Goal: Task Accomplishment & Management: Manage account settings

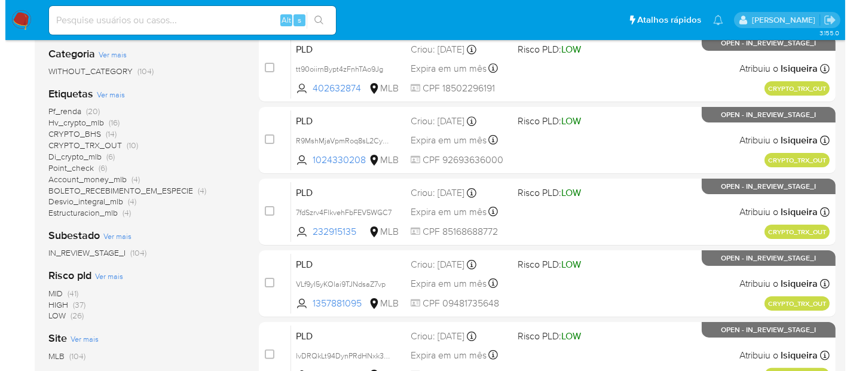
scroll to position [199, 0]
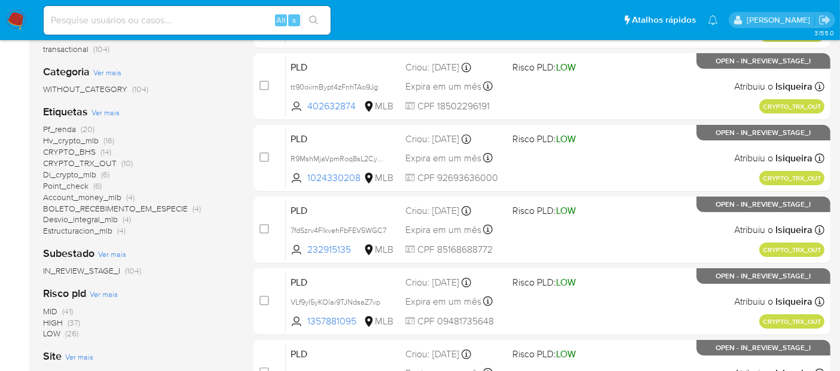
click at [108, 114] on span "Ver mais" at bounding box center [105, 112] width 28 height 11
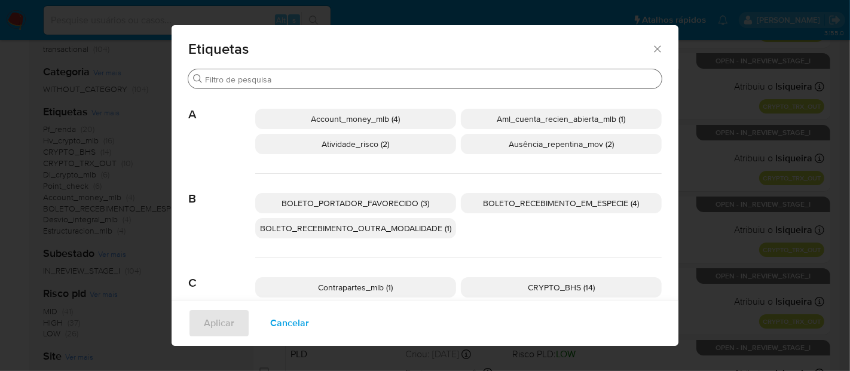
click at [292, 77] on input "Procurar" at bounding box center [431, 79] width 452 height 11
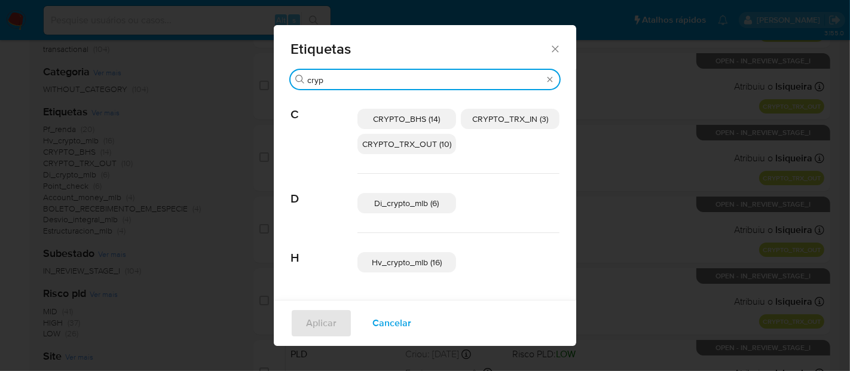
type input "cryp"
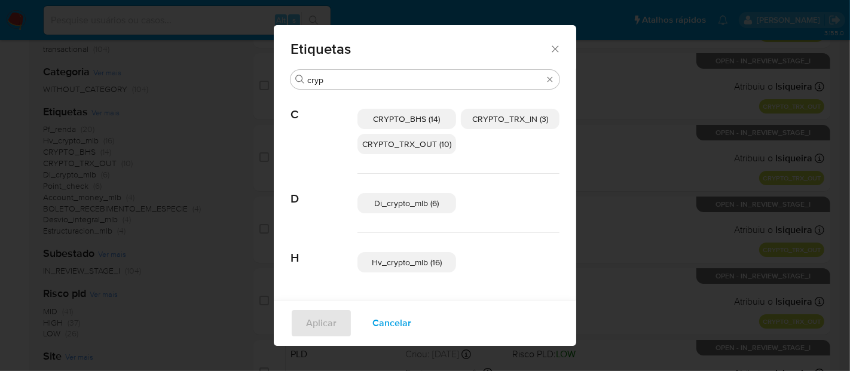
click at [517, 116] on span "CRYPTO_TRX_IN (3)" at bounding box center [510, 119] width 76 height 12
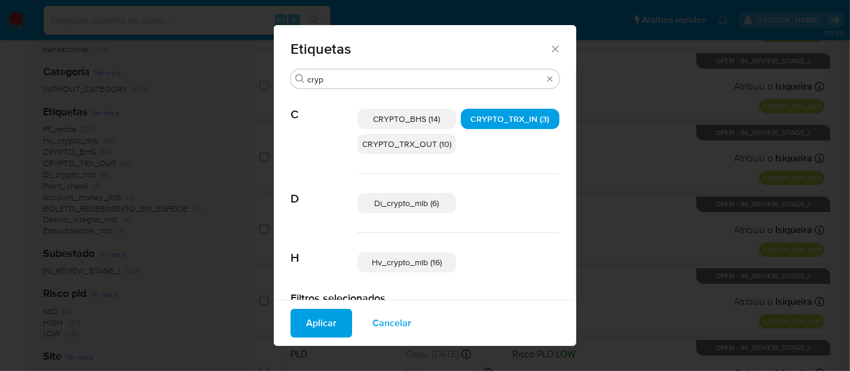
click at [311, 323] on span "Aplicar" at bounding box center [321, 323] width 30 height 26
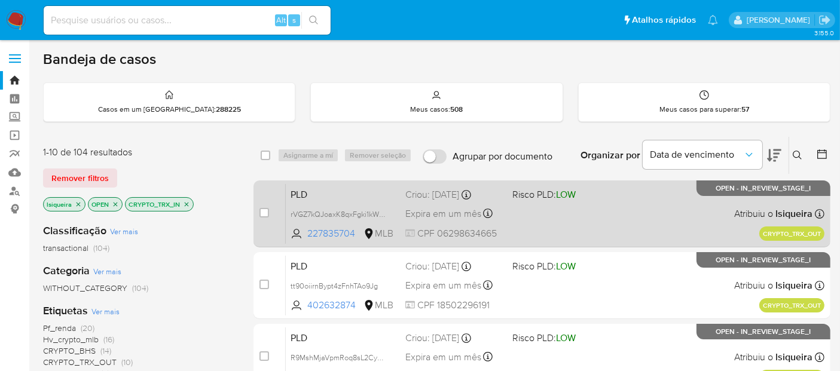
click at [582, 214] on div "PLD rVGZ7kQJoaxK8qxFgki1kW24 227835704 MLB Risco PLD: LOW Criou: 19/08/2025 Cri…" at bounding box center [555, 213] width 538 height 60
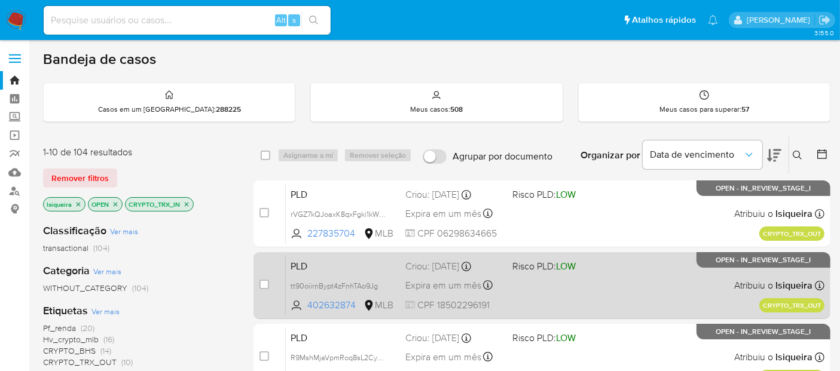
click at [617, 293] on div "PLD tt90oiirnBypt4zFnhTAo9Jg 402632874 MLB Risco PLD: LOW Criou: 19/08/2025 Cri…" at bounding box center [555, 285] width 538 height 60
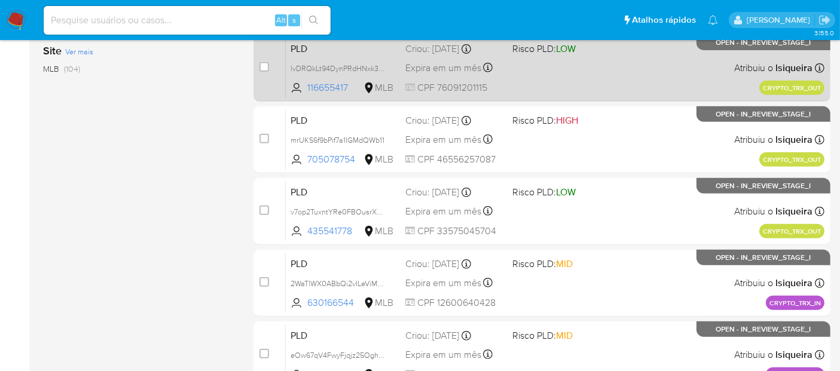
scroll to position [571, 0]
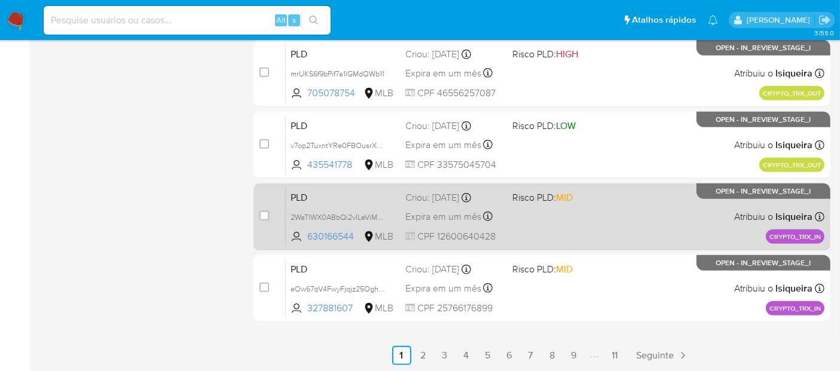
click at [637, 234] on div "PLD 2WaTlWX0ABbQi2vILeViMLWH 630166544 MLB Risco PLD: MID Criou: 19/08/2025 Cri…" at bounding box center [555, 216] width 538 height 60
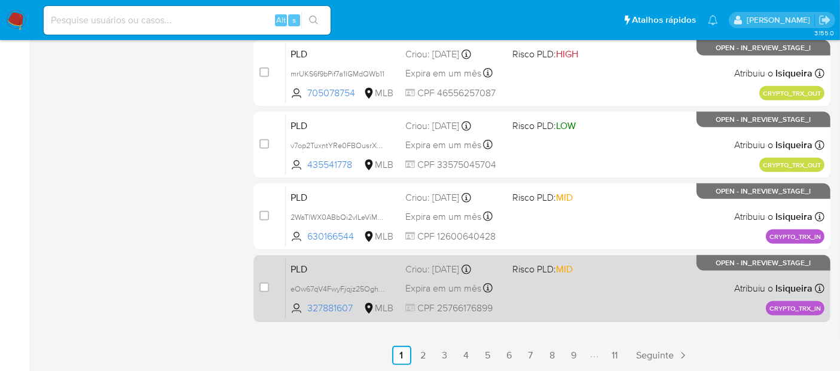
click at [634, 299] on div "PLD eOw67qV4FwyFjqjz25OghQ0D 327881607 MLB Risco PLD: MID Criou: 19/08/2025 Cri…" at bounding box center [555, 288] width 538 height 60
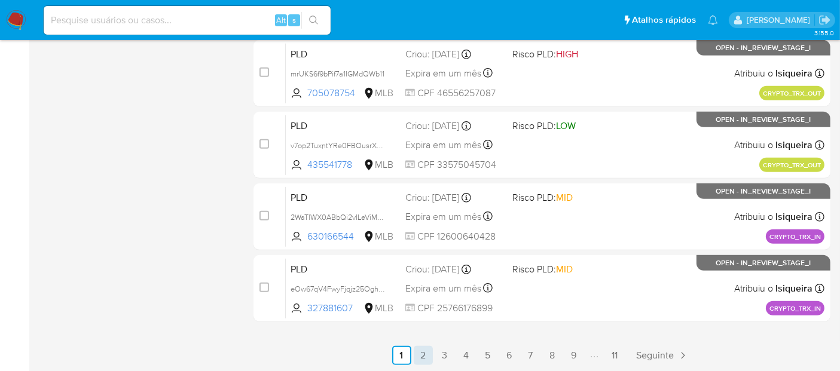
click at [426, 354] on link "2" at bounding box center [423, 355] width 19 height 19
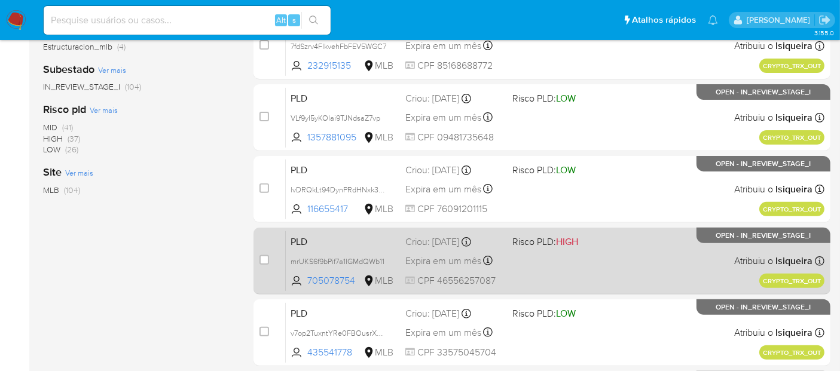
scroll to position [571, 0]
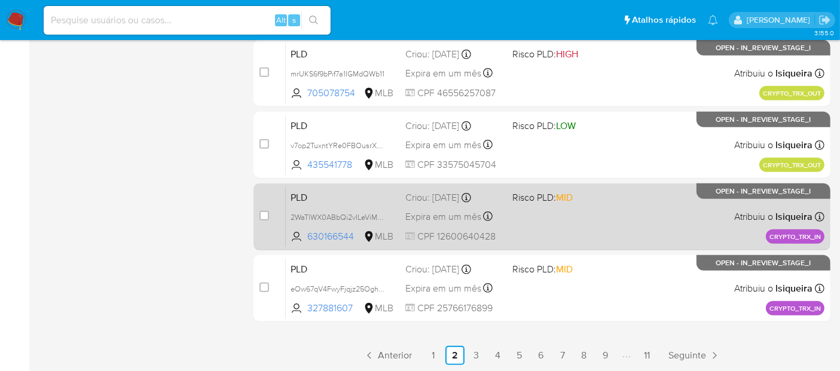
click at [611, 239] on div "PLD 2WaTlWX0ABbQi2vILeViMLWH 630166544 MLB Risco PLD: MID Criou: 19/08/2025 Cri…" at bounding box center [555, 216] width 538 height 60
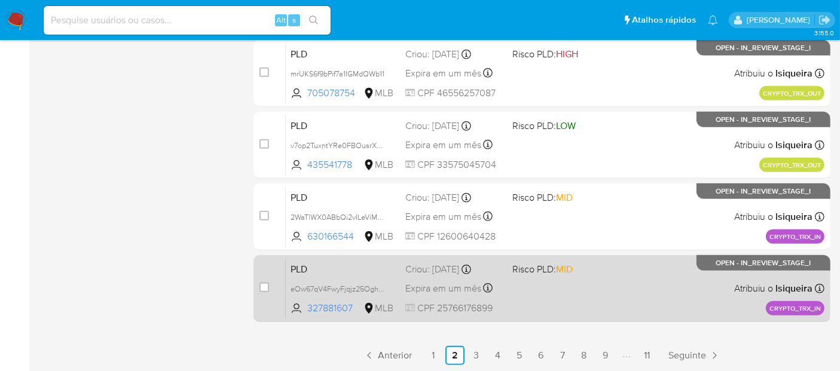
click at [590, 280] on div "PLD eOw67qV4FwyFjqjz25OghQ0D 327881607 MLB Risco PLD: MID Criou: 19/08/2025 Cri…" at bounding box center [555, 288] width 538 height 60
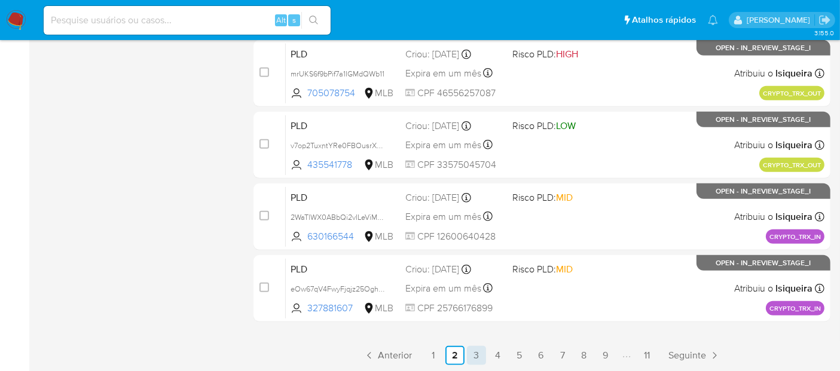
click at [475, 353] on link "3" at bounding box center [476, 355] width 19 height 19
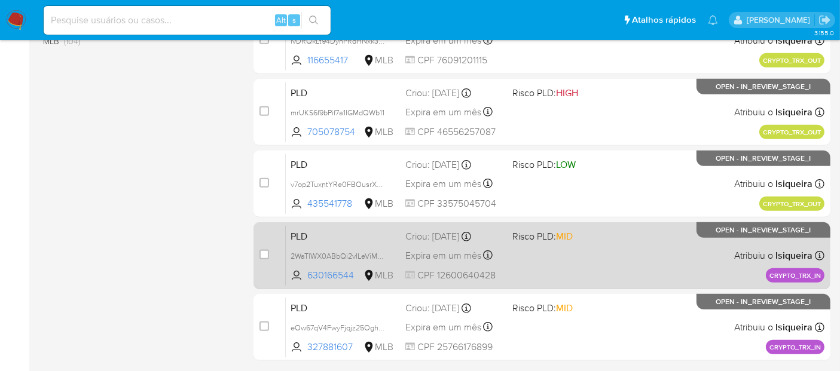
scroll to position [571, 0]
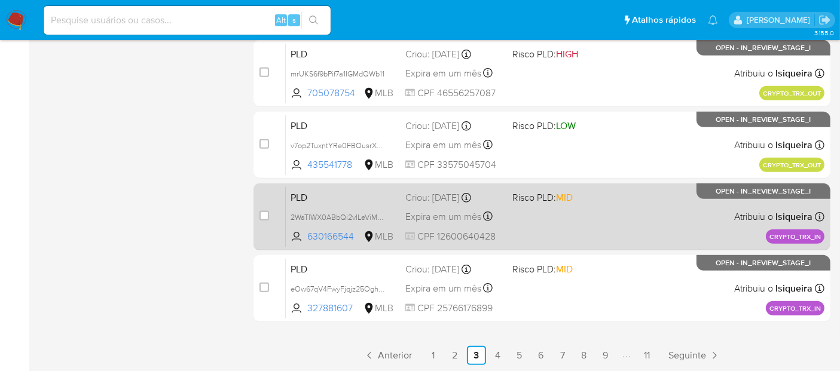
click at [602, 222] on div "PLD 2WaTlWX0ABbQi2vILeViMLWH 630166544 MLB Risco PLD: MID Criou: 19/08/2025 Cri…" at bounding box center [555, 216] width 538 height 60
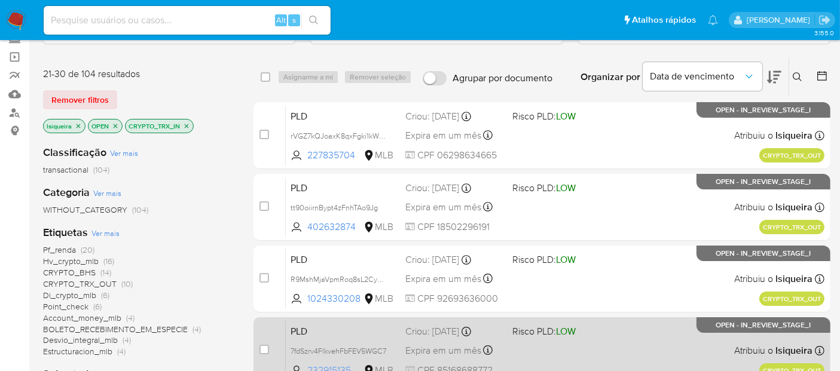
scroll to position [0, 0]
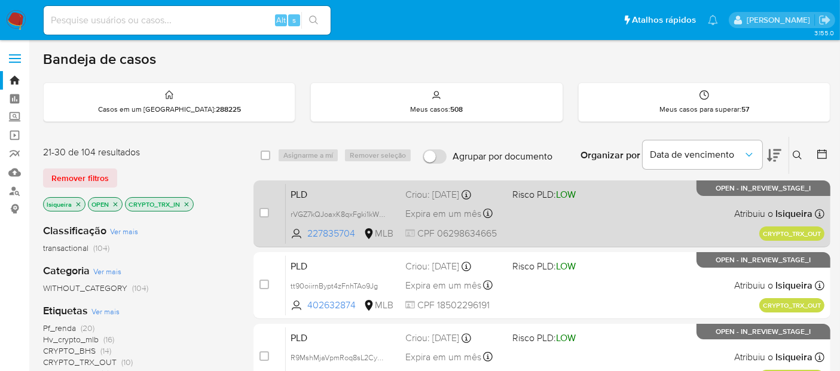
click at [548, 216] on div "PLD rVGZ7kQJoaxK8qxFgki1kW24 227835704 MLB Risco PLD: LOW Criou: 19/08/2025 Cri…" at bounding box center [555, 213] width 538 height 60
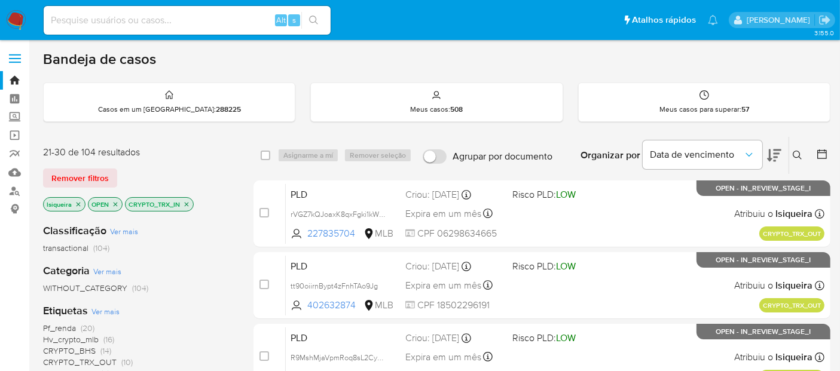
click at [19, 14] on img at bounding box center [16, 20] width 20 height 20
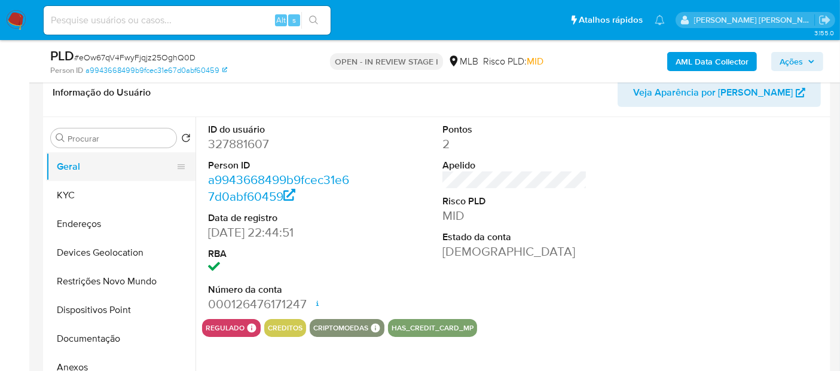
scroll to position [133, 0]
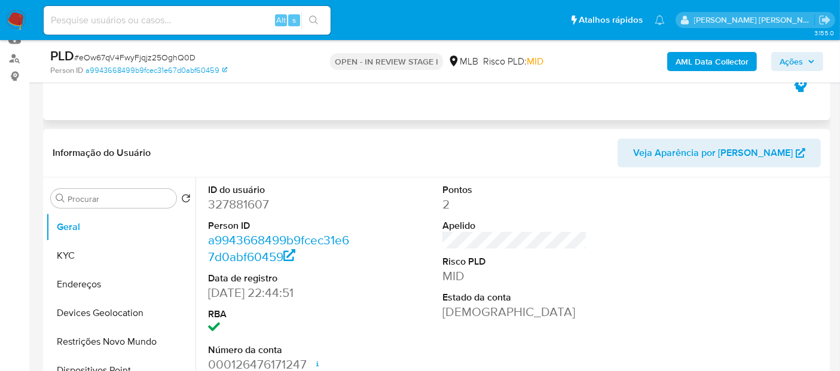
select select "10"
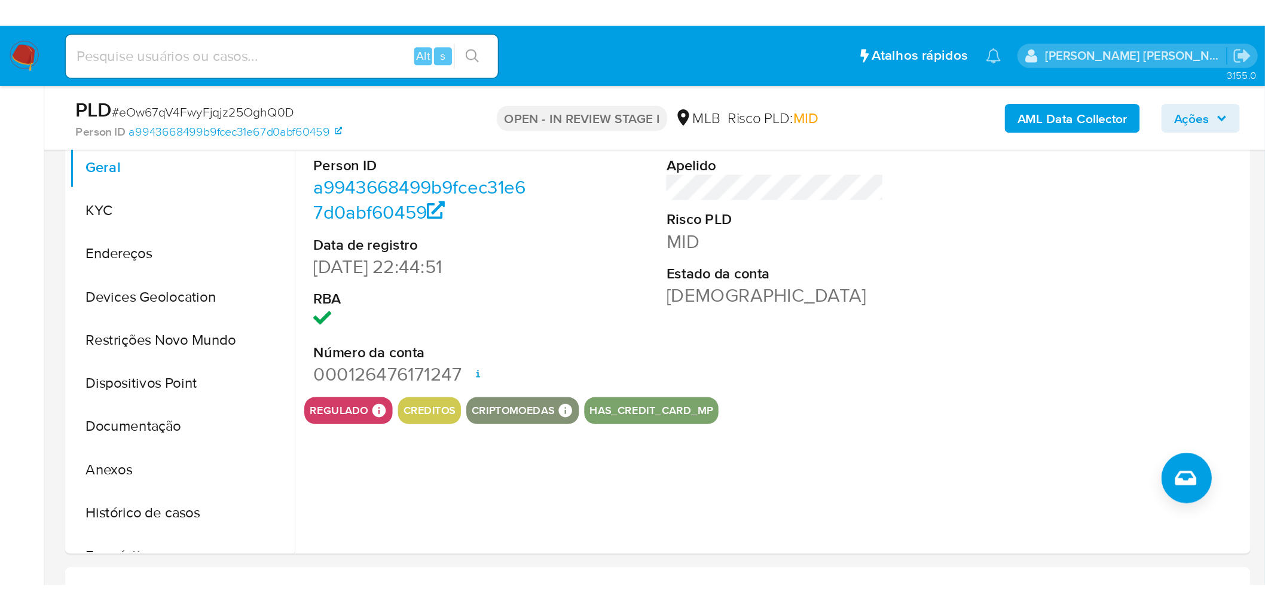
scroll to position [265, 0]
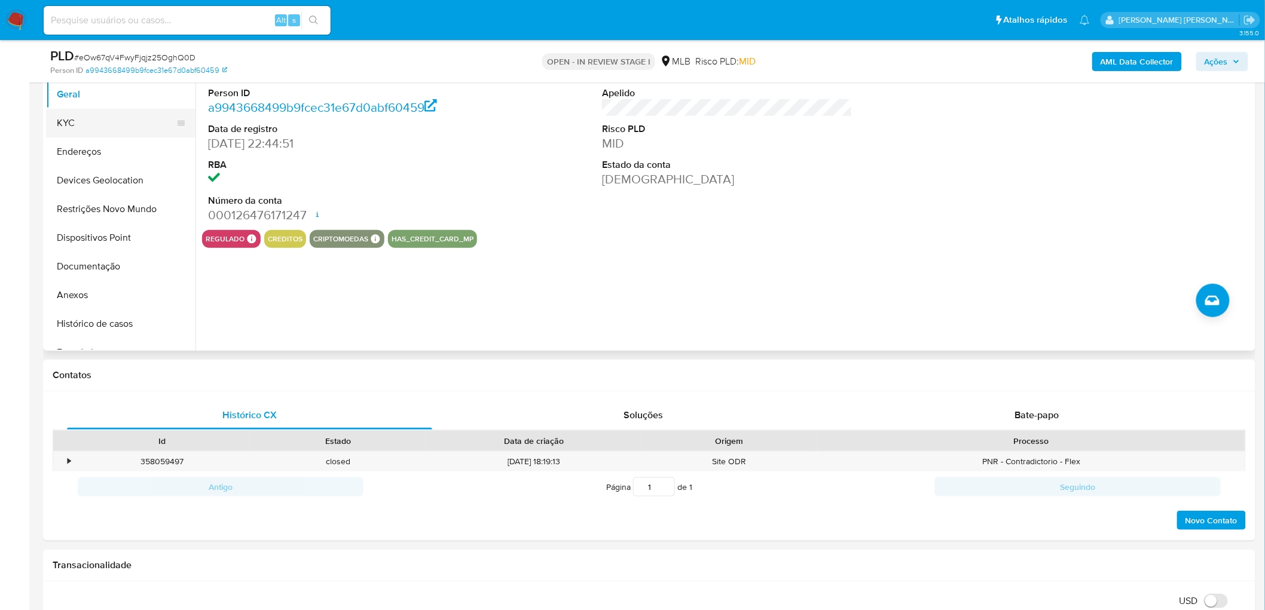
click at [103, 128] on button "KYC" at bounding box center [116, 123] width 140 height 29
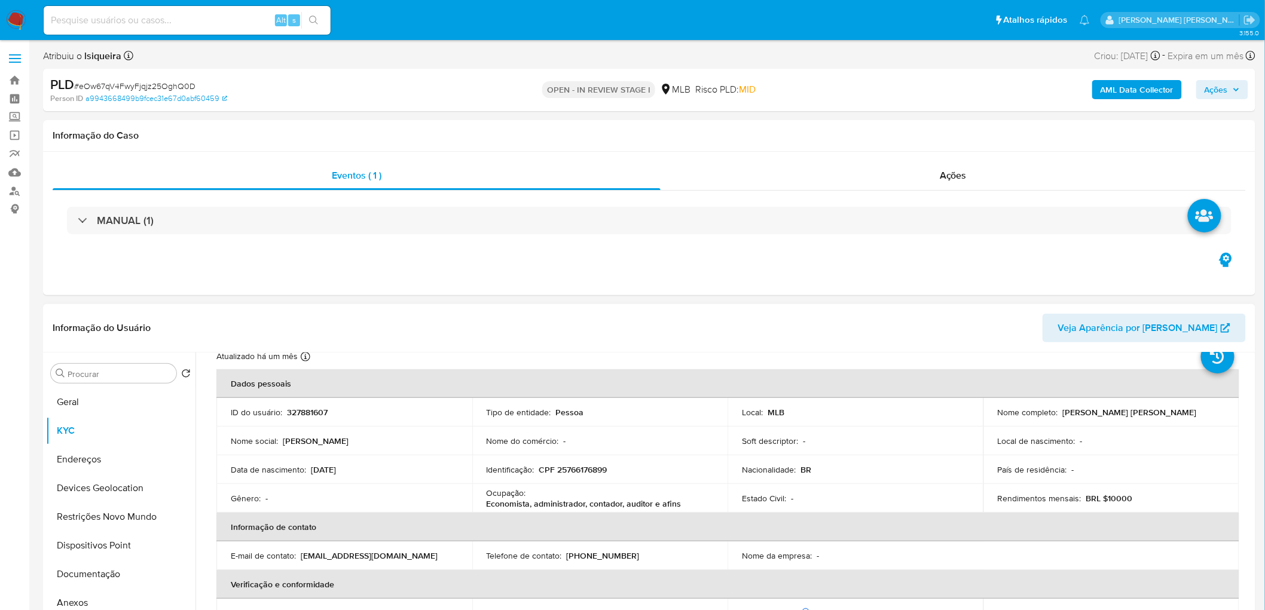
scroll to position [0, 0]
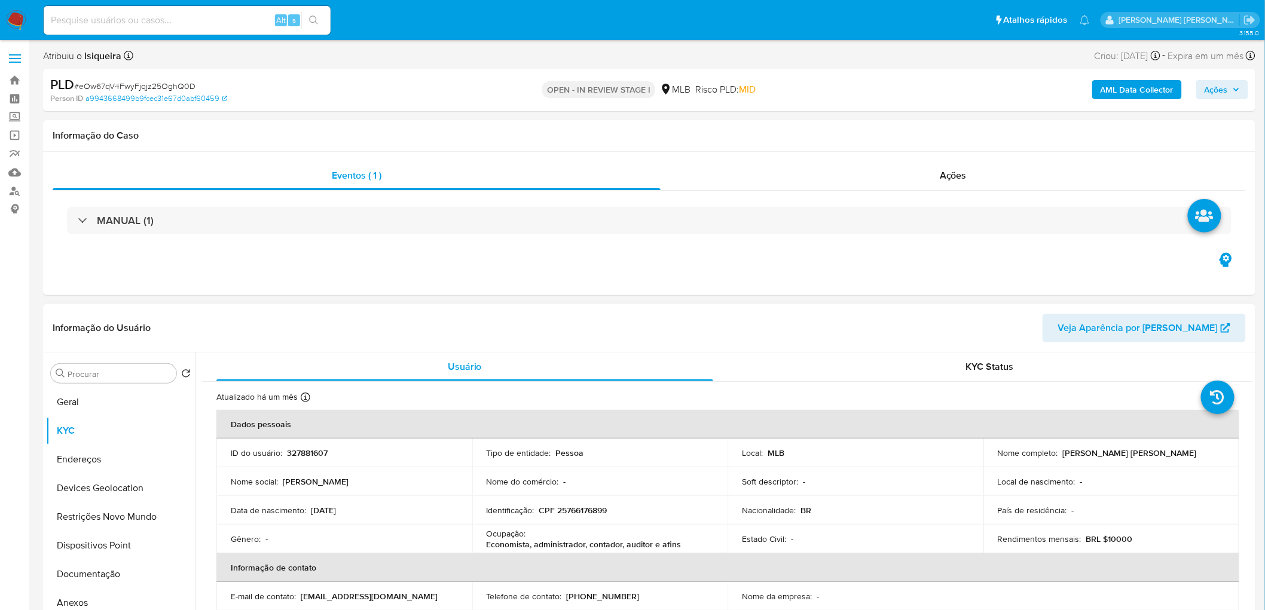
drag, startPoint x: 1209, startPoint y: 452, endPoint x: 1059, endPoint y: 453, distance: 150.0
click at [849, 371] on div "Nome completo : Roselaine Aparecida Ferreira Antunes" at bounding box center [1110, 453] width 227 height 11
copy p "Roselaine Aparecida Ferreira Antunes"
click at [849, 265] on div "Eventos ( 1 ) Ações MANUAL (1)" at bounding box center [649, 223] width 1212 height 143
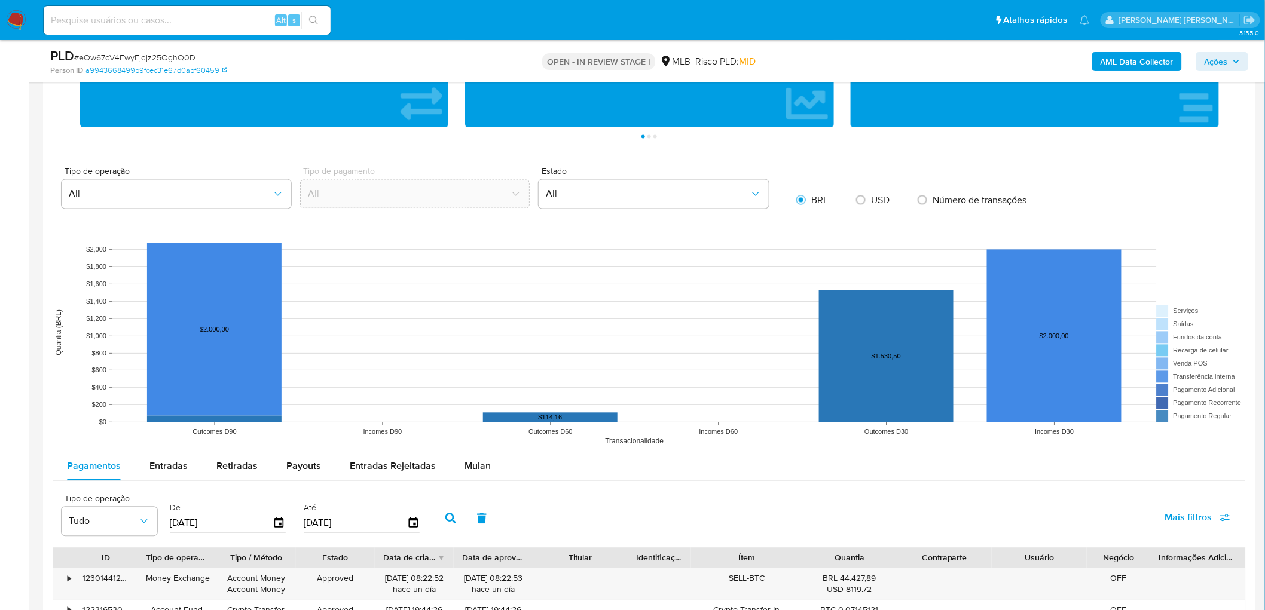
scroll to position [1062, 0]
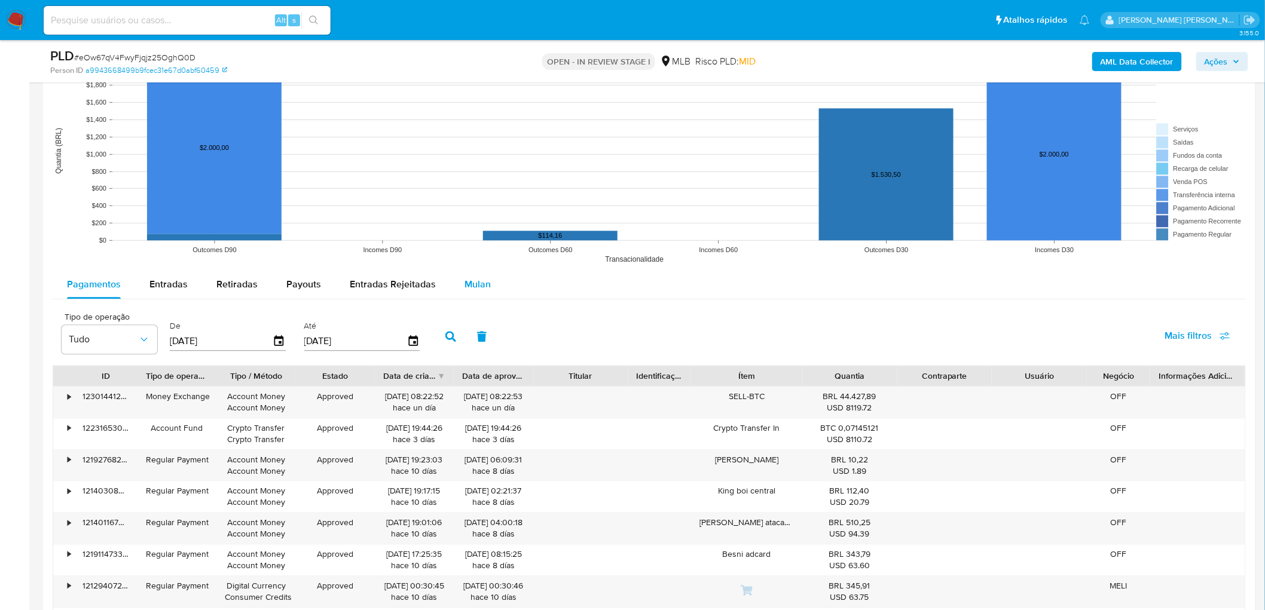
click at [470, 283] on span "Mulan" at bounding box center [477, 284] width 26 height 14
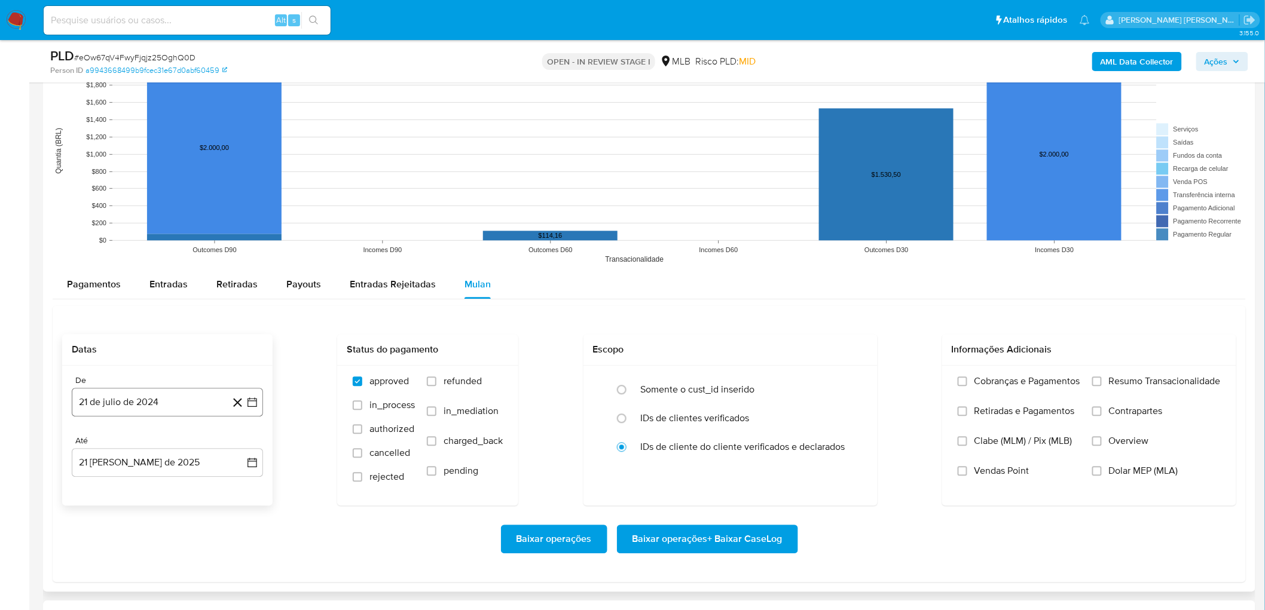
click at [99, 371] on button "21 de julio de 2024" at bounding box center [167, 402] width 191 height 29
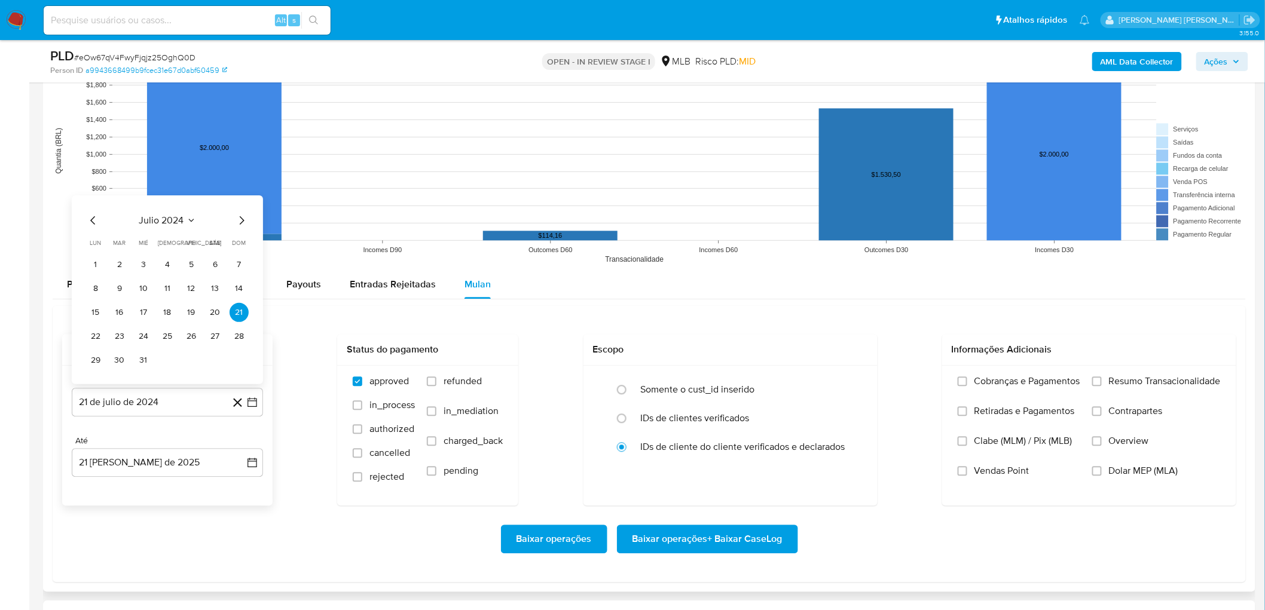
click at [170, 225] on span "julio 2024" at bounding box center [161, 221] width 45 height 12
click at [235, 207] on icon "Año siguiente" at bounding box center [239, 207] width 14 height 14
click at [115, 319] on span "[DATE]" at bounding box center [116, 318] width 26 height 10
click at [117, 267] on button "1" at bounding box center [119, 264] width 19 height 19
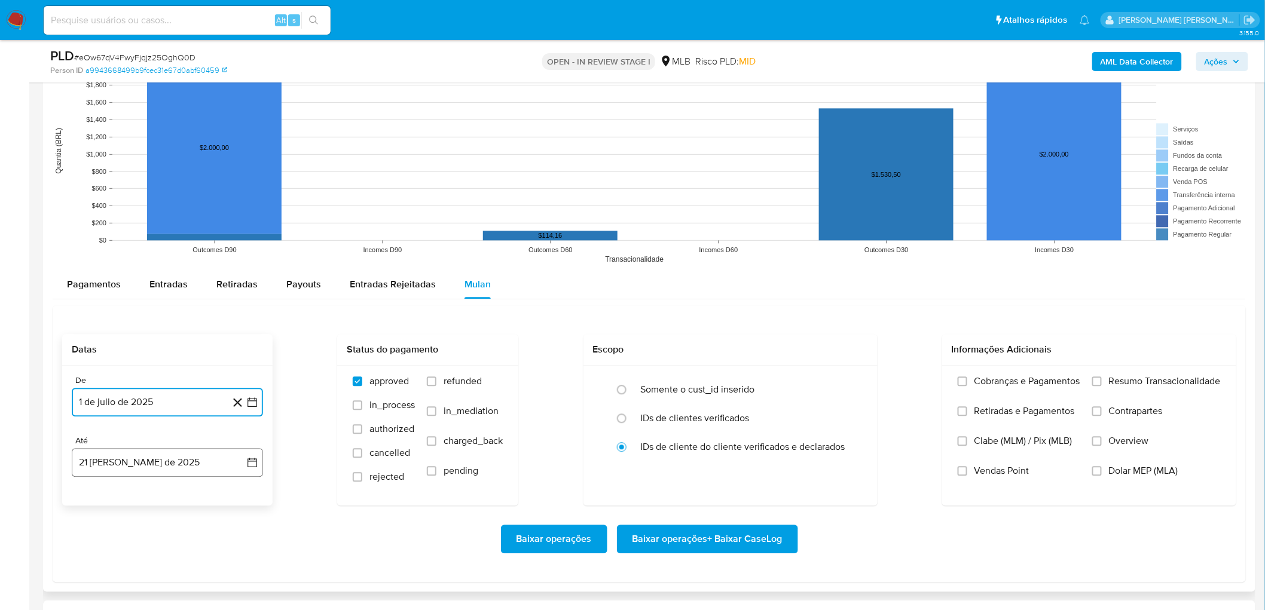
click at [139, 371] on button "[DATE]" at bounding box center [167, 462] width 191 height 29
click at [120, 371] on button "19" at bounding box center [119, 396] width 19 height 19
click at [849, 371] on span "Resumo Transacionalidade" at bounding box center [1165, 381] width 112 height 12
click at [849, 371] on input "Resumo Transacionalidade" at bounding box center [1097, 382] width 10 height 10
click at [849, 371] on span "Vendas Point" at bounding box center [1001, 471] width 55 height 12
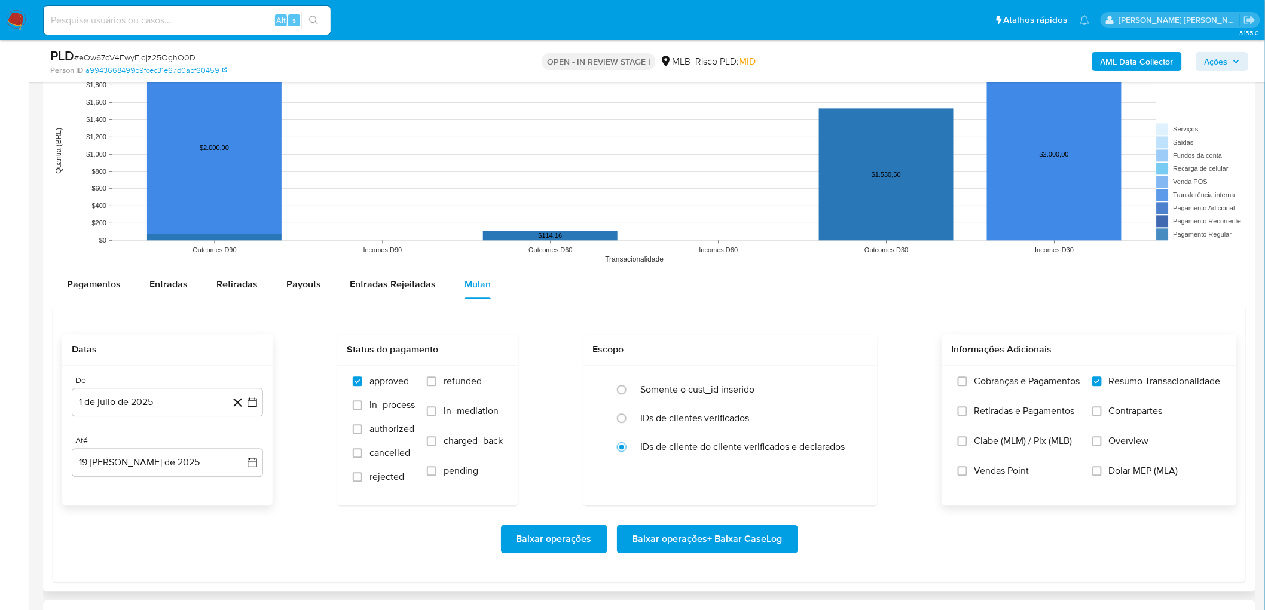
click at [849, 371] on input "Vendas Point" at bounding box center [962, 471] width 10 height 10
click at [733, 371] on span "Baixar operações + Baixar CaseLog" at bounding box center [707, 539] width 150 height 26
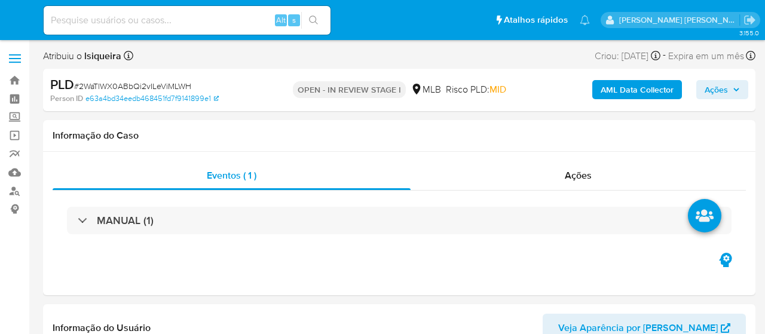
select select "10"
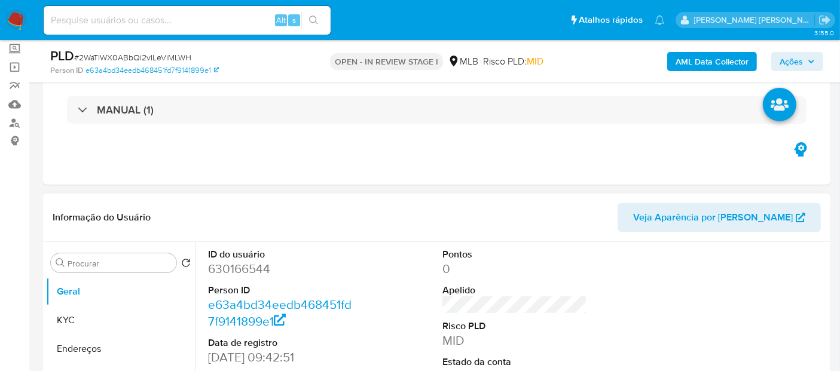
scroll to position [133, 0]
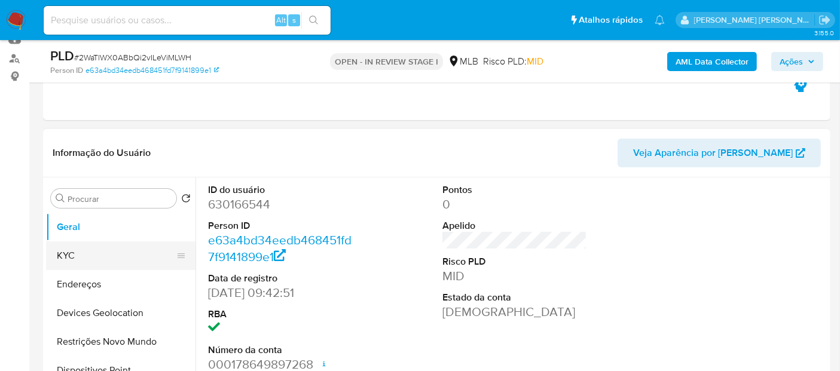
click at [92, 267] on button "KYC" at bounding box center [116, 255] width 140 height 29
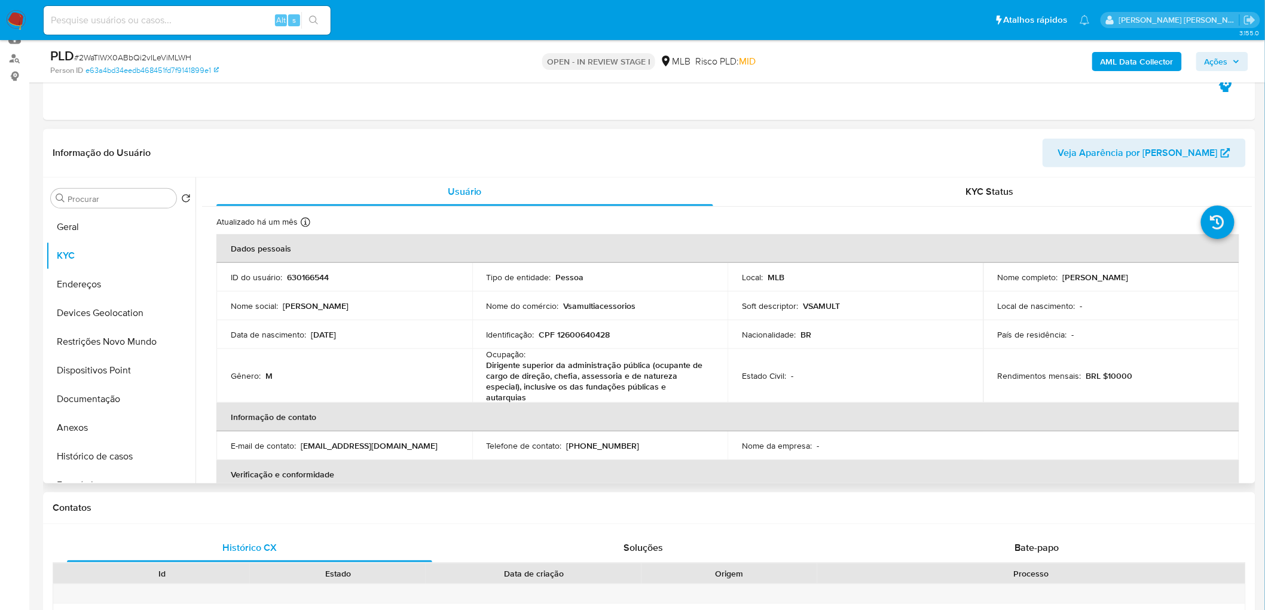
drag, startPoint x: 1164, startPoint y: 281, endPoint x: 1059, endPoint y: 281, distance: 104.6
click at [764, 281] on div "Nome completo : Leandro Simplicio da Silva" at bounding box center [1110, 277] width 227 height 11
copy p "Leandro Simplicio da Silva"
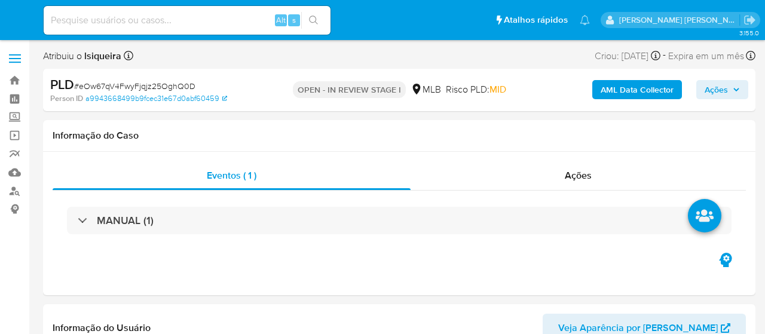
select select "10"
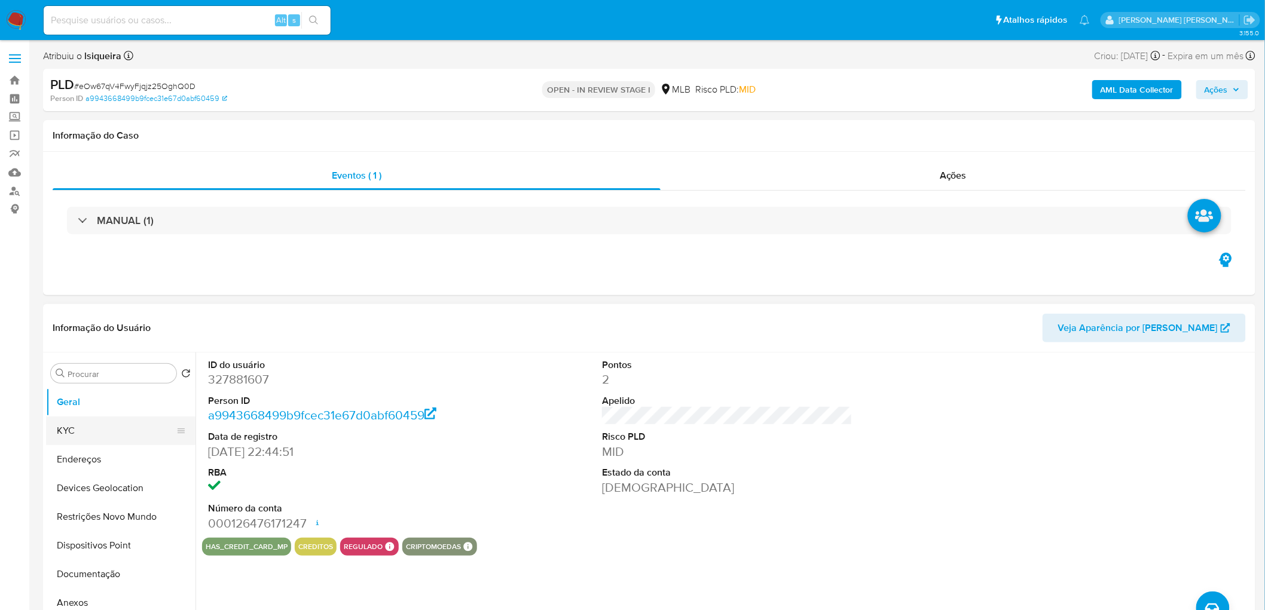
click at [112, 333] on button "KYC" at bounding box center [116, 431] width 140 height 29
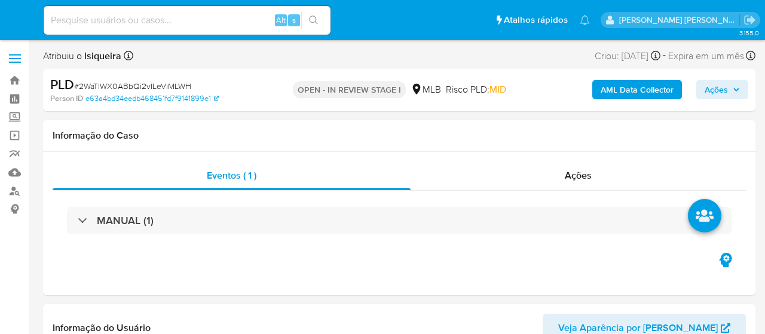
select select "10"
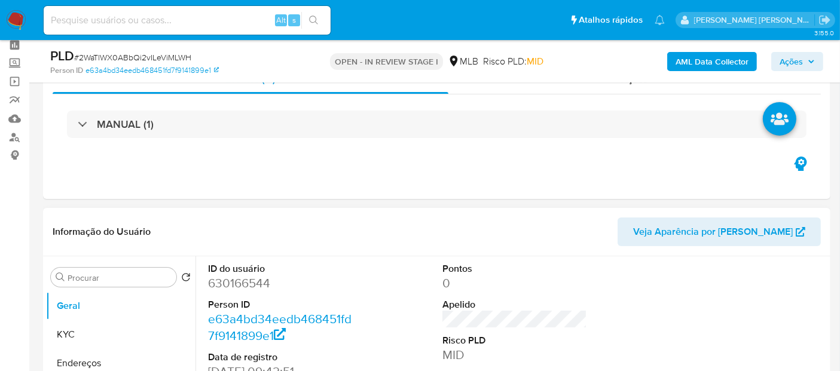
scroll to position [66, 0]
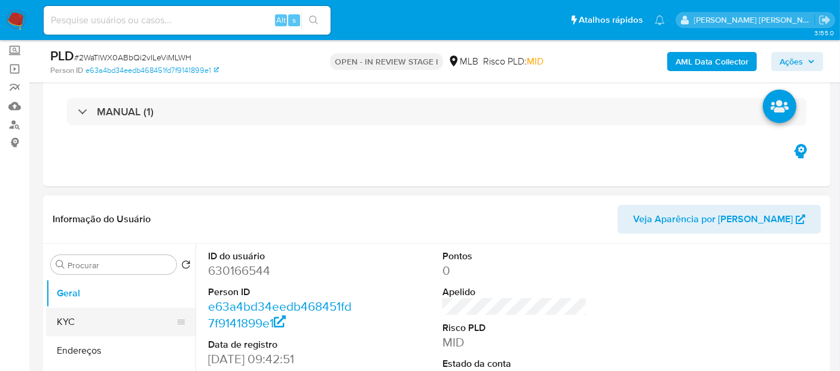
click at [111, 315] on button "KYC" at bounding box center [116, 322] width 140 height 29
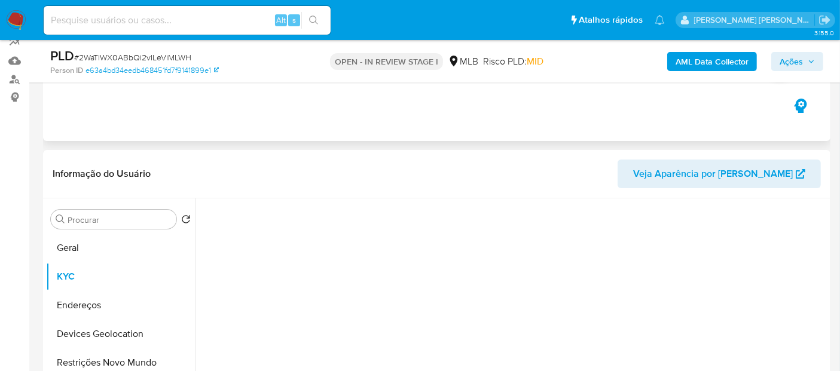
scroll to position [133, 0]
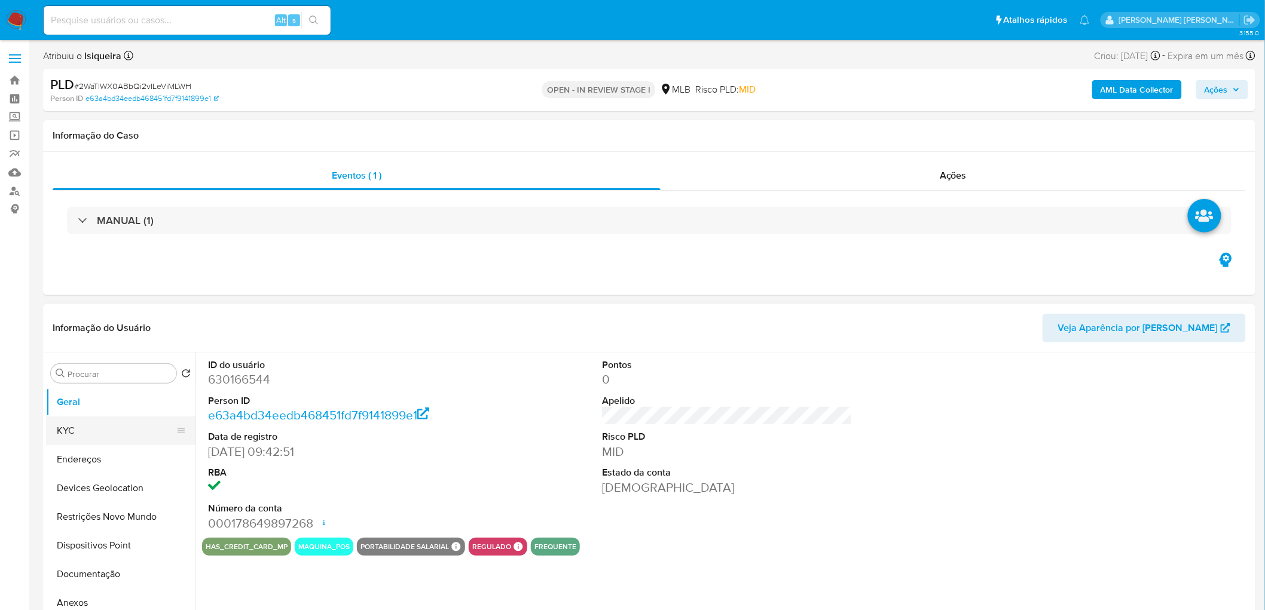
click at [110, 436] on button "KYC" at bounding box center [116, 431] width 140 height 29
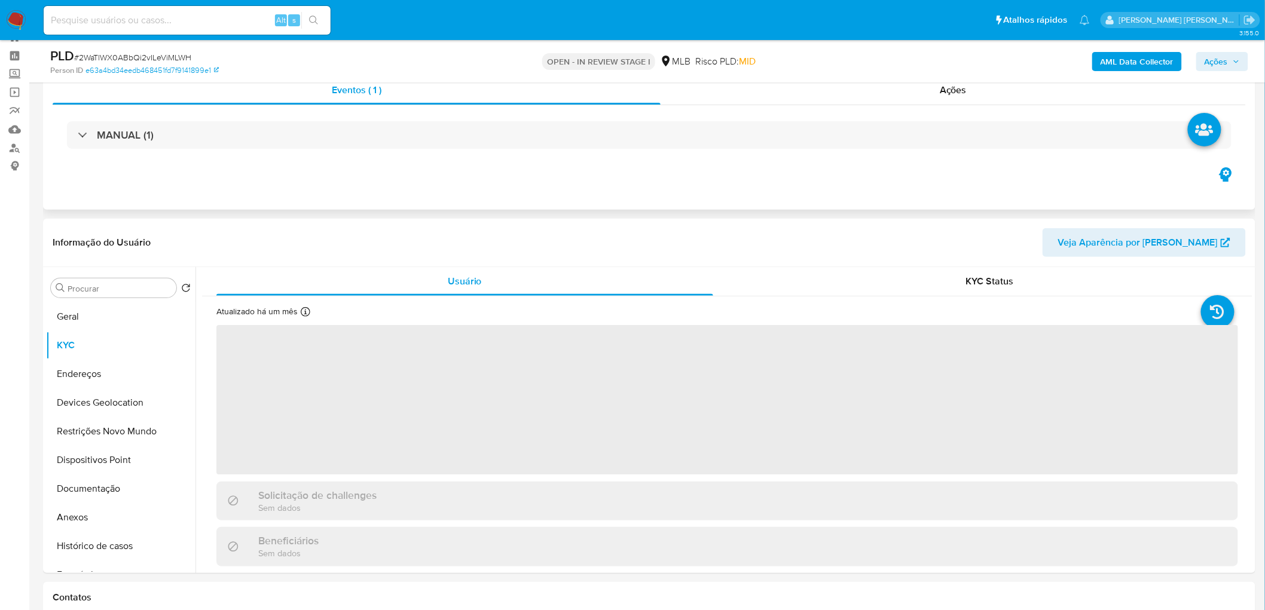
scroll to position [66, 0]
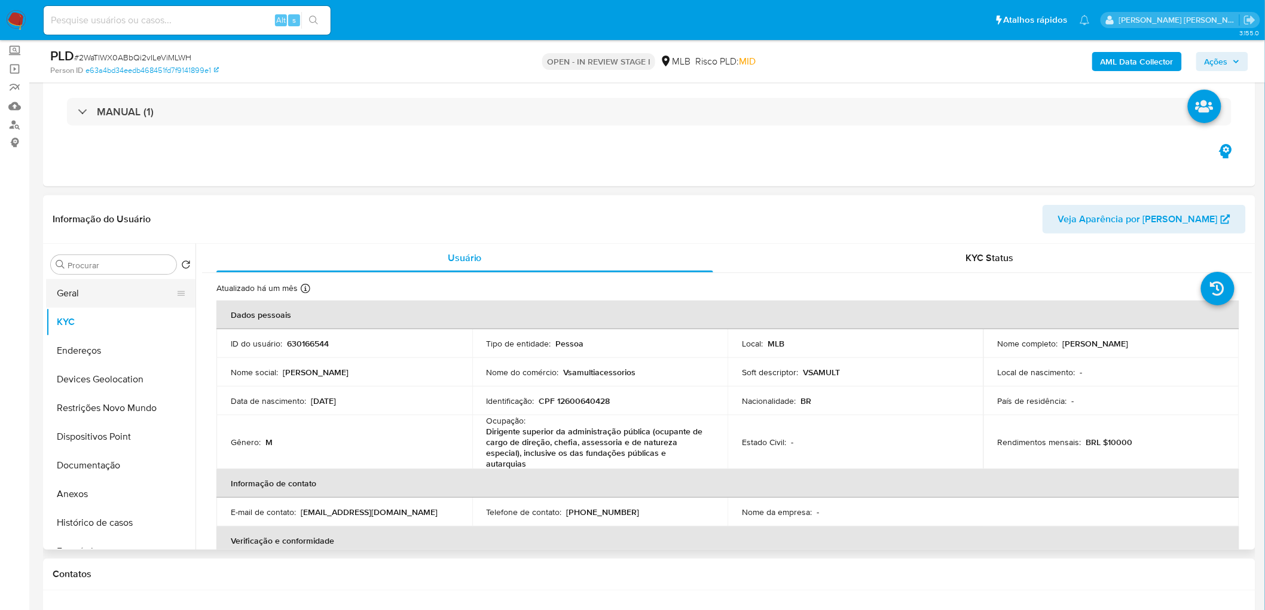
click at [108, 298] on button "Geral" at bounding box center [116, 293] width 140 height 29
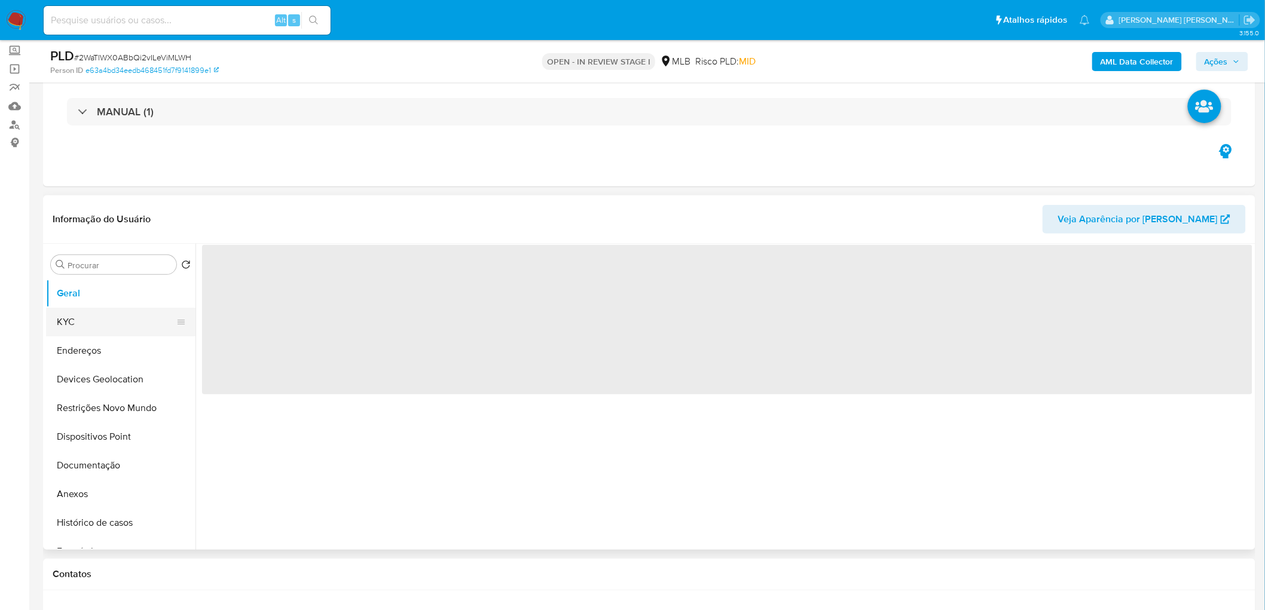
click at [100, 320] on button "KYC" at bounding box center [116, 322] width 140 height 29
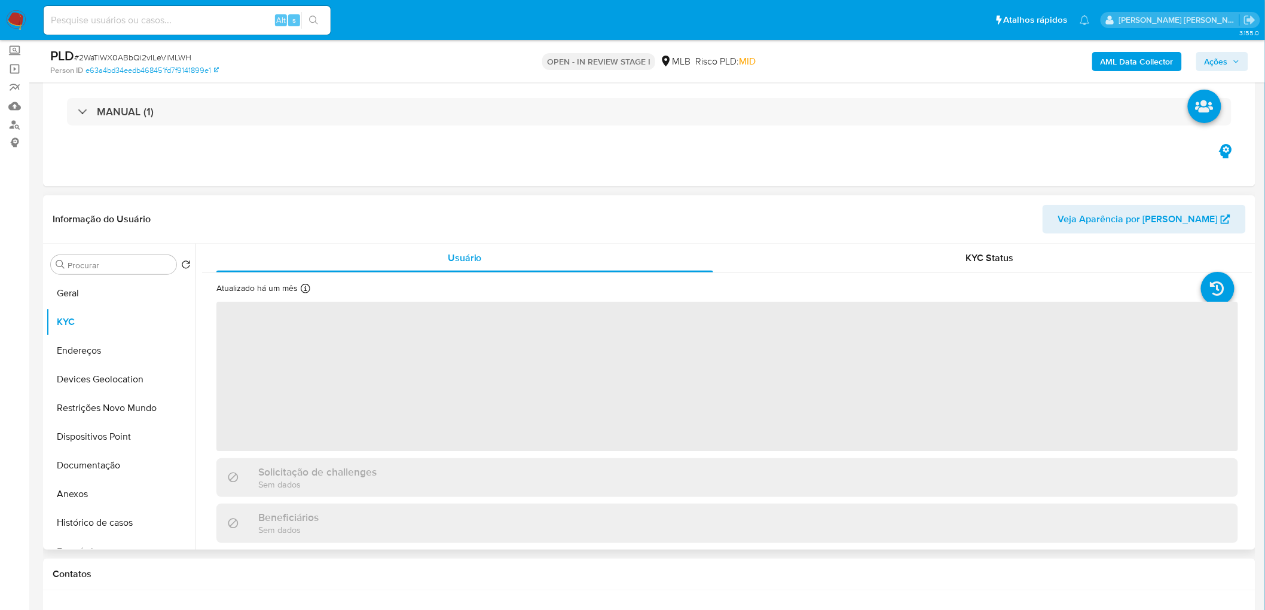
select select "10"
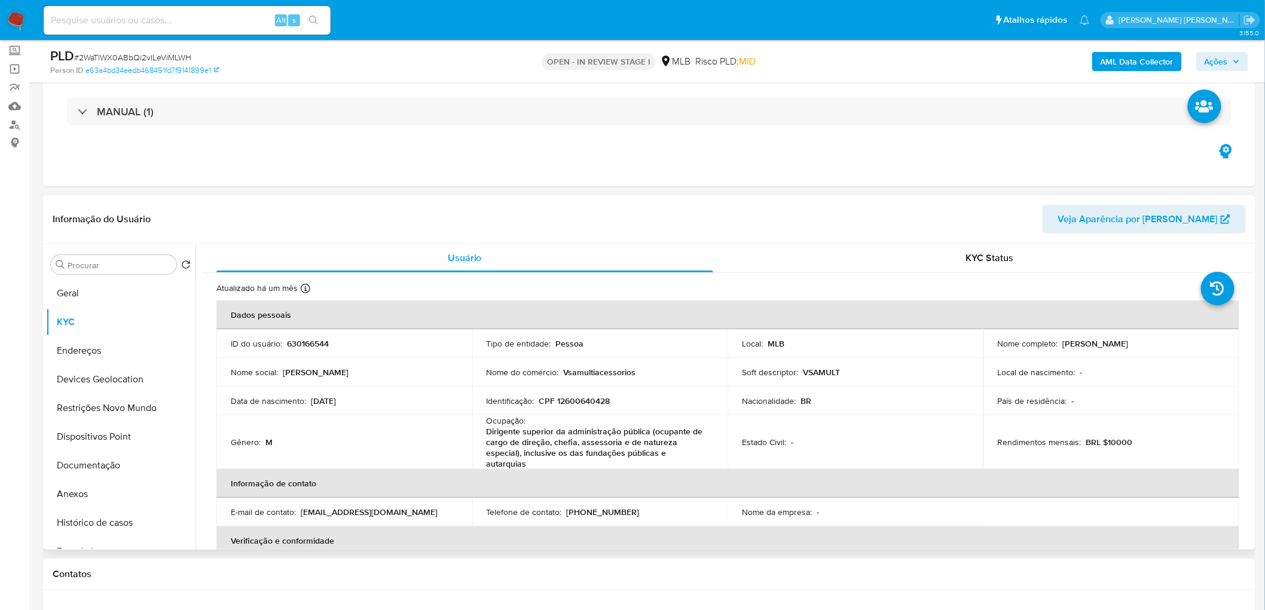
drag, startPoint x: 1170, startPoint y: 347, endPoint x: 1060, endPoint y: 345, distance: 110.6
click at [1060, 345] on div "Nome completo : Leandro Simplicio da Silva" at bounding box center [1110, 343] width 227 height 11
copy p "Leandro Simplicio da Silva"
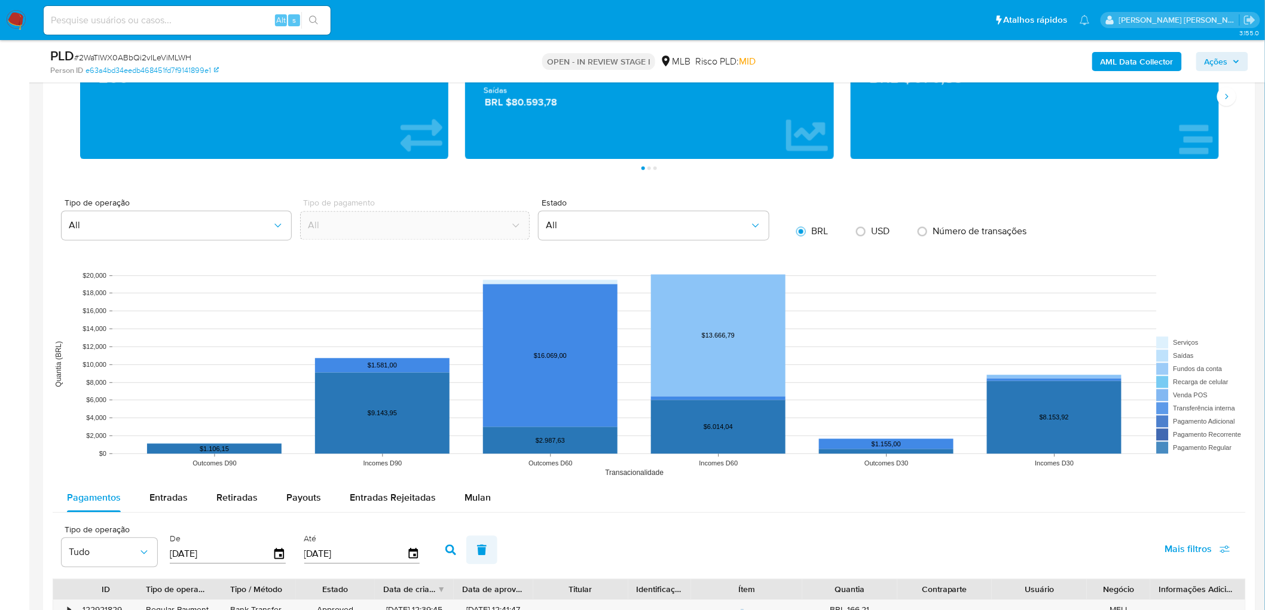
scroll to position [996, 0]
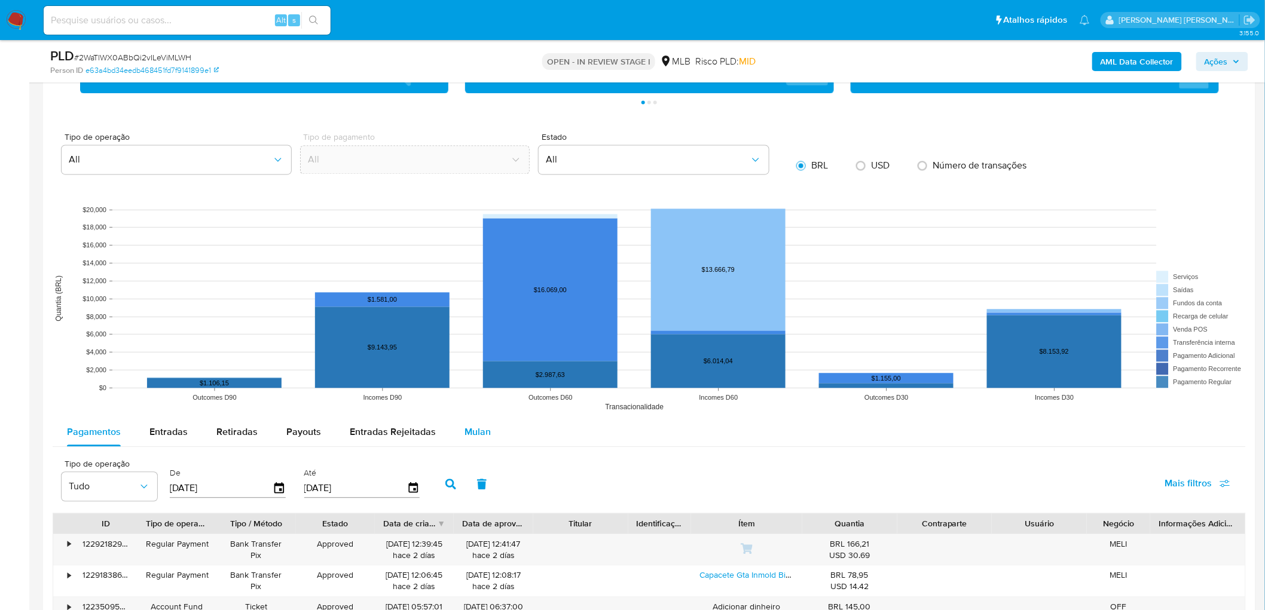
click at [478, 432] on span "Mulan" at bounding box center [477, 432] width 26 height 14
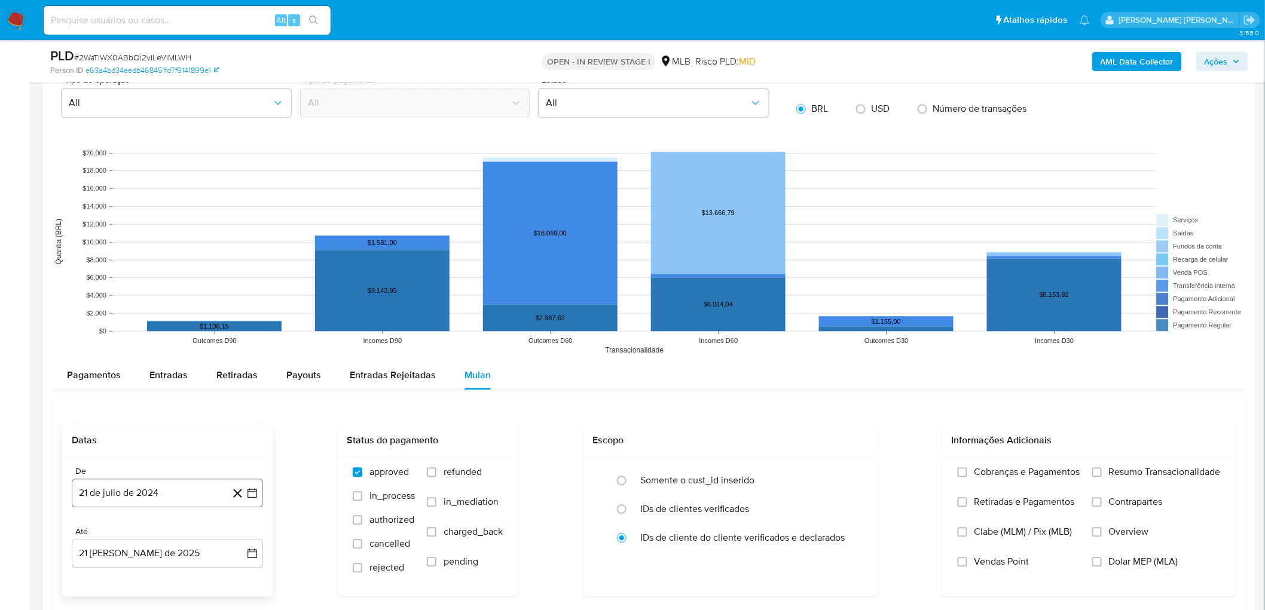
scroll to position [1195, 0]
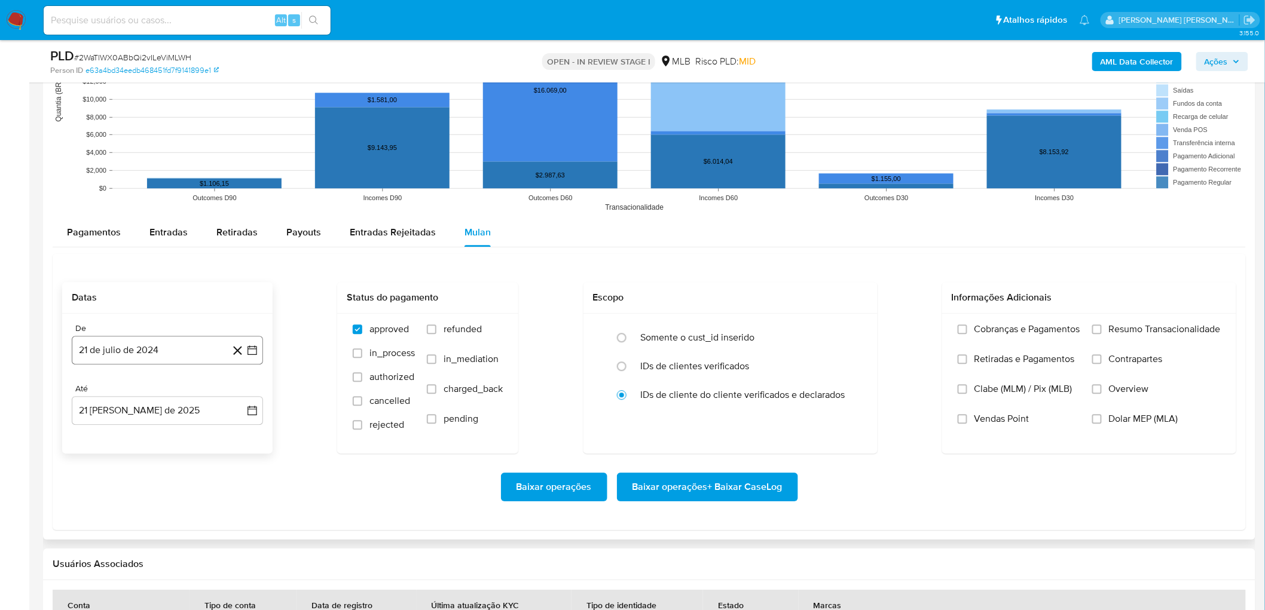
click at [152, 348] on button "21 de julio de 2024" at bounding box center [167, 350] width 191 height 29
click at [168, 394] on span "julio 2024" at bounding box center [161, 393] width 45 height 12
click at [245, 396] on icon "Año siguiente" at bounding box center [239, 393] width 14 height 14
click at [118, 502] on span "[DATE]" at bounding box center [115, 504] width 26 height 10
click at [111, 440] on button "1" at bounding box center [119, 437] width 19 height 19
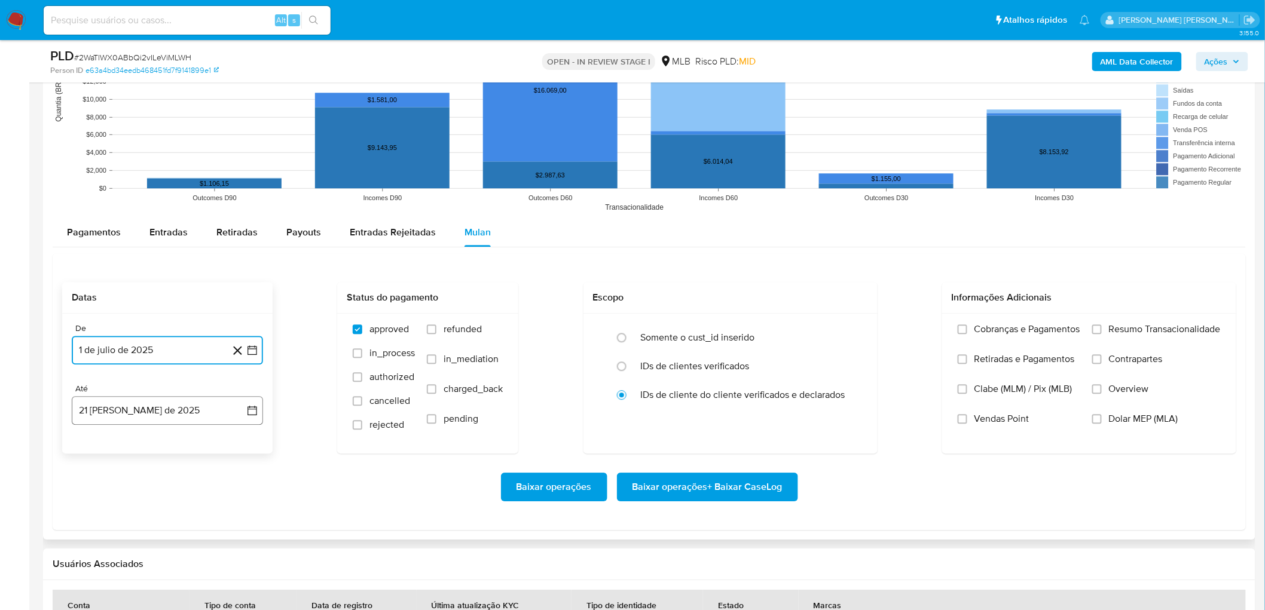
click at [145, 418] on button "[DATE]" at bounding box center [167, 410] width 191 height 29
click at [120, 349] on button "19" at bounding box center [119, 344] width 19 height 19
click at [1134, 335] on span "Resumo Transacionalidade" at bounding box center [1165, 329] width 112 height 12
click at [1101, 334] on input "Resumo Transacionalidade" at bounding box center [1097, 330] width 10 height 10
click at [994, 419] on span "Vendas Point" at bounding box center [1001, 419] width 55 height 12
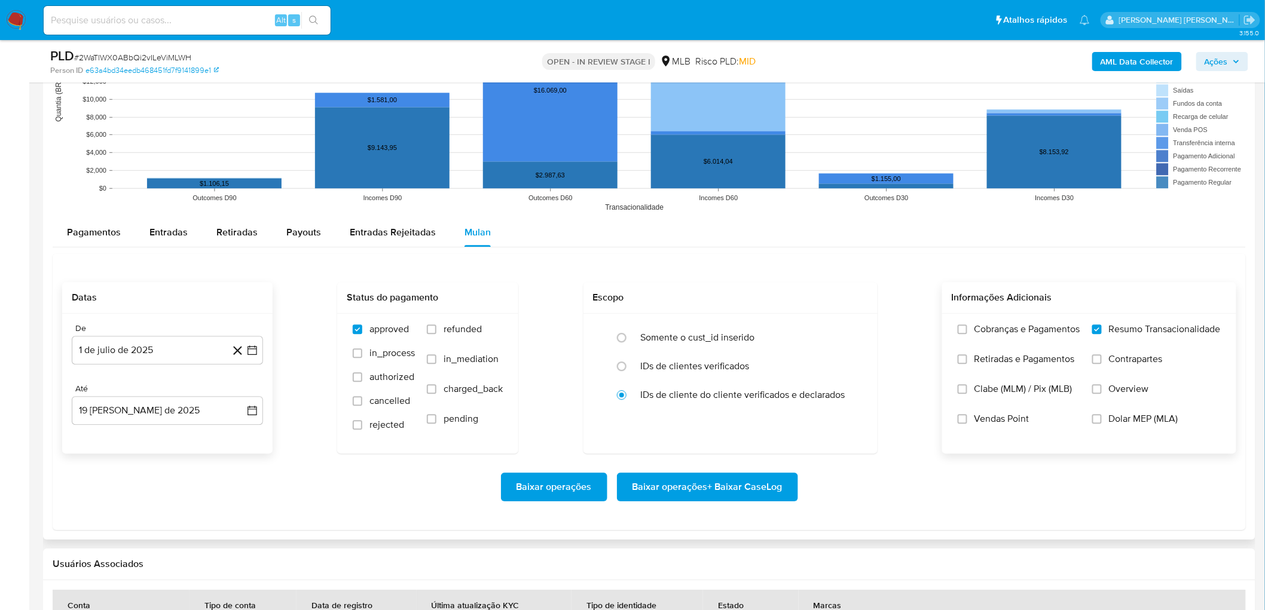
click at [967, 419] on input "Vendas Point" at bounding box center [962, 419] width 10 height 10
click at [696, 491] on span "Baixar operações + Baixar CaseLog" at bounding box center [707, 487] width 150 height 26
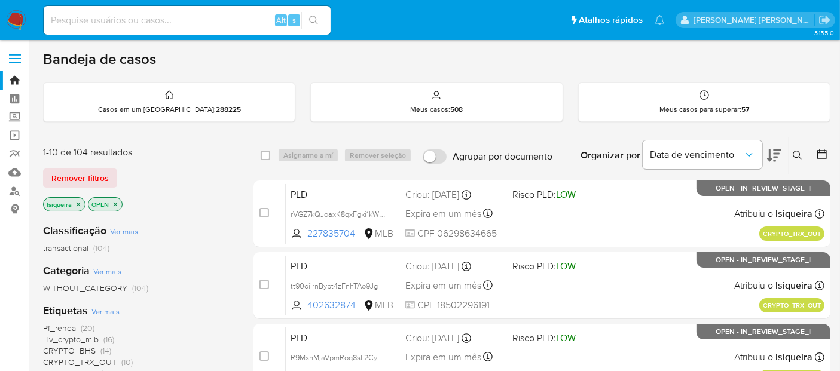
click at [152, 18] on input at bounding box center [187, 21] width 287 height 16
paste input "1677003023"
type input "1677003023"
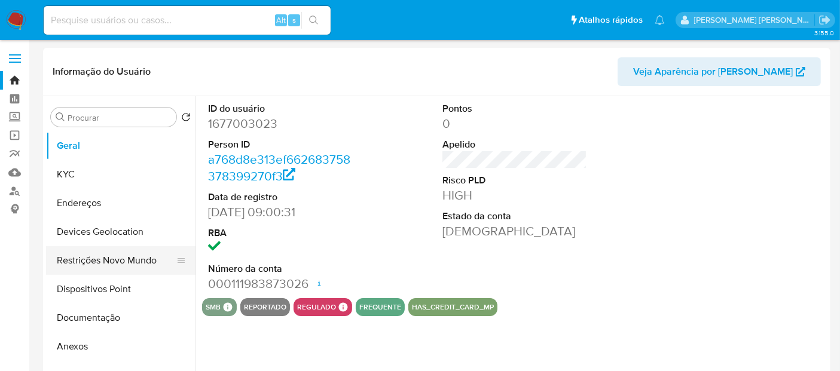
select select "10"
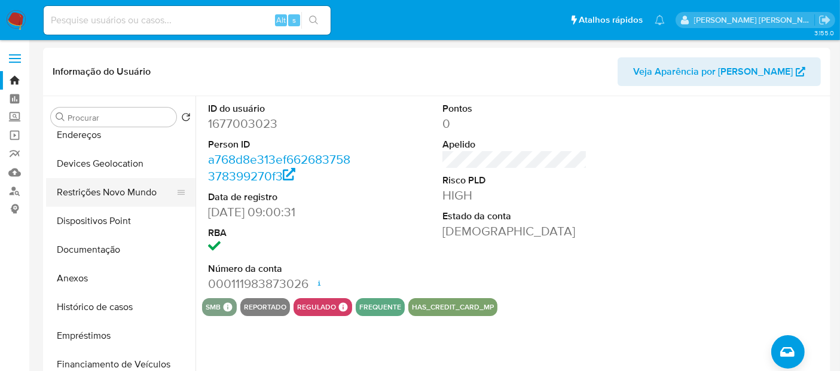
scroll to position [133, 0]
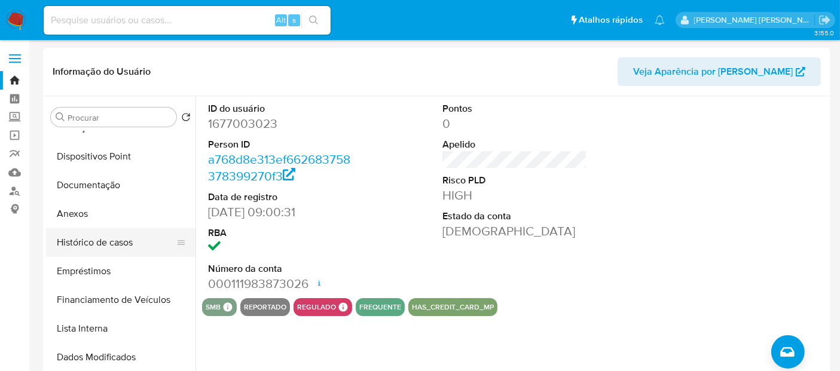
click at [96, 254] on button "Histórico de casos" at bounding box center [116, 242] width 140 height 29
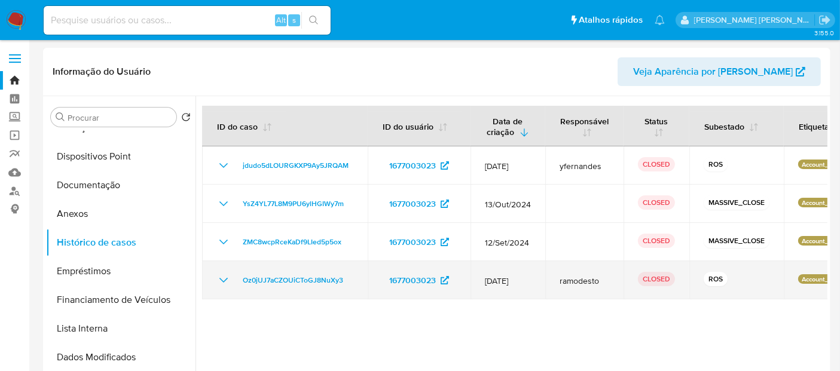
click at [224, 279] on icon "Mostrar/Ocultar" at bounding box center [223, 280] width 14 height 14
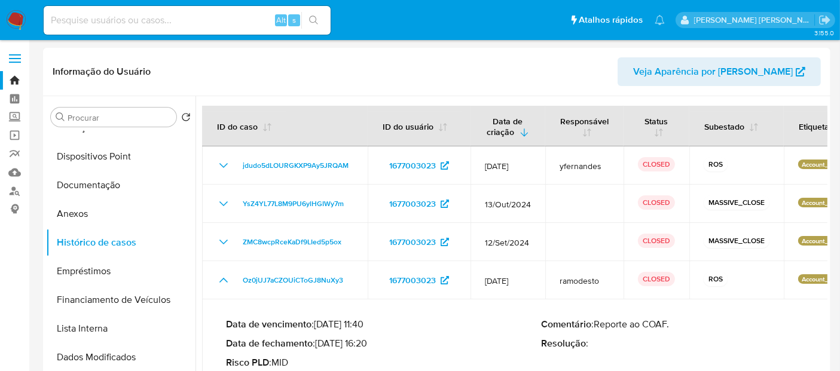
drag, startPoint x: 367, startPoint y: 344, endPoint x: 322, endPoint y: 342, distance: 44.9
click at [322, 342] on p "Data de fechamento : [DATE] 16:20" at bounding box center [384, 344] width 316 height 12
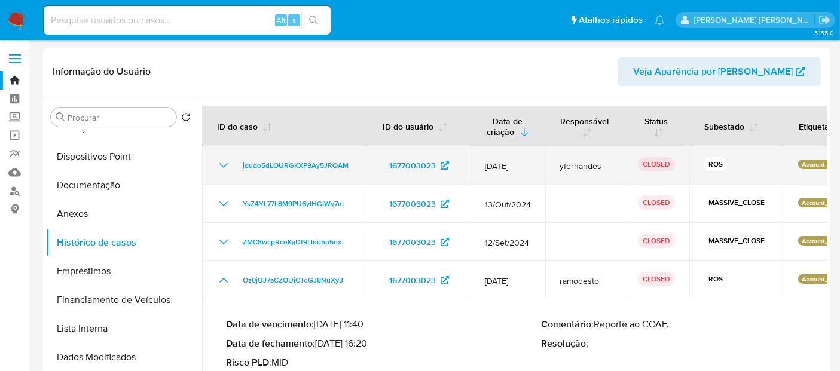
click at [216, 163] on icon "Mostrar/Ocultar" at bounding box center [223, 165] width 14 height 14
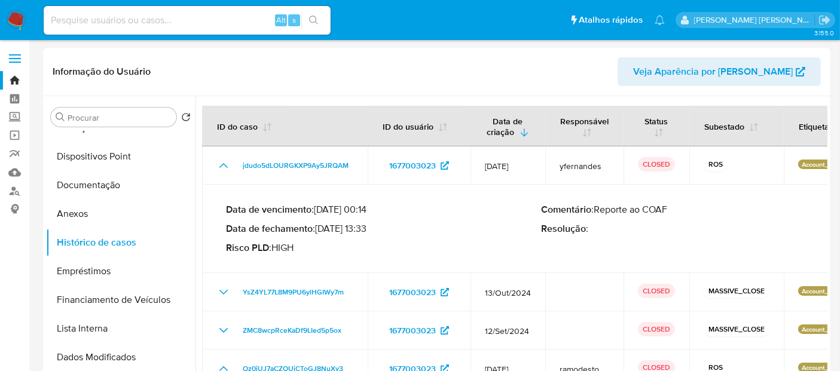
drag, startPoint x: 369, startPoint y: 228, endPoint x: 322, endPoint y: 228, distance: 47.2
click at [322, 228] on p "Data de fechamento : 30/01/2025 13:33" at bounding box center [384, 229] width 316 height 12
click at [127, 20] on input at bounding box center [187, 21] width 287 height 16
paste input "1178710142"
type input "1178710142"
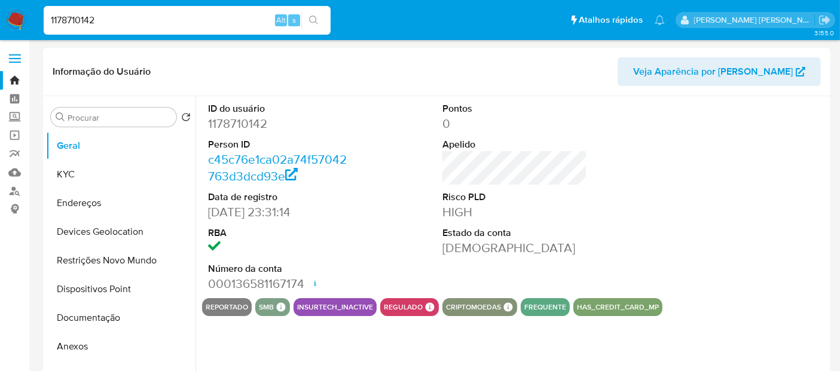
select select "10"
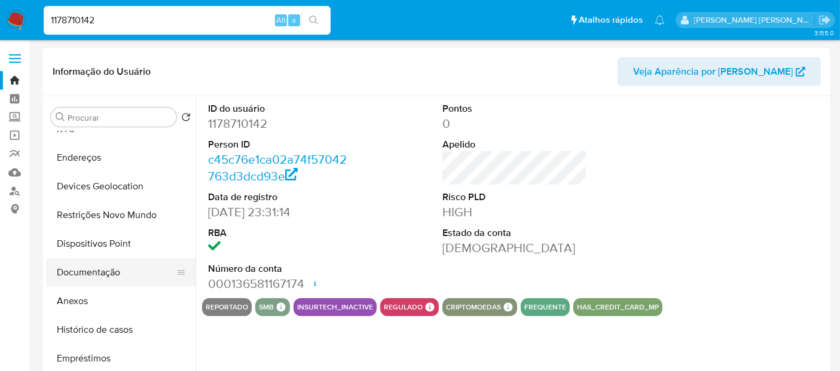
scroll to position [66, 0]
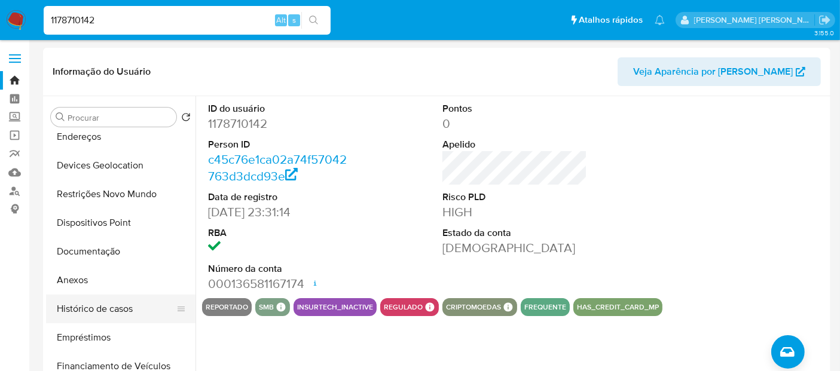
click at [109, 315] on button "Histórico de casos" at bounding box center [116, 309] width 140 height 29
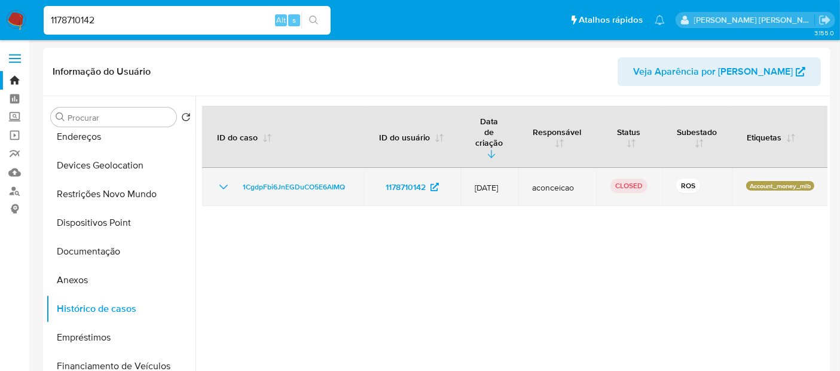
click at [216, 180] on icon "Mostrar/Ocultar" at bounding box center [223, 187] width 14 height 14
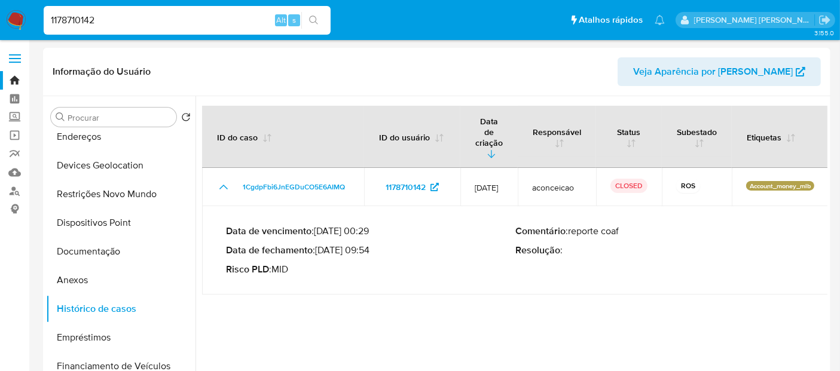
drag, startPoint x: 370, startPoint y: 231, endPoint x: 319, endPoint y: 227, distance: 51.0
click at [319, 244] on p "Data de fechamento : 16/07/2025 09:54" at bounding box center [370, 250] width 289 height 12
click at [102, 20] on input "1178710142" at bounding box center [187, 21] width 287 height 16
paste input "802698967"
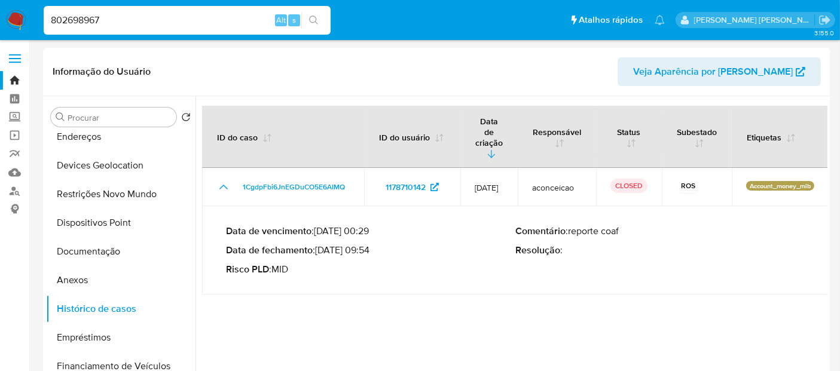
type input "802698967"
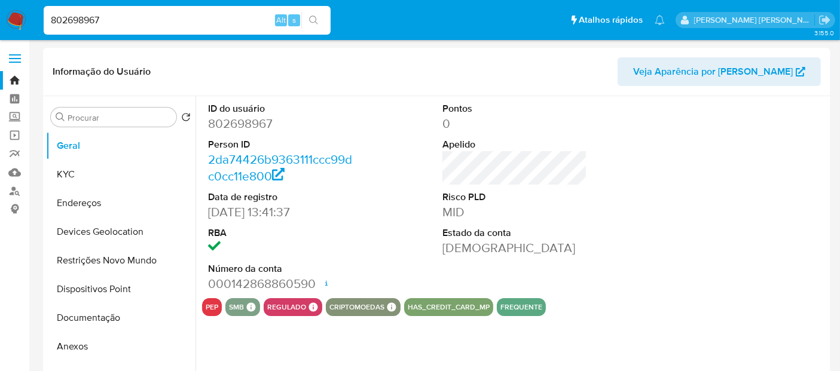
select select "10"
click at [101, 22] on input "802698967" at bounding box center [187, 21] width 287 height 16
paste input "1357145085"
type input "1357145085"
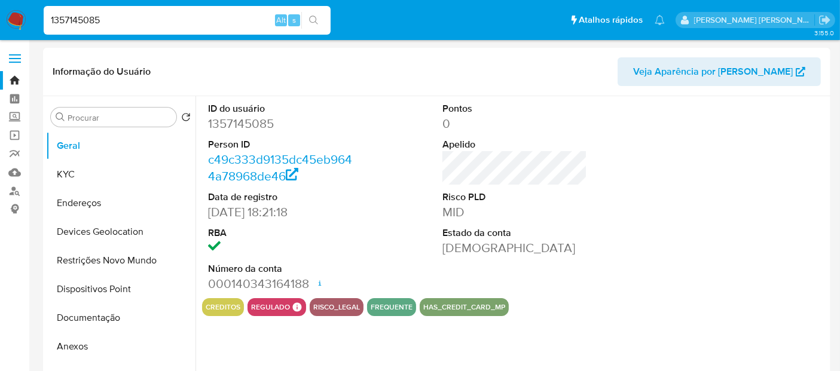
select select "10"
click at [10, 19] on img at bounding box center [16, 20] width 20 height 20
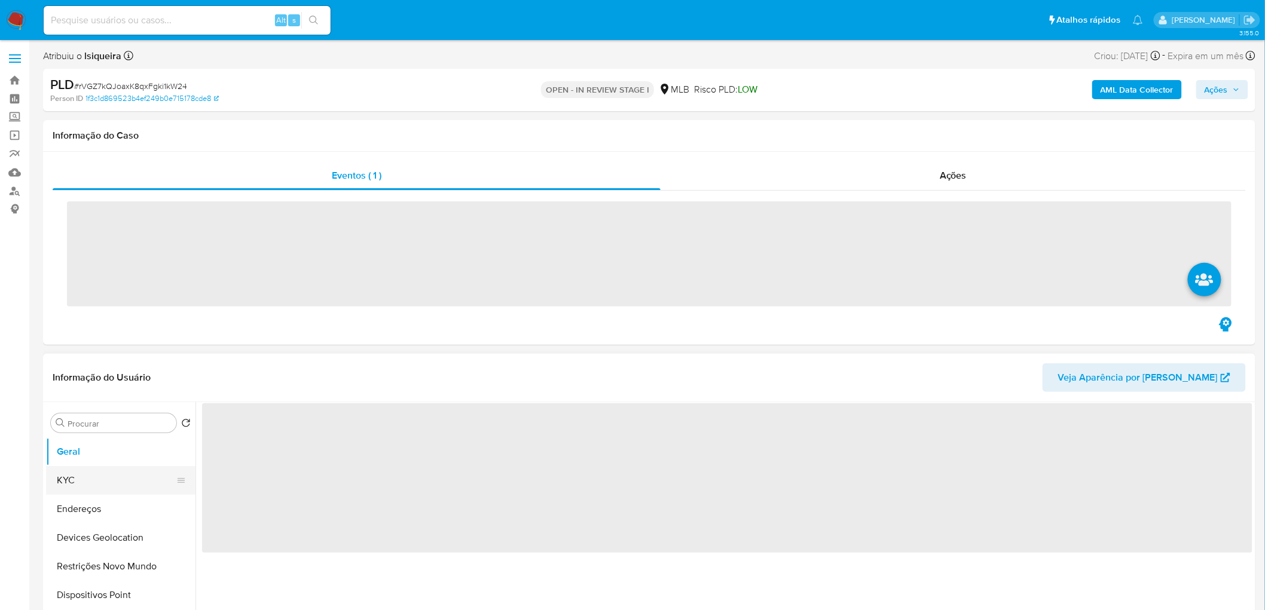
click at [78, 469] on button "KYC" at bounding box center [116, 480] width 140 height 29
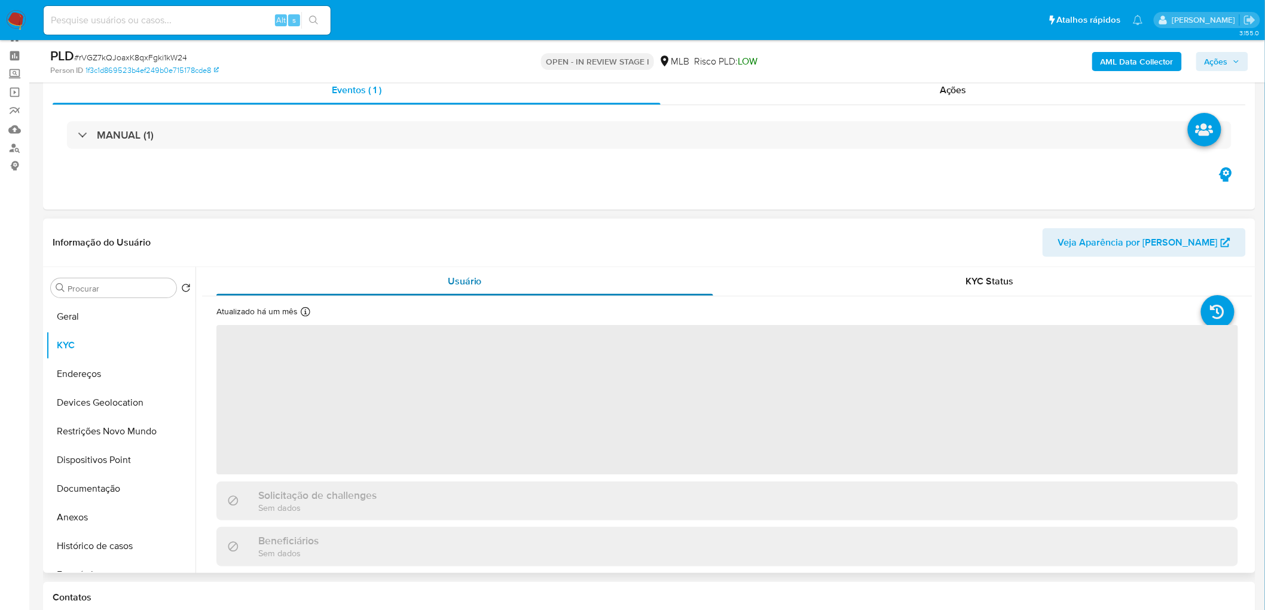
scroll to position [66, 0]
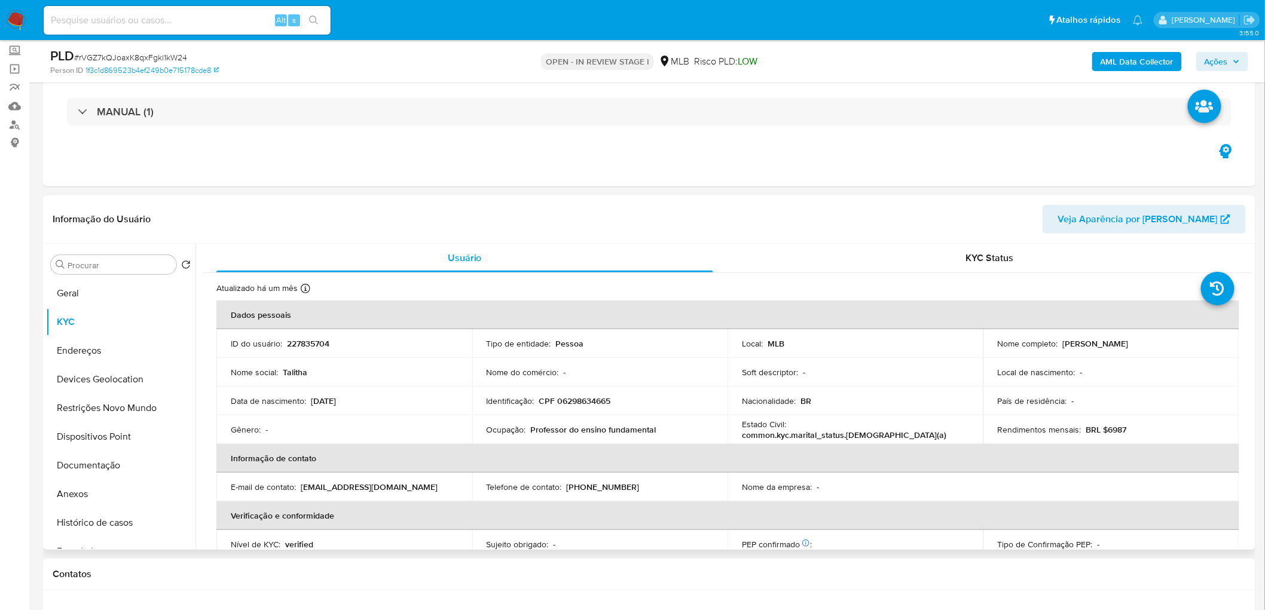
select select "10"
drag, startPoint x: 1150, startPoint y: 344, endPoint x: 1057, endPoint y: 343, distance: 93.8
click at [1057, 343] on div "Nome completo : [PERSON_NAME]" at bounding box center [1110, 343] width 227 height 11
copy div "[PERSON_NAME]"
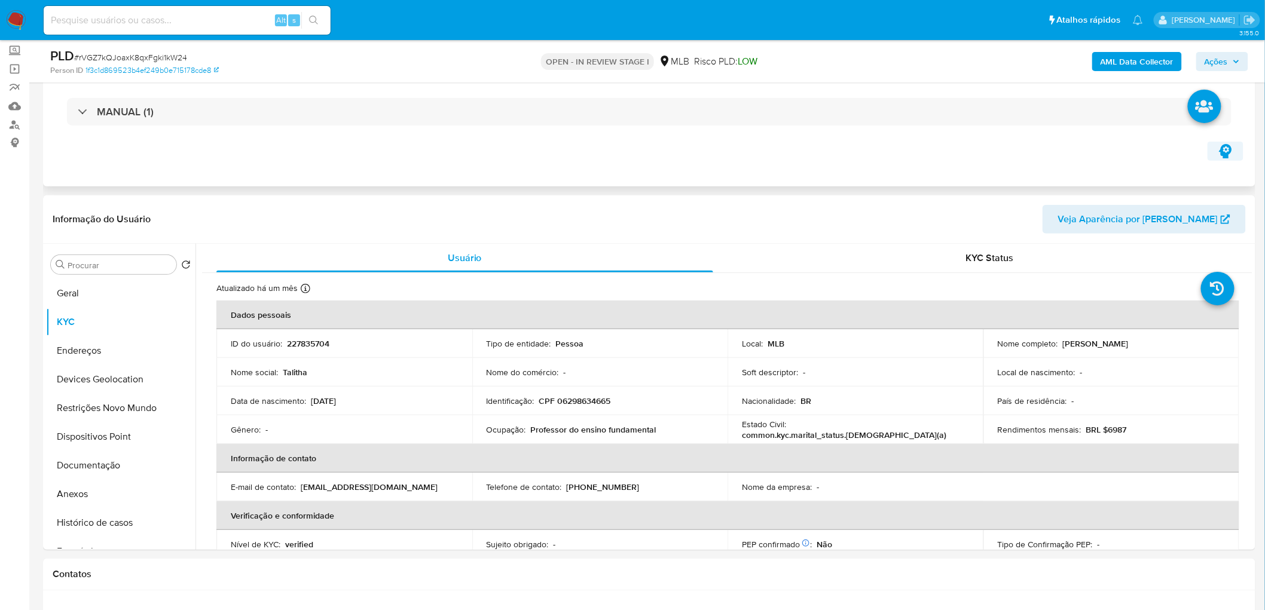
copy div "[PERSON_NAME]"
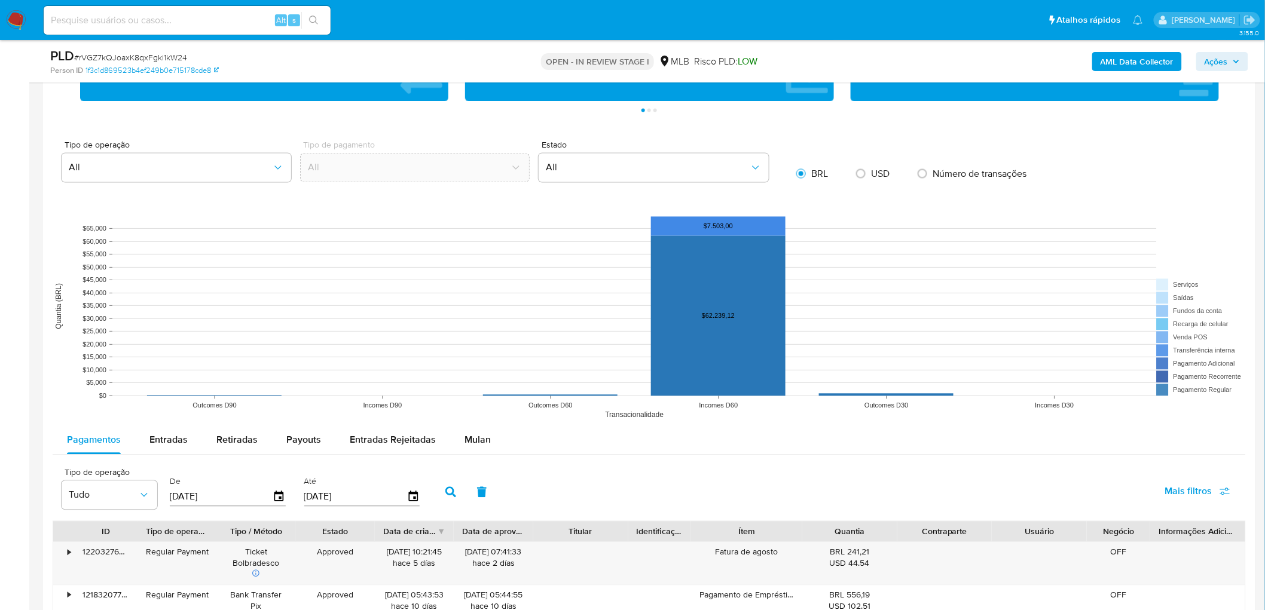
scroll to position [929, 0]
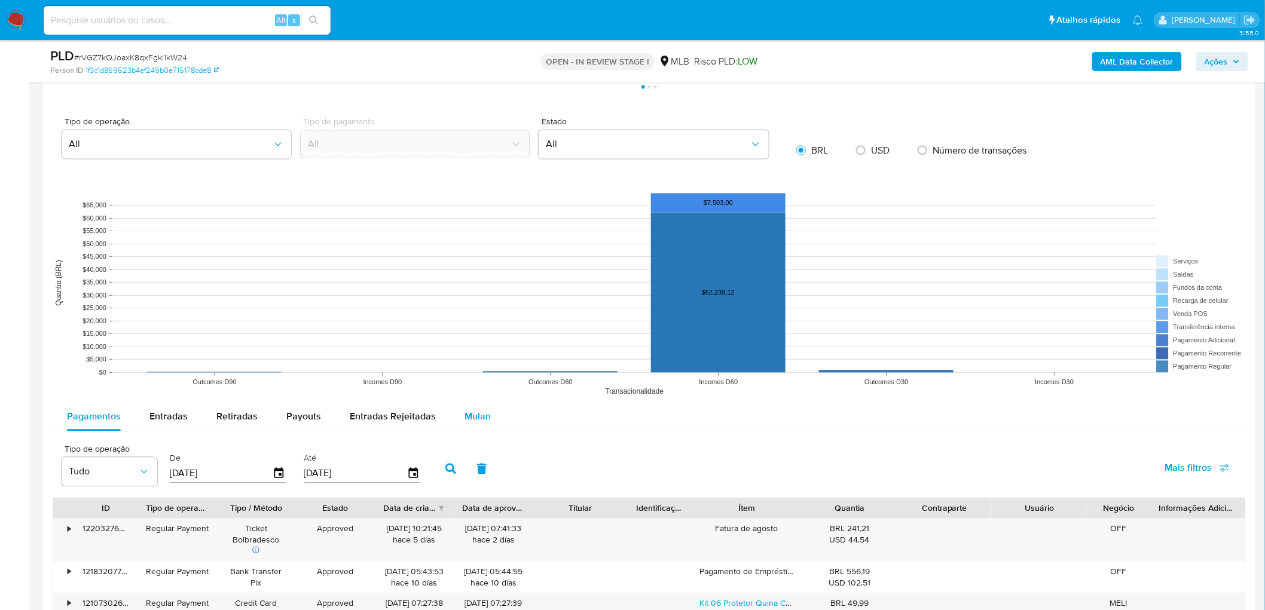
click at [480, 418] on span "Mulan" at bounding box center [477, 417] width 26 height 14
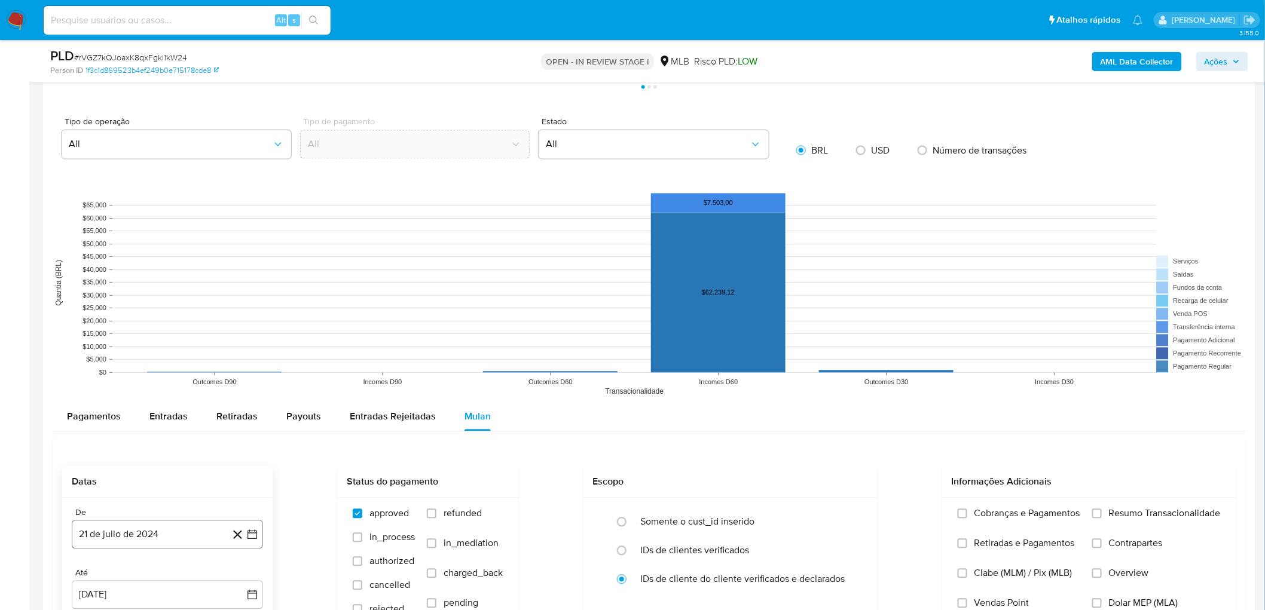
click at [118, 534] on button "21 de julio de 2024" at bounding box center [167, 535] width 191 height 29
click at [167, 353] on span "julio 2024" at bounding box center [161, 353] width 45 height 12
click at [180, 342] on icon "Seleccionar mes y año" at bounding box center [179, 340] width 10 height 10
click at [186, 348] on icon "Seleccionar mes y año" at bounding box center [191, 353] width 10 height 10
click at [238, 336] on icon "Año siguiente" at bounding box center [239, 339] width 14 height 14
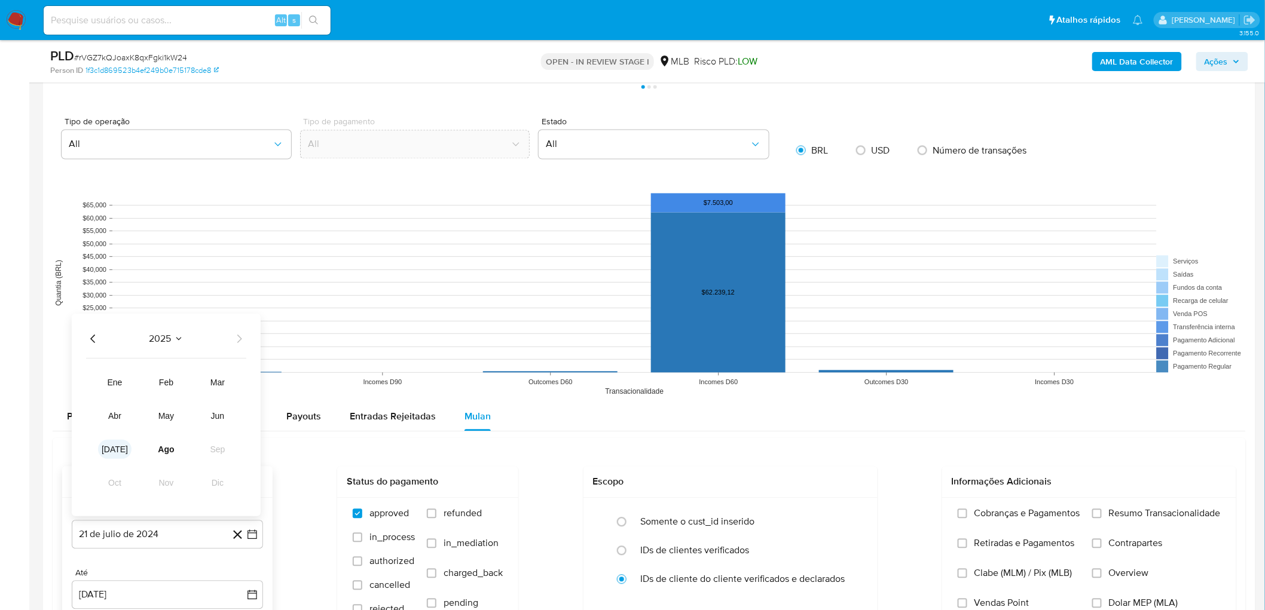
click at [111, 453] on span "[DATE]" at bounding box center [115, 450] width 26 height 10
click at [117, 400] on button "1" at bounding box center [119, 397] width 19 height 19
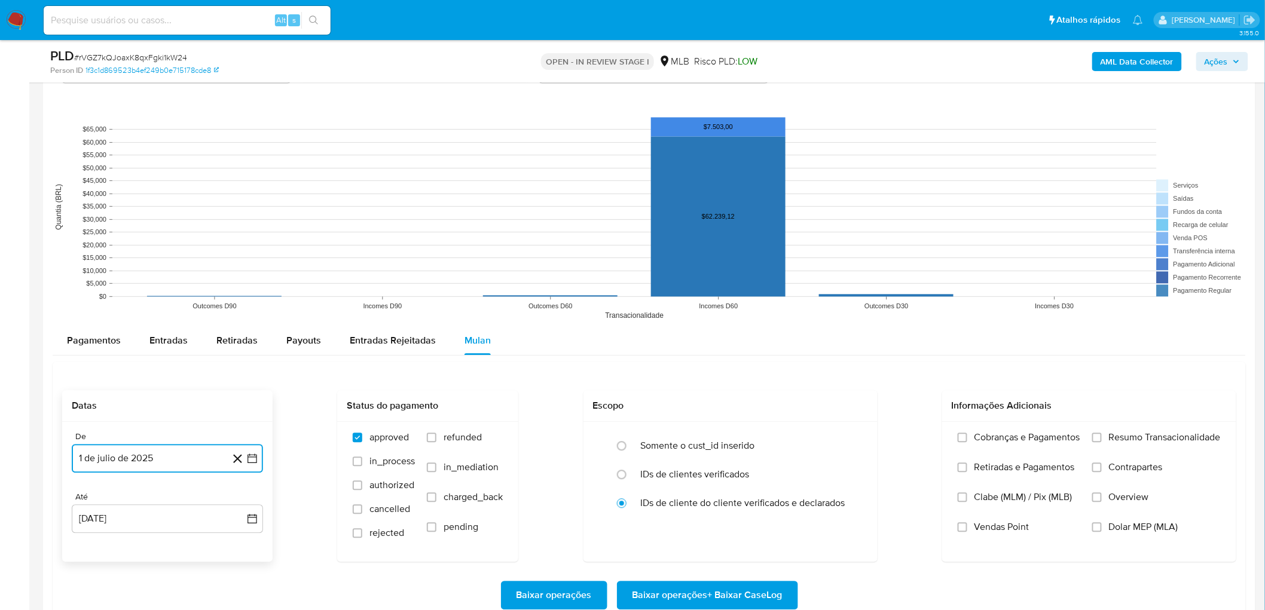
scroll to position [1062, 0]
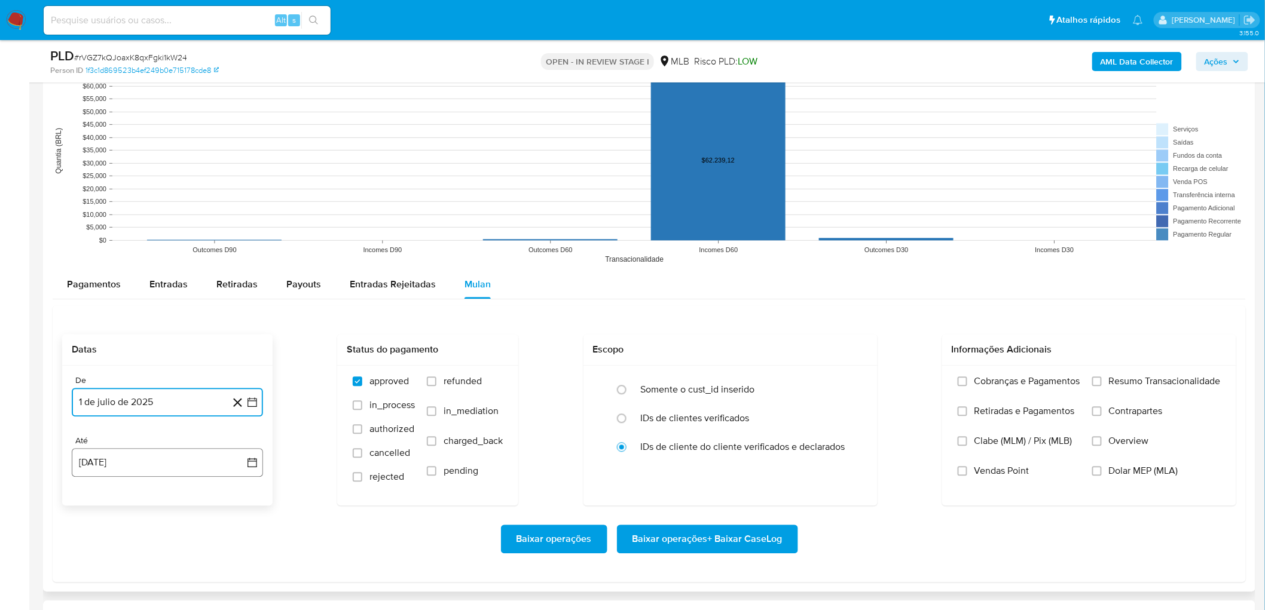
click at [144, 455] on button "21 de agosto de 2025" at bounding box center [167, 462] width 191 height 29
click at [114, 398] on button "19" at bounding box center [119, 396] width 19 height 19
click at [1143, 379] on span "Resumo Transacionalidade" at bounding box center [1165, 381] width 112 height 12
click at [1101, 379] on input "Resumo Transacionalidade" at bounding box center [1097, 382] width 10 height 10
click at [983, 469] on span "Vendas Point" at bounding box center [1001, 471] width 55 height 12
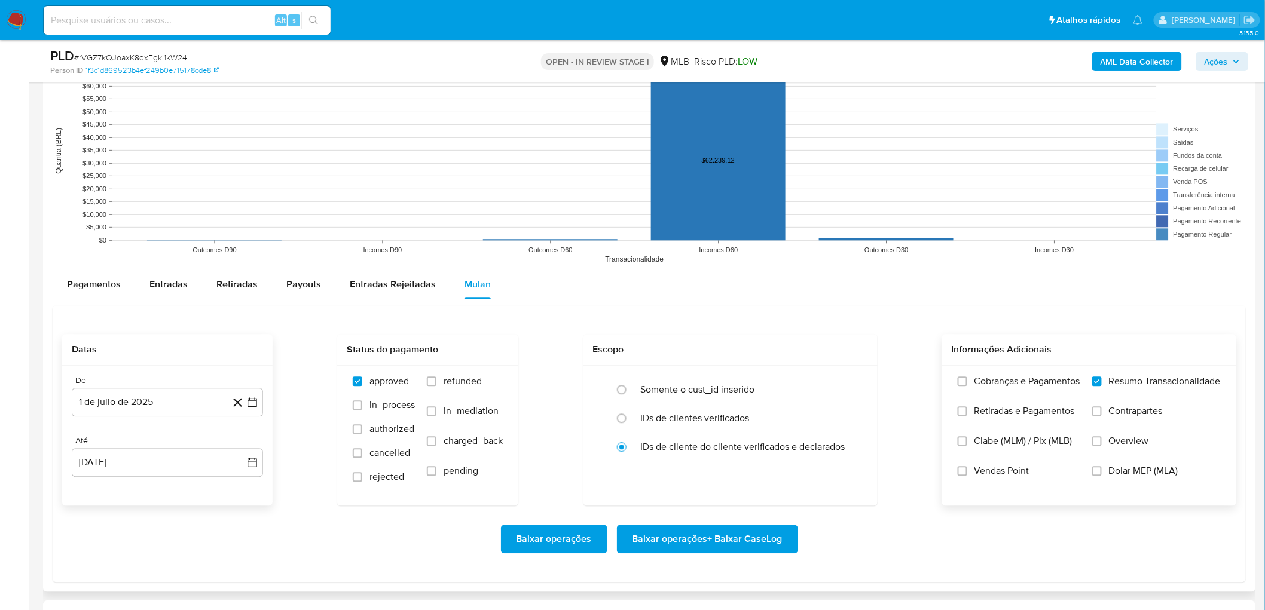
click at [967, 469] on input "Vendas Point" at bounding box center [962, 471] width 10 height 10
click at [724, 541] on span "Baixar operações + Baixar CaseLog" at bounding box center [707, 539] width 150 height 26
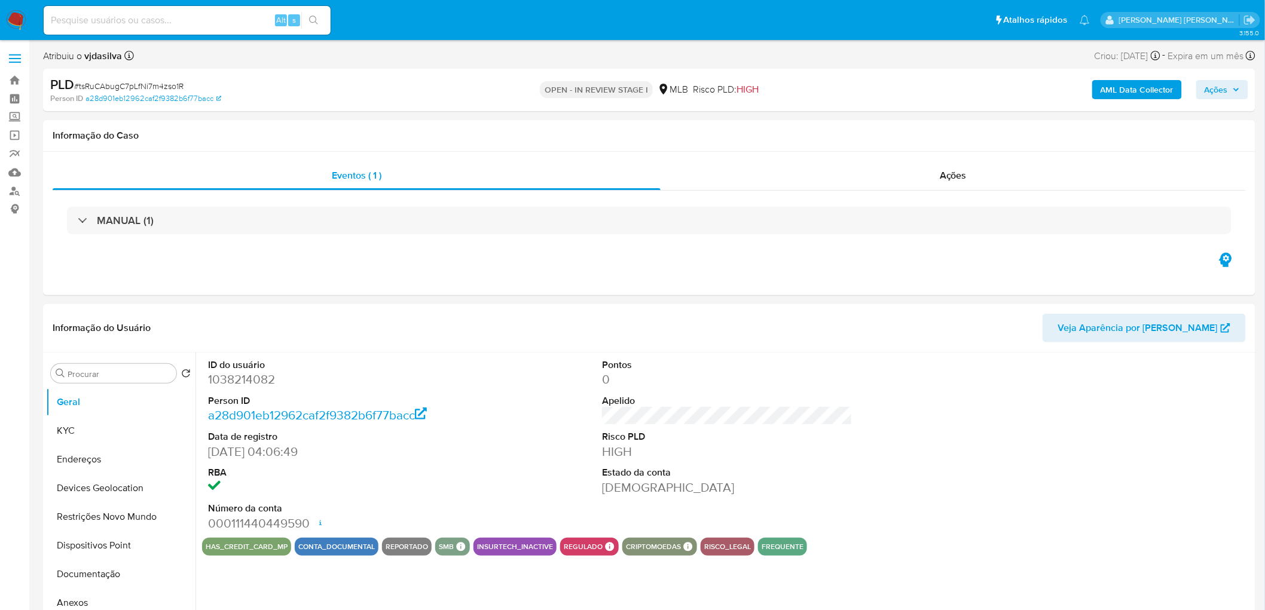
select select "10"
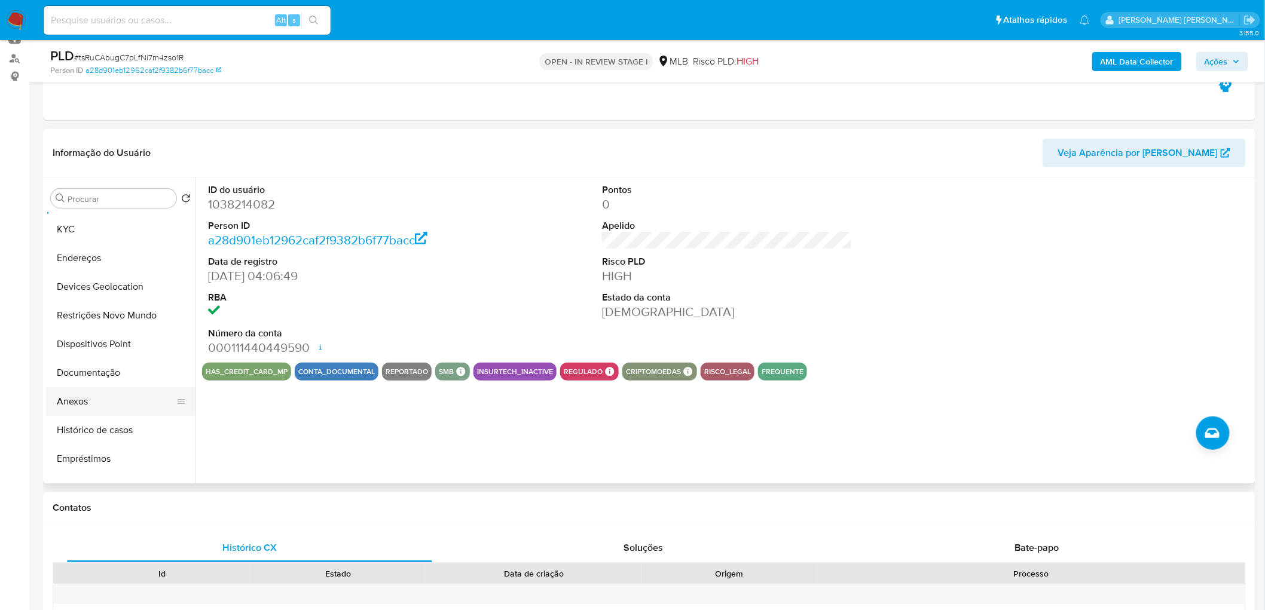
scroll to position [66, 0]
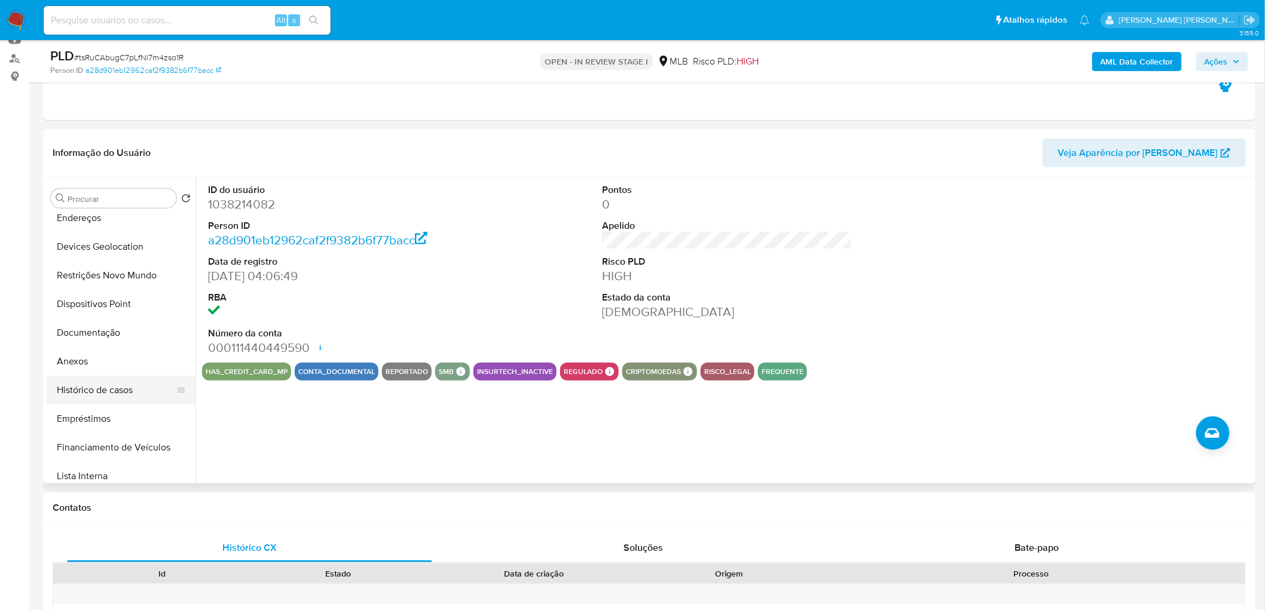
click at [105, 381] on button "Histórico de casos" at bounding box center [116, 390] width 140 height 29
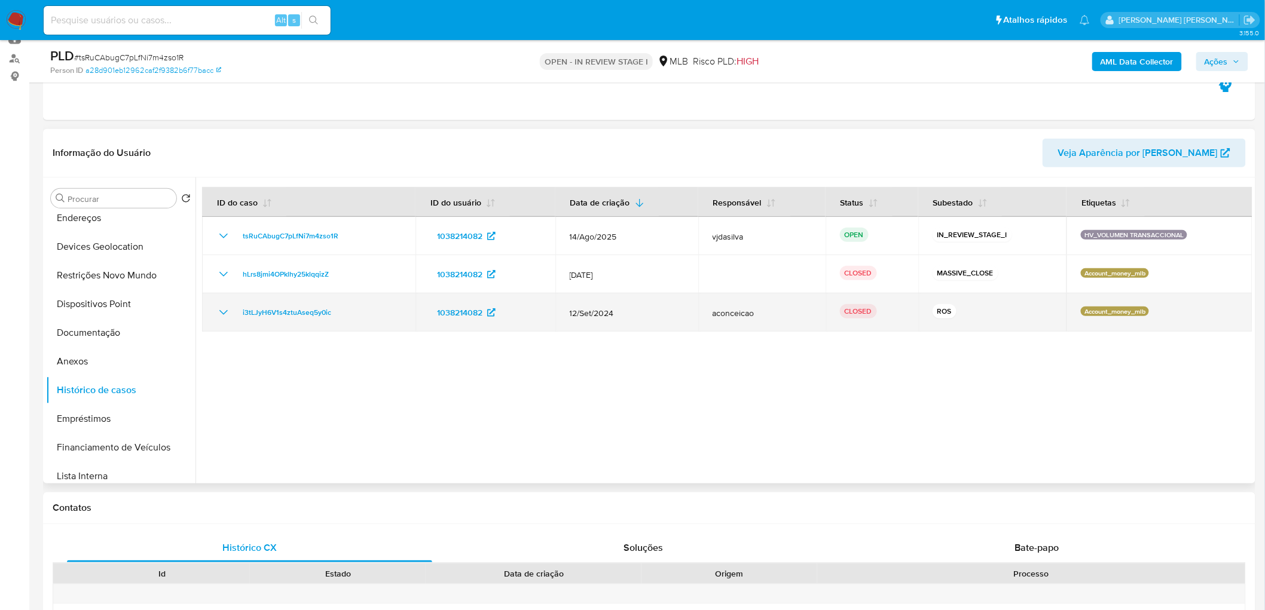
click at [225, 314] on icon "Mostrar/Ocultar" at bounding box center [223, 312] width 14 height 14
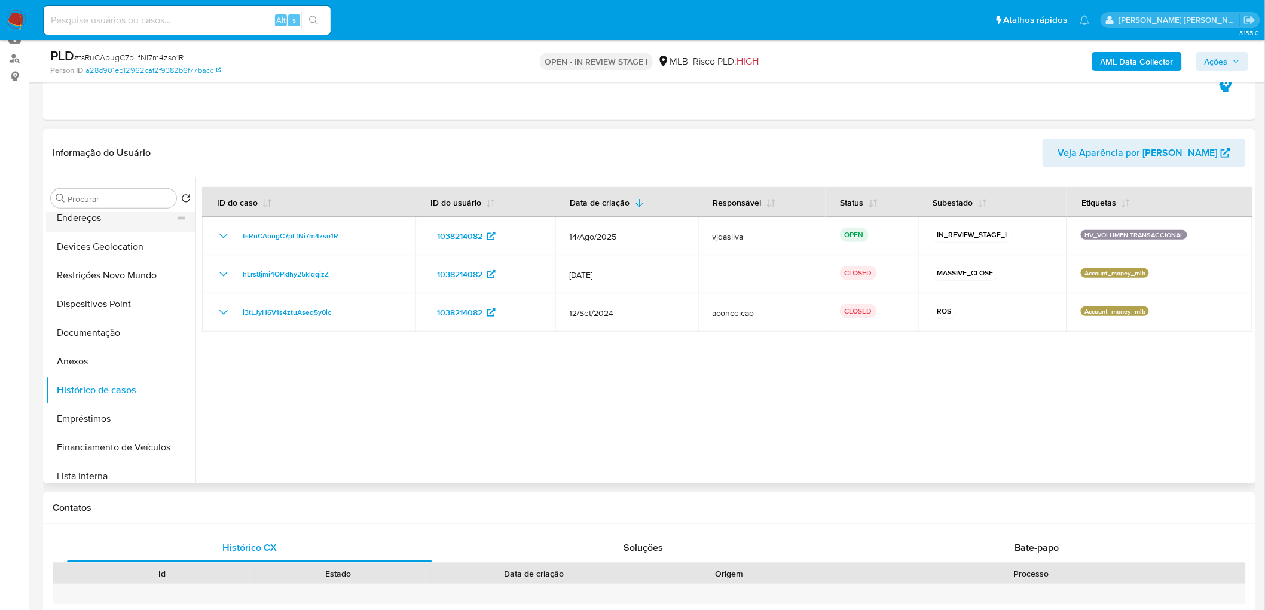
click at [106, 220] on button "Endereços" at bounding box center [116, 218] width 140 height 29
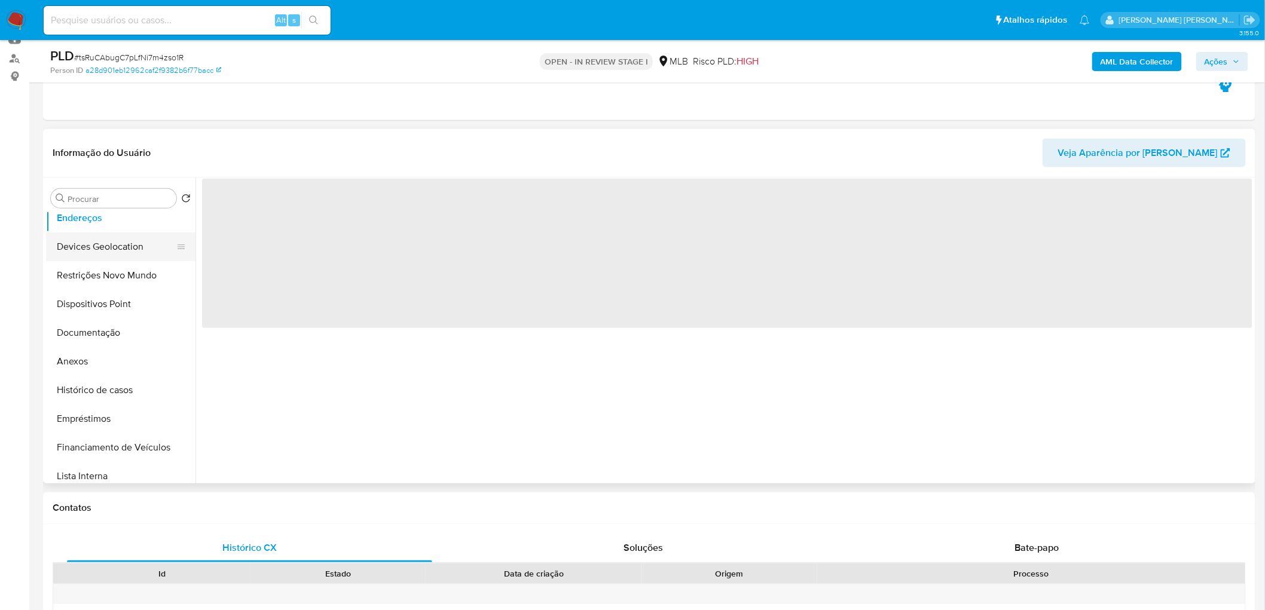
scroll to position [0, 0]
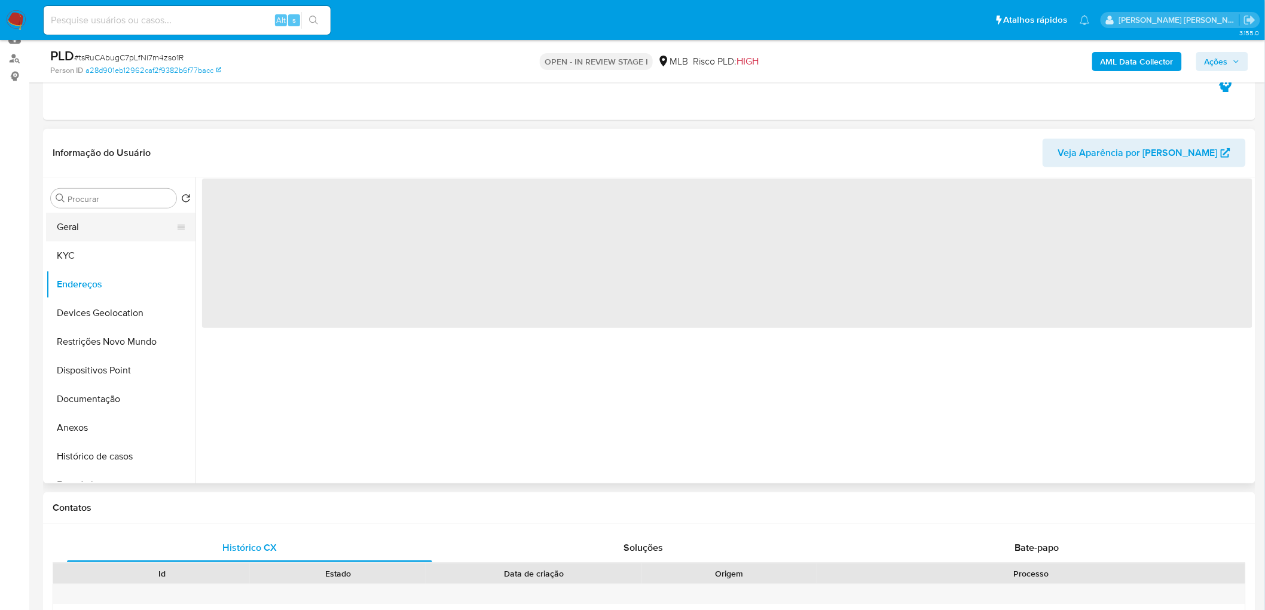
click at [108, 232] on button "Geral" at bounding box center [116, 227] width 140 height 29
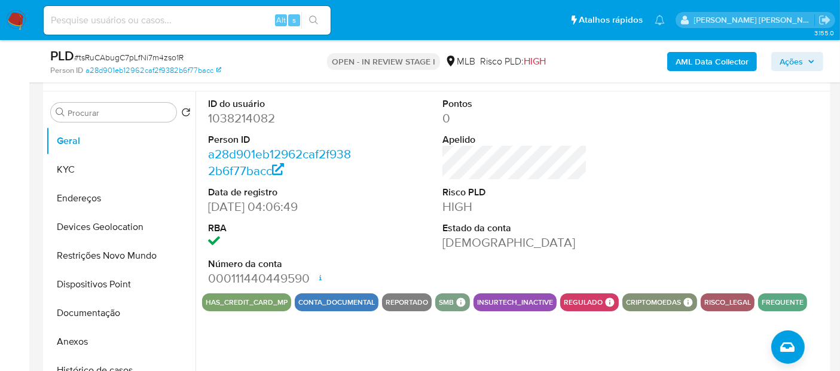
scroll to position [199, 0]
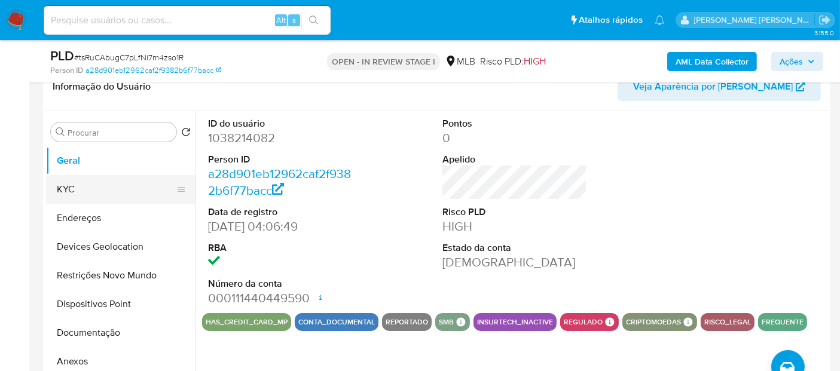
click at [77, 185] on button "KYC" at bounding box center [116, 189] width 140 height 29
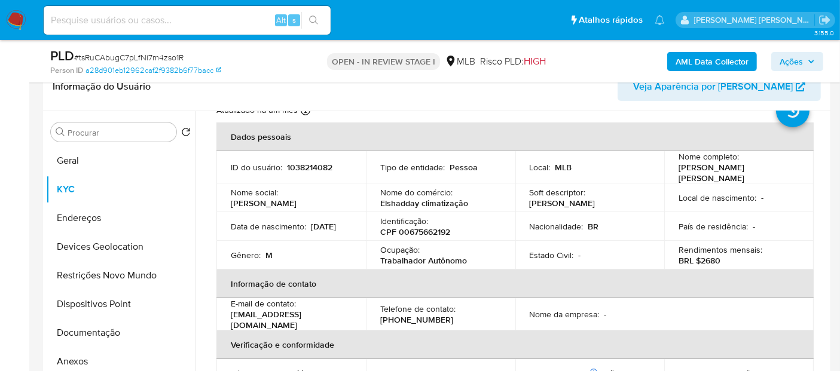
scroll to position [66, 0]
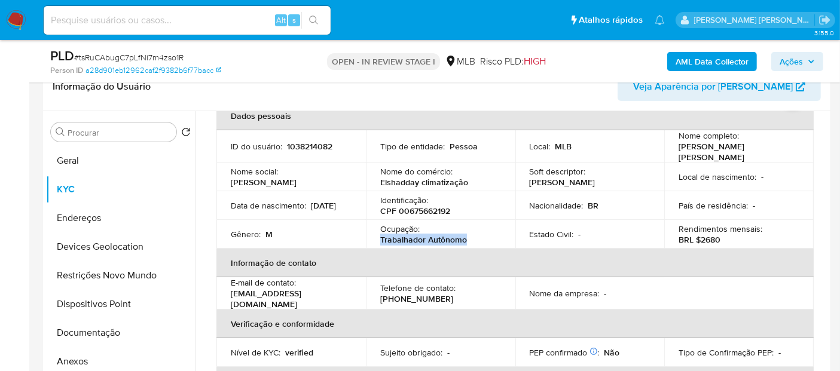
drag, startPoint x: 486, startPoint y: 240, endPoint x: 377, endPoint y: 241, distance: 109.4
click at [377, 241] on td "Ocupação : Trabalhador Autônomo" at bounding box center [440, 234] width 149 height 29
copy p "Trabalhador Autônomo"
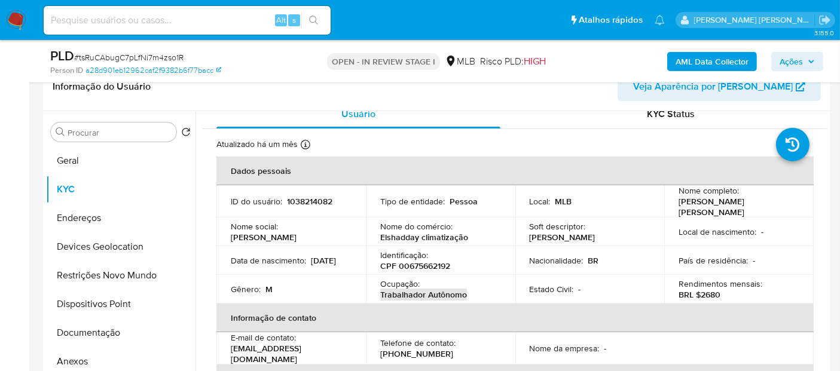
scroll to position [0, 0]
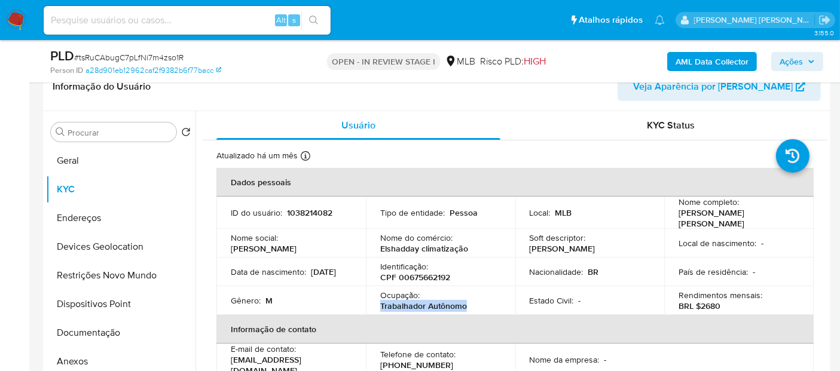
copy p "Trabalhador Autônomo"
drag, startPoint x: 119, startPoint y: 347, endPoint x: 120, endPoint y: 336, distance: 10.8
click at [118, 347] on button "Anexos" at bounding box center [120, 361] width 149 height 29
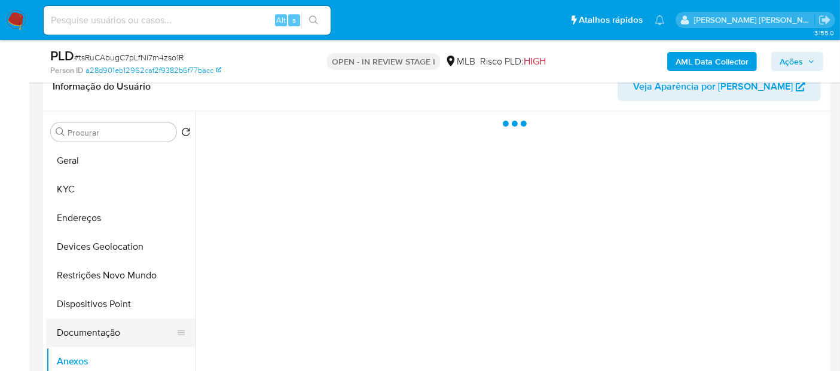
click at [123, 330] on button "Documentação" at bounding box center [116, 333] width 140 height 29
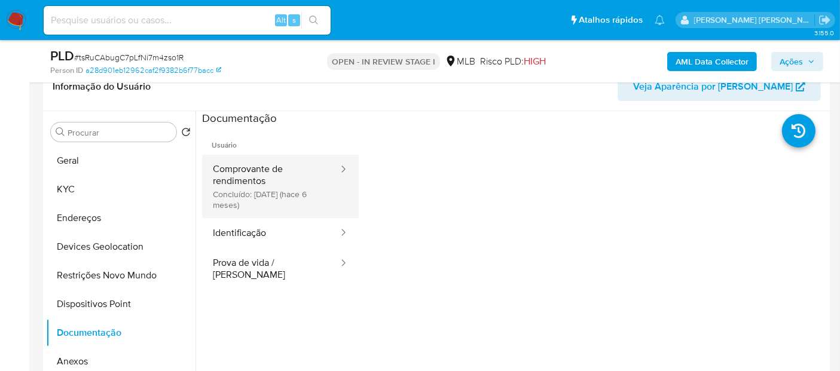
click at [250, 166] on button "Comprovante de rendimentos Concluído: 10/02/2025 (hace 6 meses)" at bounding box center [270, 186] width 137 height 63
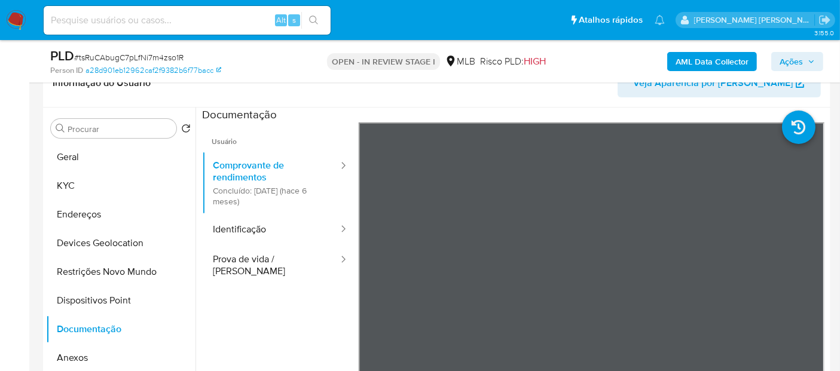
scroll to position [199, 0]
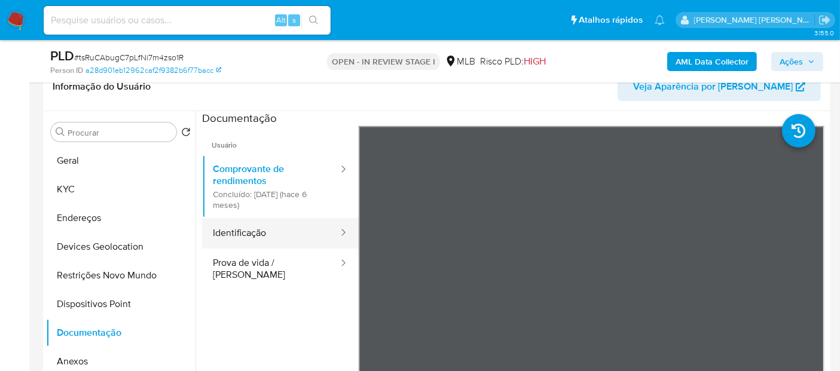
click at [234, 245] on button "Identificação" at bounding box center [270, 233] width 137 height 30
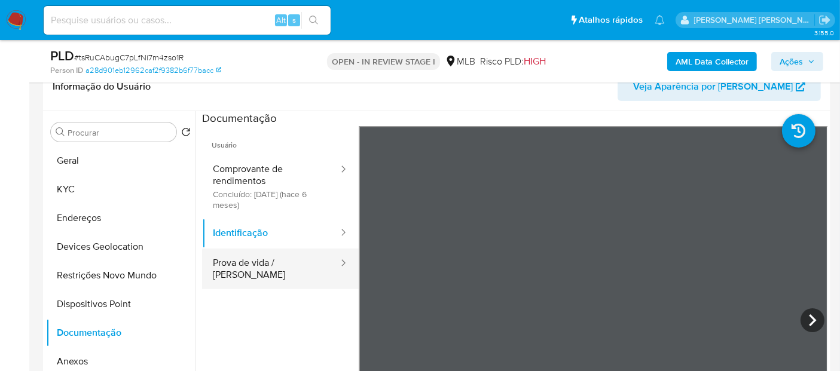
click at [302, 268] on button "Prova de vida / Selfie" at bounding box center [270, 269] width 137 height 41
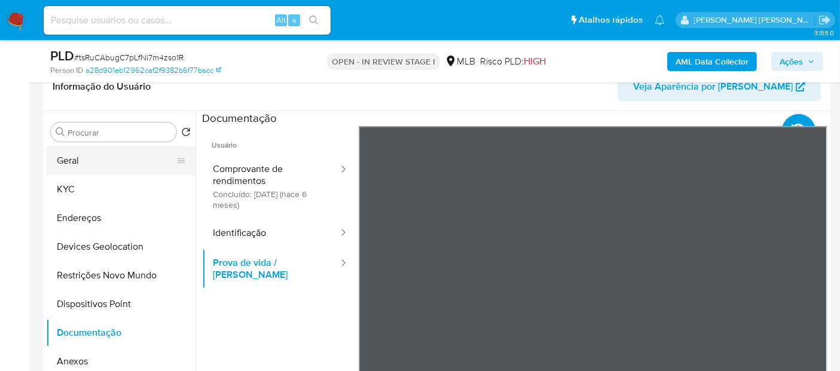
click at [99, 165] on button "Geral" at bounding box center [116, 160] width 140 height 29
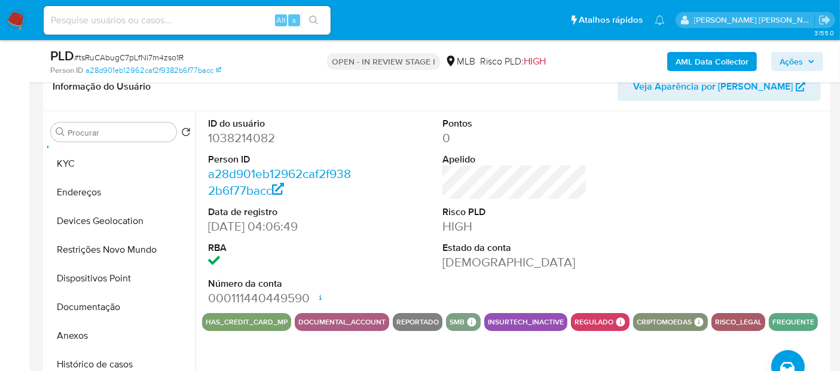
scroll to position [66, 0]
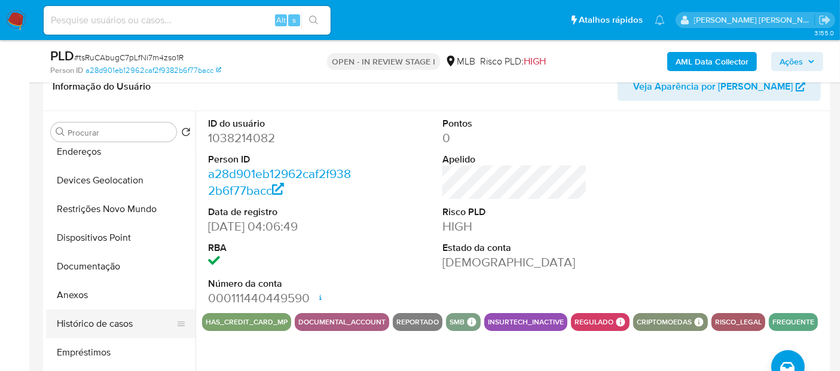
click at [108, 325] on button "Histórico de casos" at bounding box center [116, 324] width 140 height 29
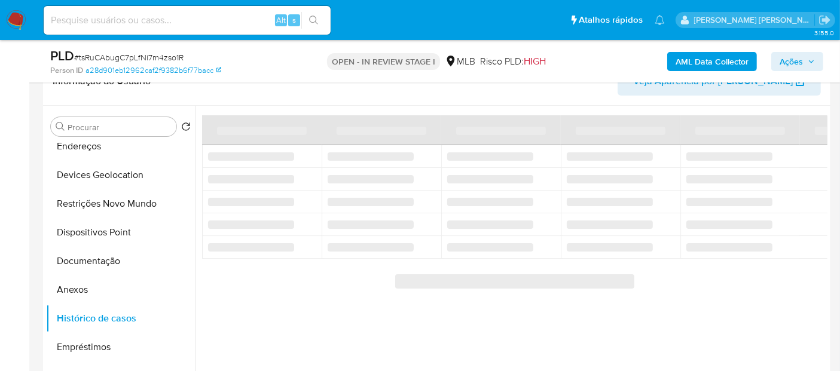
scroll to position [199, 0]
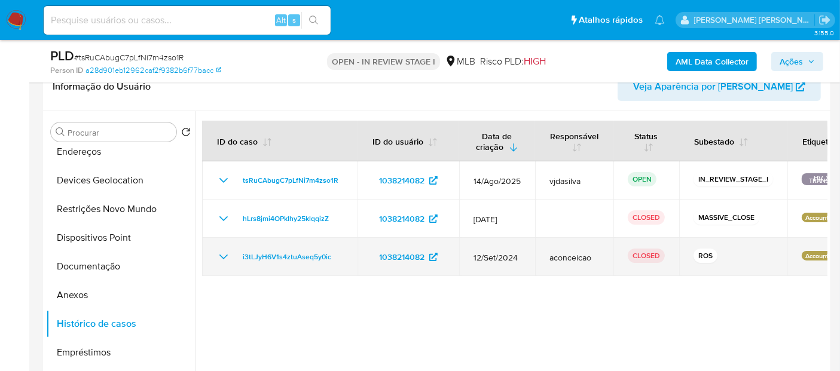
click at [225, 255] on icon "Mostrar/Ocultar" at bounding box center [223, 257] width 14 height 14
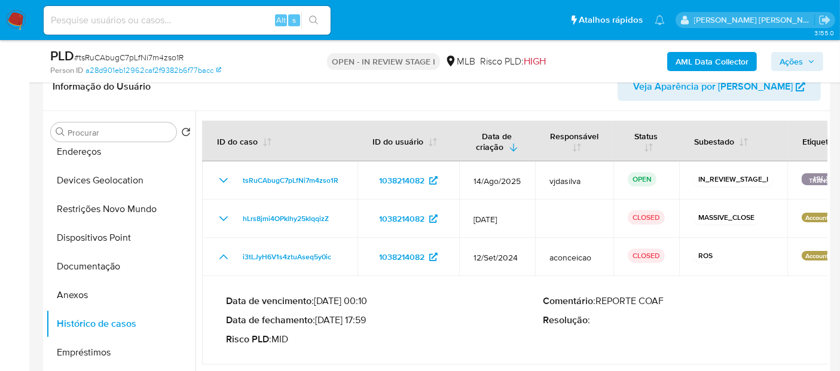
drag, startPoint x: 365, startPoint y: 321, endPoint x: 320, endPoint y: 320, distance: 44.2
click at [320, 320] on p "Data de fechamento : 21/10/2024 17:59" at bounding box center [384, 320] width 317 height 12
click at [86, 263] on button "Documentação" at bounding box center [116, 266] width 140 height 29
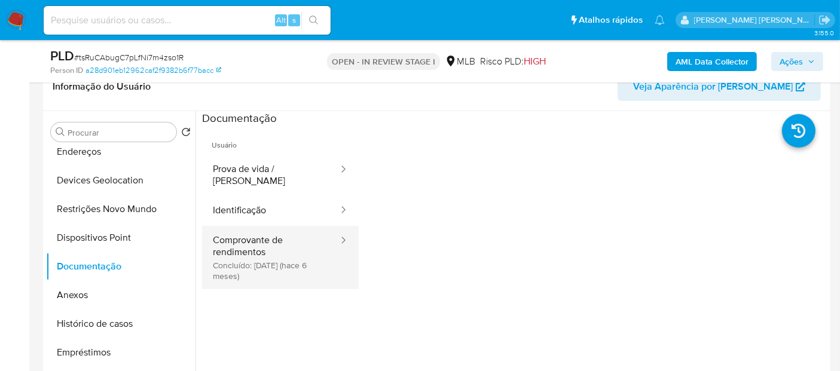
click at [250, 245] on button "Comprovante de rendimentos Concluído: 10/02/2025 (hace 6 meses)" at bounding box center [270, 257] width 137 height 63
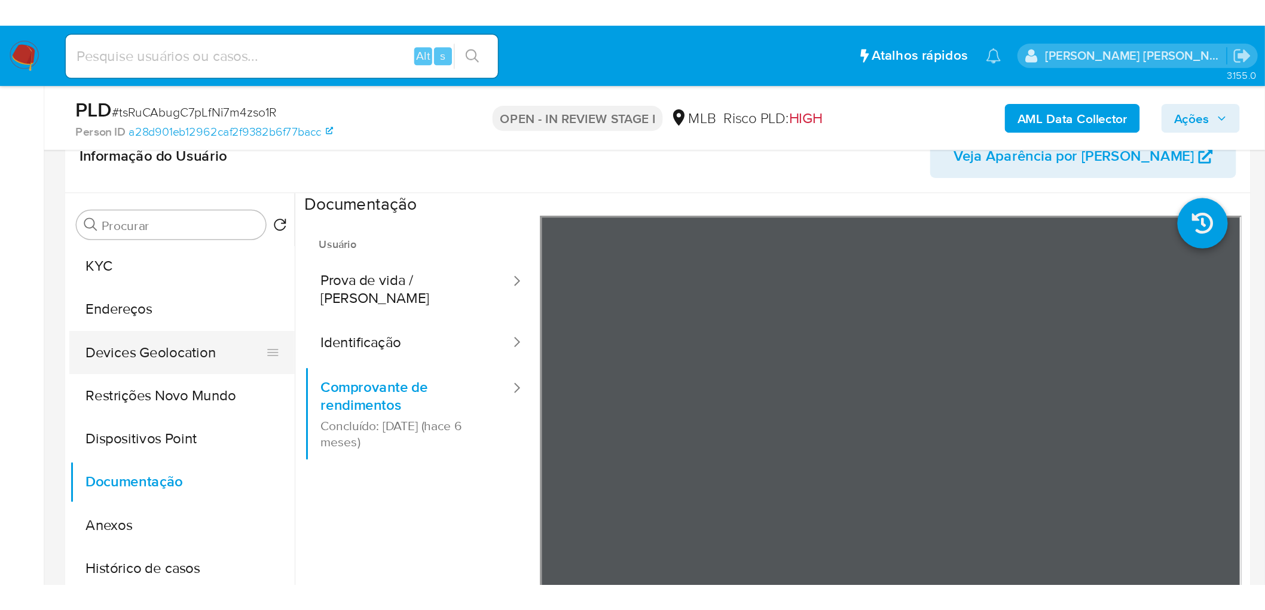
scroll to position [0, 0]
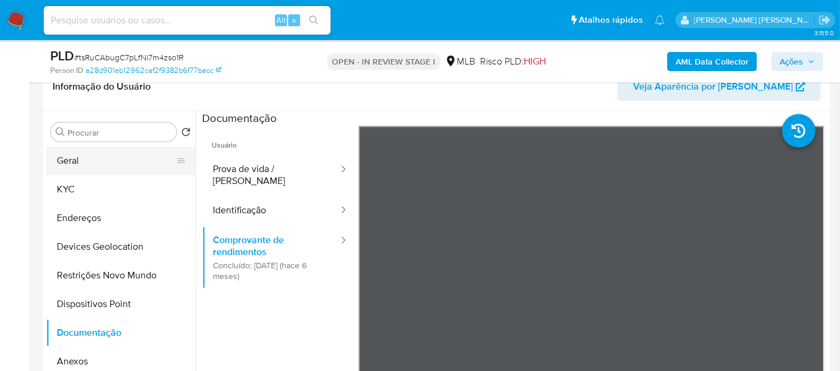
click at [101, 163] on button "Geral" at bounding box center [116, 160] width 140 height 29
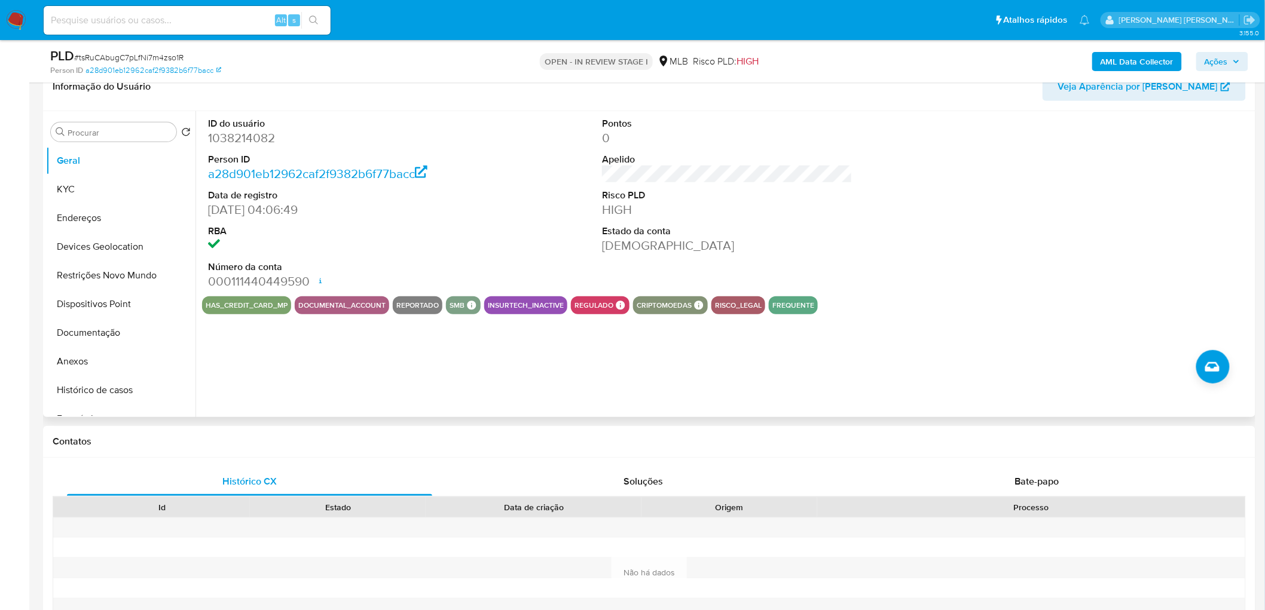
click at [438, 234] on dt "RBA" at bounding box center [333, 231] width 250 height 13
click at [109, 186] on button "KYC" at bounding box center [116, 189] width 140 height 29
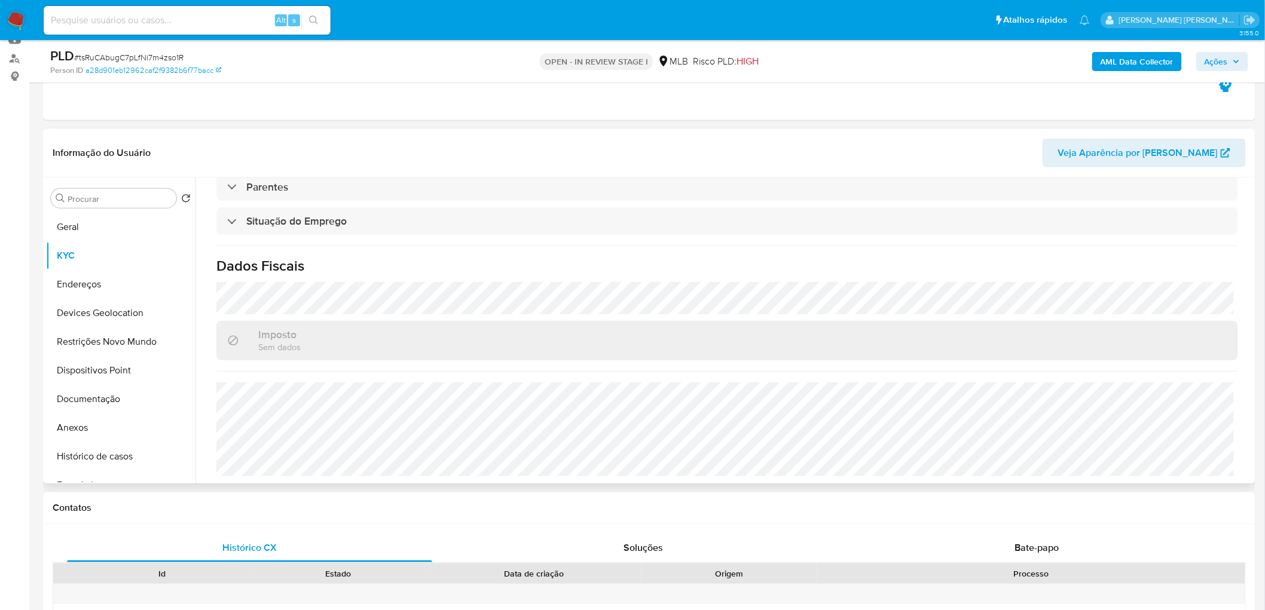
scroll to position [497, 0]
click at [111, 281] on button "Endereços" at bounding box center [116, 284] width 140 height 29
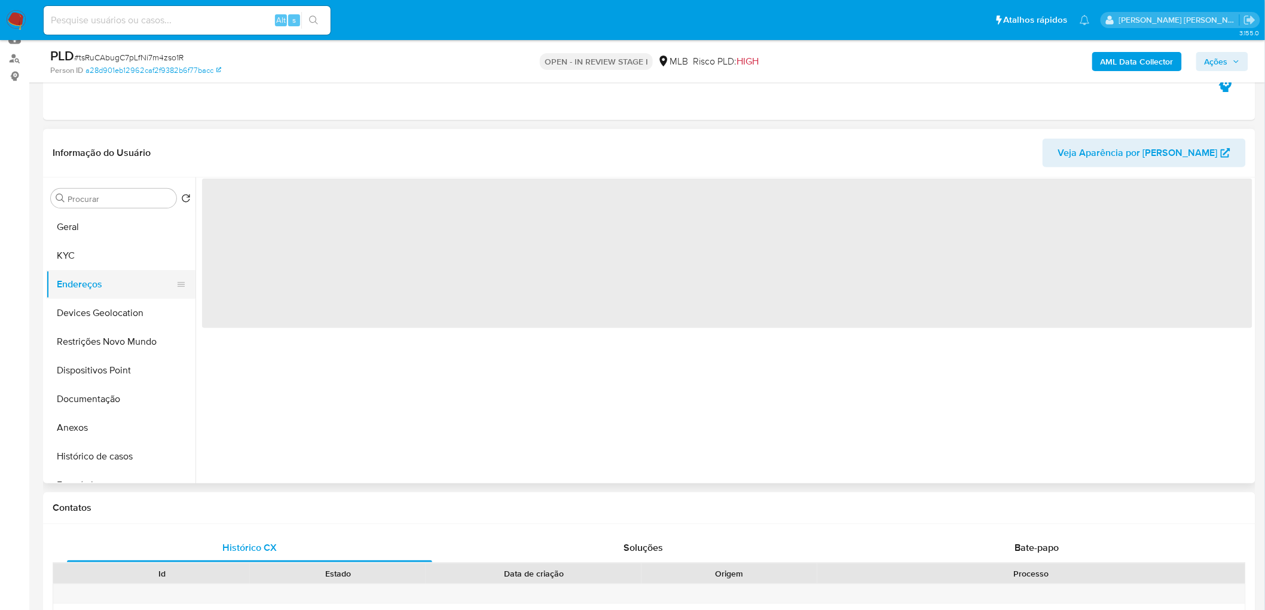
scroll to position [0, 0]
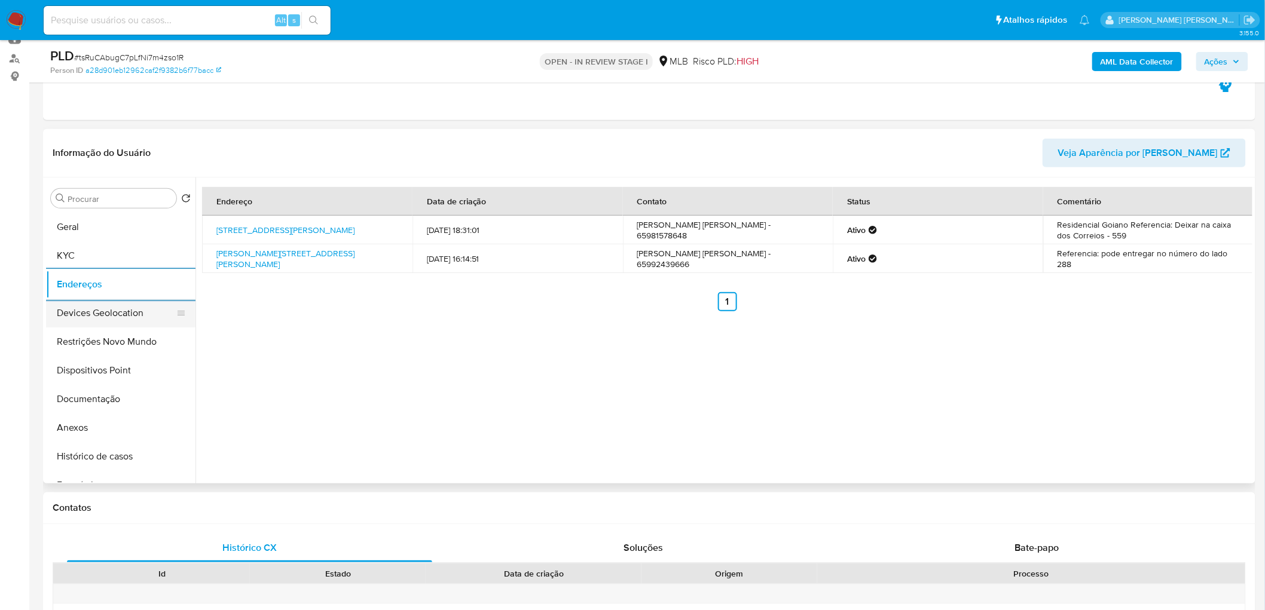
click at [121, 307] on button "Devices Geolocation" at bounding box center [116, 313] width 140 height 29
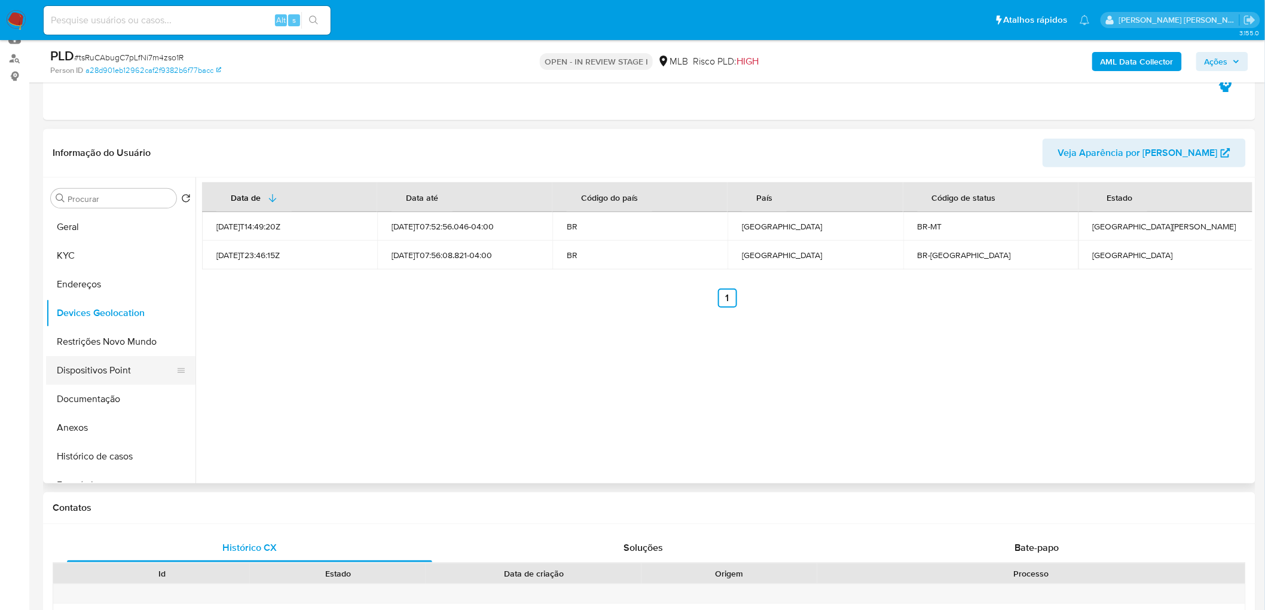
drag, startPoint x: 136, startPoint y: 338, endPoint x: 186, endPoint y: 363, distance: 56.1
click at [139, 341] on button "Restrições Novo Mundo" at bounding box center [120, 342] width 149 height 29
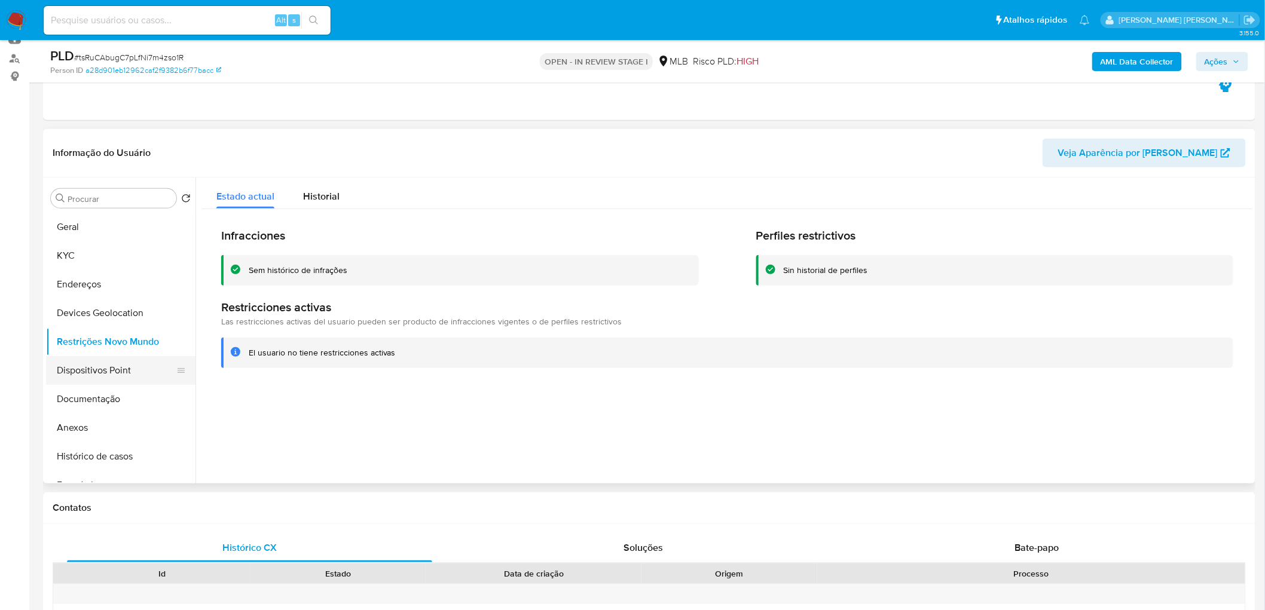
click at [111, 372] on button "Dispositivos Point" at bounding box center [116, 370] width 140 height 29
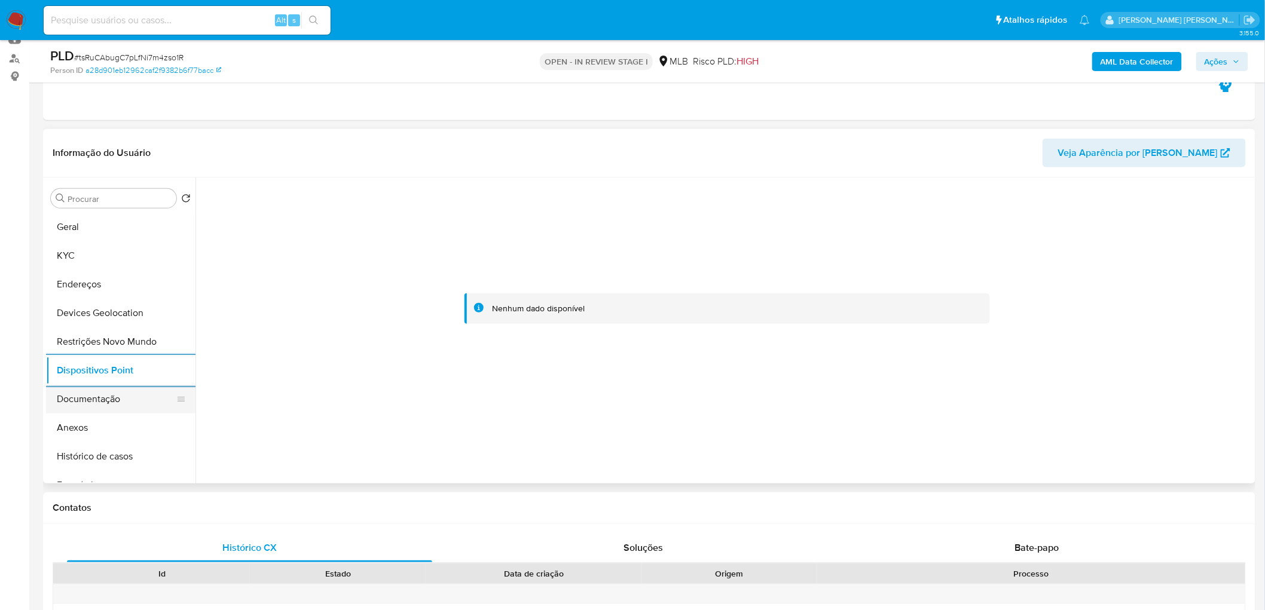
click at [111, 397] on button "Documentação" at bounding box center [116, 399] width 140 height 29
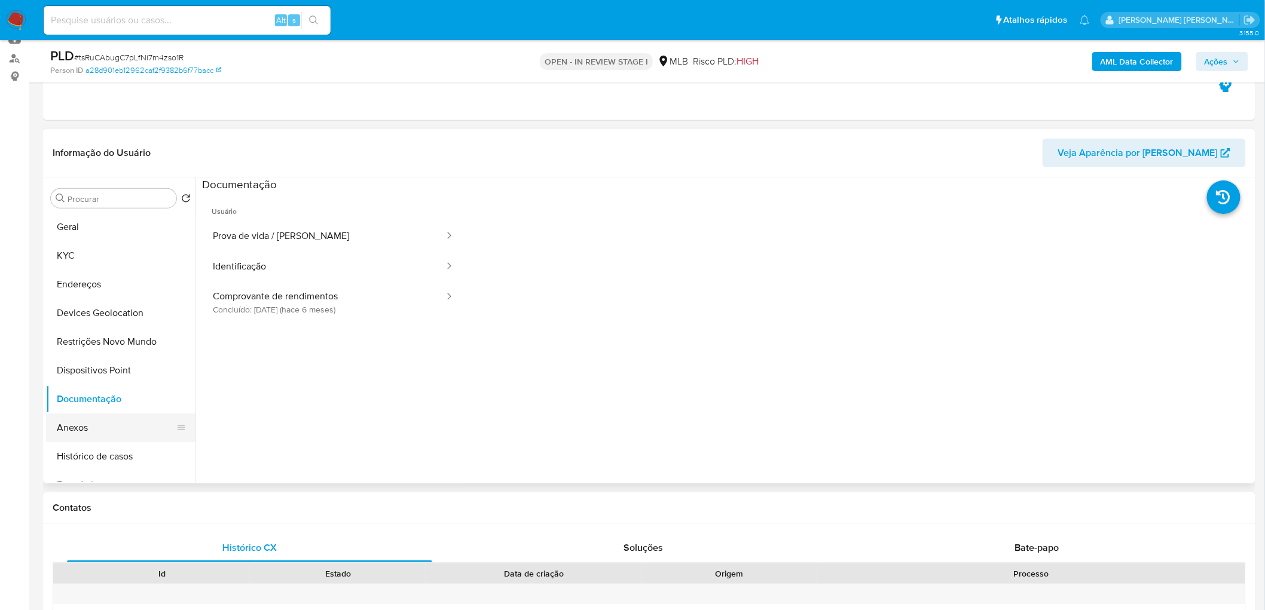
click at [117, 426] on button "Anexos" at bounding box center [116, 428] width 140 height 29
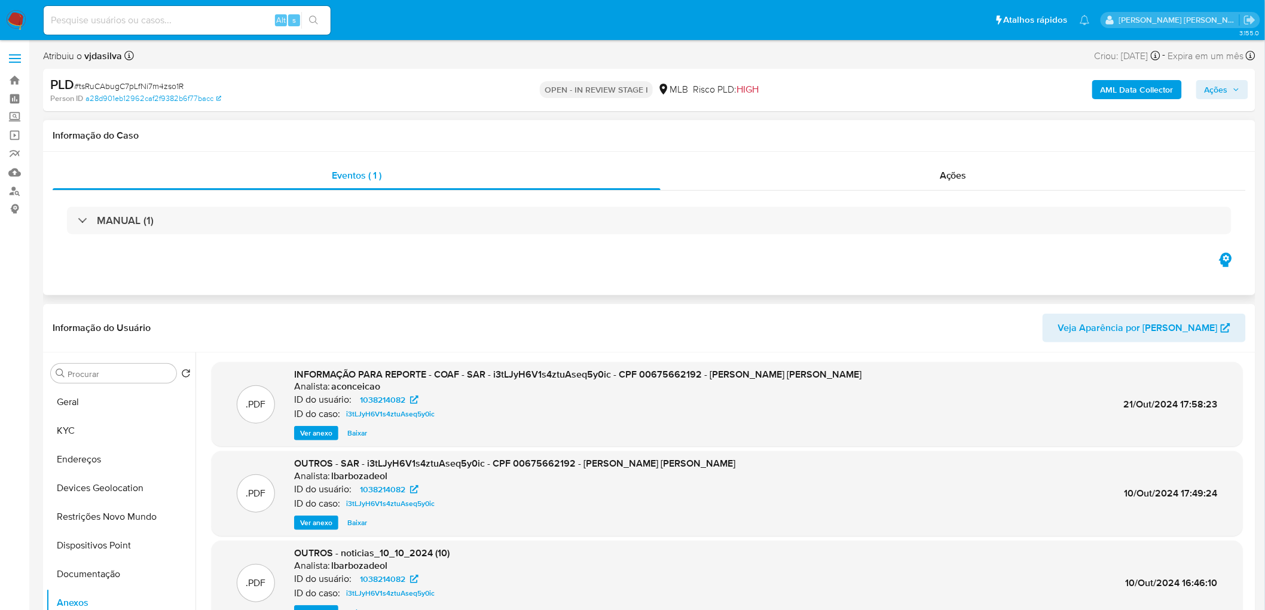
click at [953, 158] on div "Eventos ( 1 ) Ações MANUAL (1)" at bounding box center [649, 223] width 1212 height 143
click at [938, 175] on div "Ações" at bounding box center [952, 175] width 585 height 29
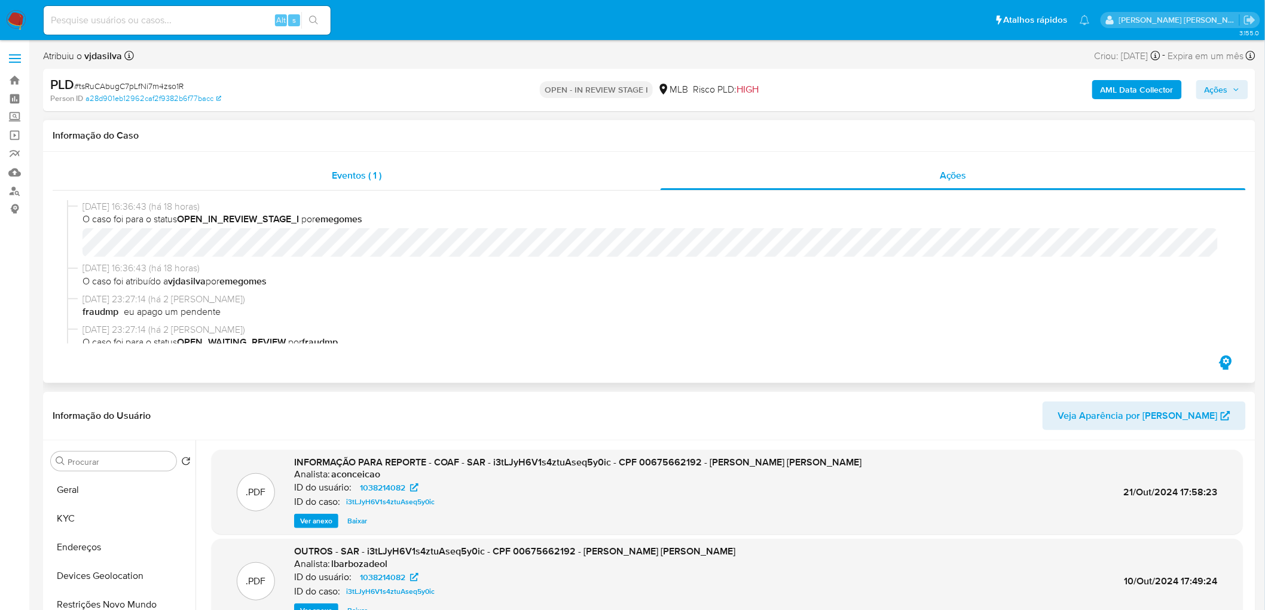
click at [473, 183] on div "Eventos ( 1 )" at bounding box center [357, 175] width 608 height 29
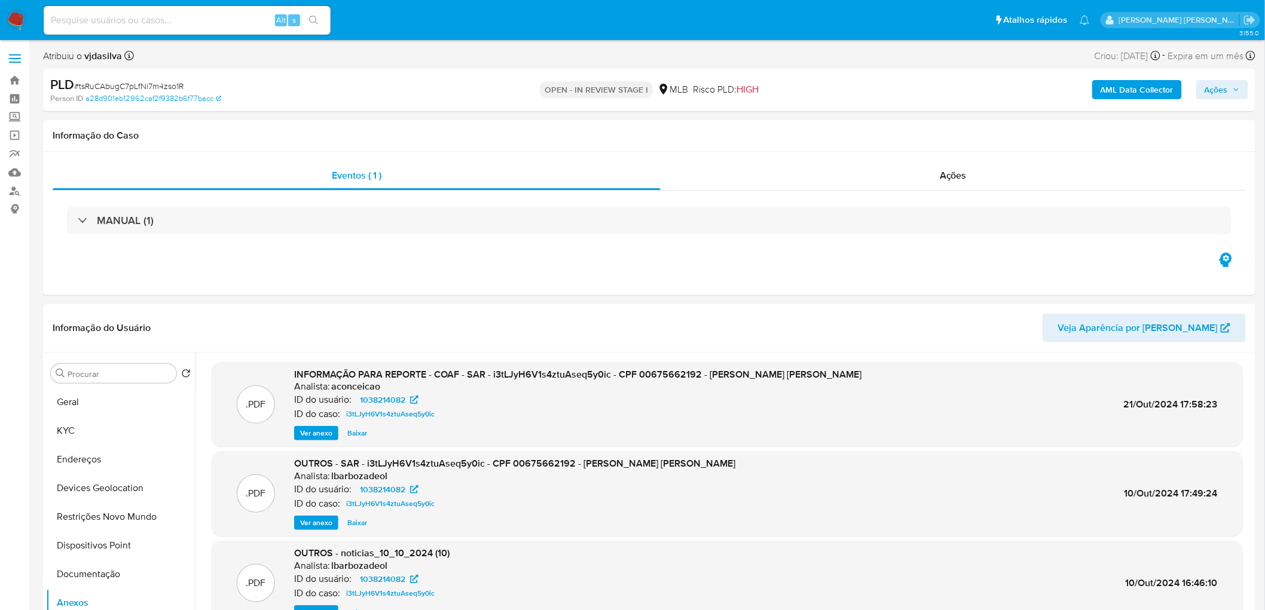
click at [135, 85] on span "# tsRuCAbugC7pLfNi7m4zso1R" at bounding box center [128, 86] width 109 height 12
copy span "tsRuCAbugC7pLfNi7m4zso1R"
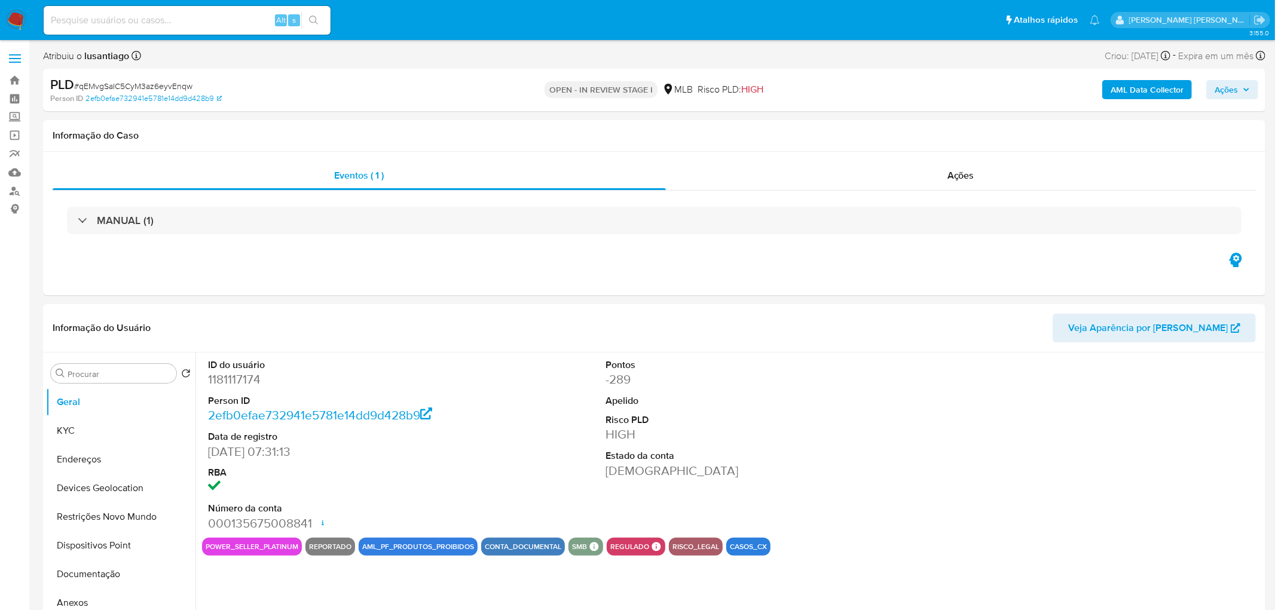
select select "10"
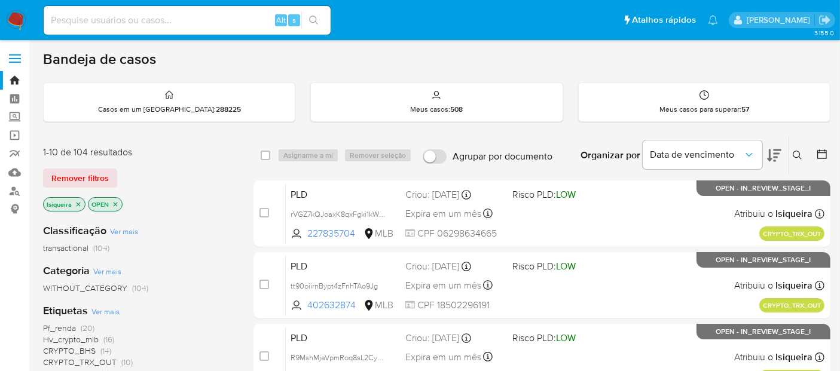
click at [14, 22] on img at bounding box center [16, 20] width 20 height 20
click at [799, 154] on icon at bounding box center [796, 155] width 9 height 9
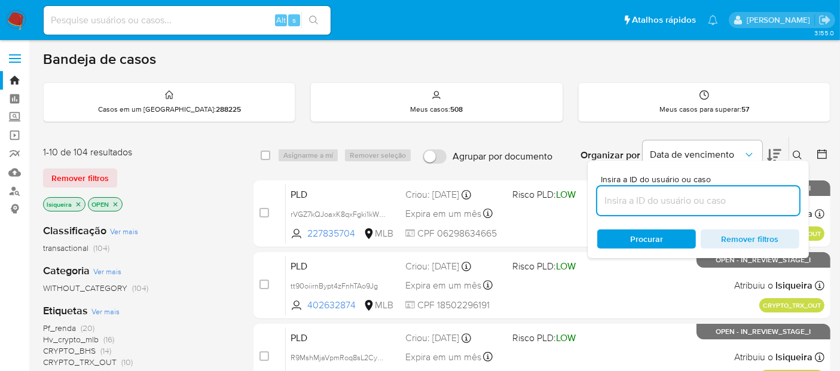
click at [652, 195] on input at bounding box center [698, 201] width 202 height 16
click at [80, 206] on icon "close-filter" at bounding box center [78, 204] width 7 height 7
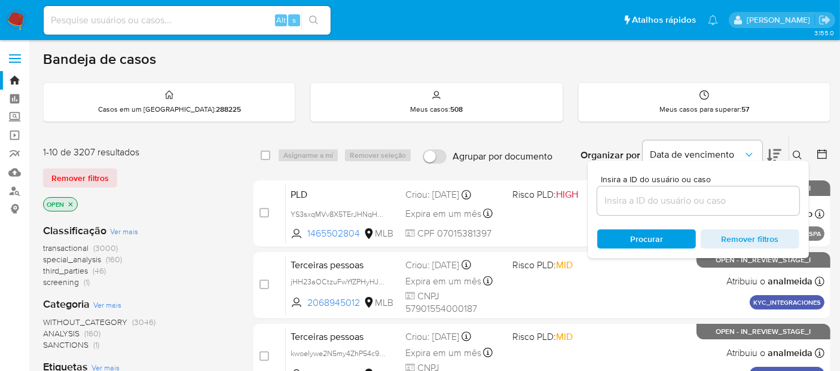
click at [702, 212] on div at bounding box center [698, 200] width 202 height 29
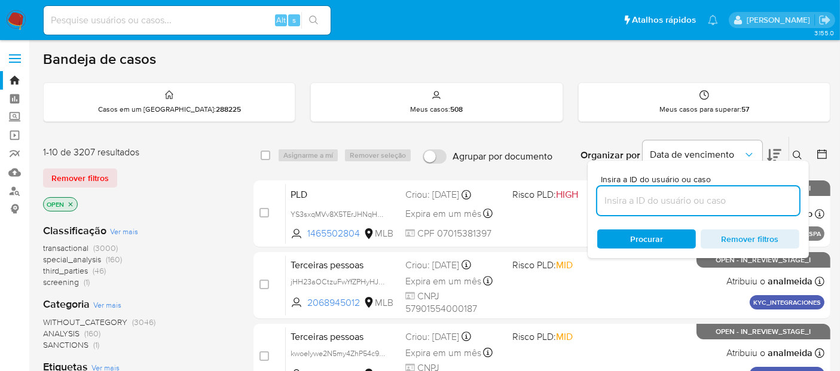
click at [703, 202] on input at bounding box center [698, 201] width 202 height 16
paste input "tsRuCAbugC7pLfNi7m4zso1R"
type input "tsRuCAbugC7pLfNi7m4zso1R"
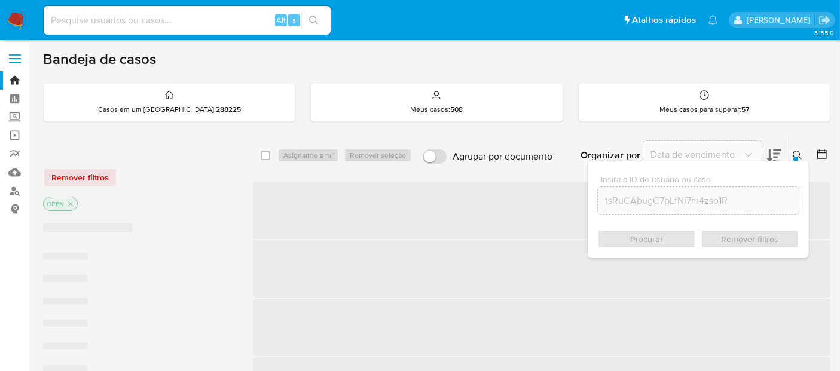
click at [647, 240] on div "Procurar Remover filtros" at bounding box center [698, 238] width 202 height 19
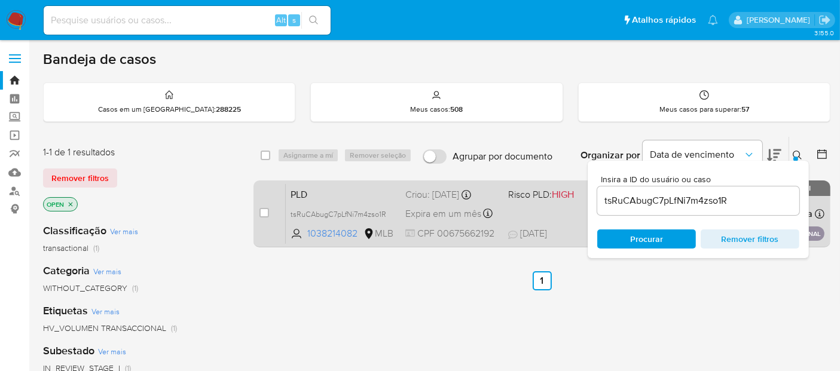
click at [382, 193] on span "PLD" at bounding box center [342, 194] width 105 height 16
click at [264, 216] on input "checkbox" at bounding box center [264, 213] width 10 height 10
checkbox input "true"
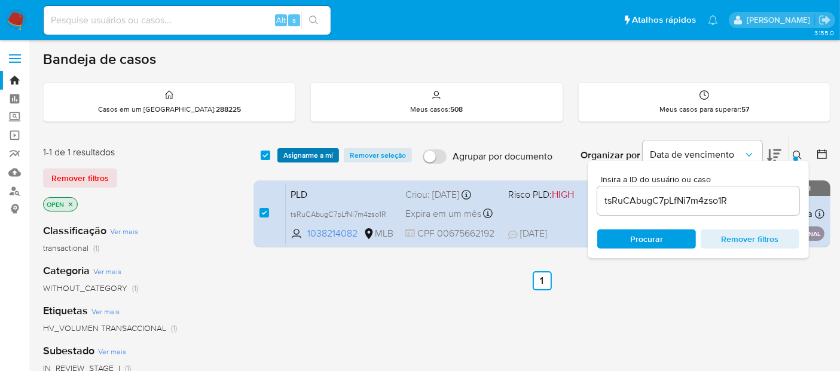
click at [319, 149] on span "Asignarme a mí" at bounding box center [308, 155] width 50 height 12
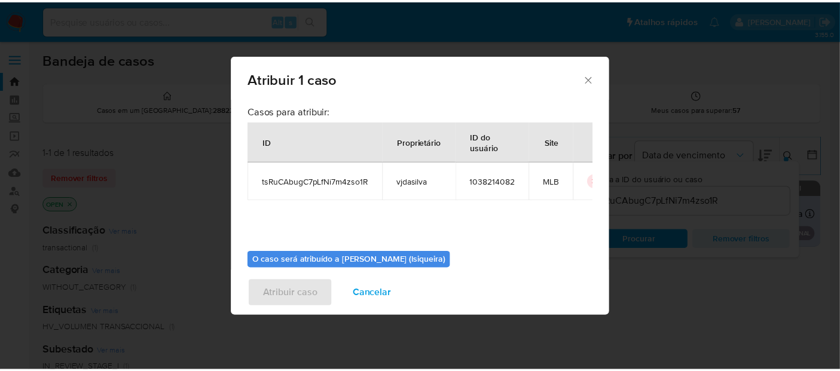
scroll to position [61, 0]
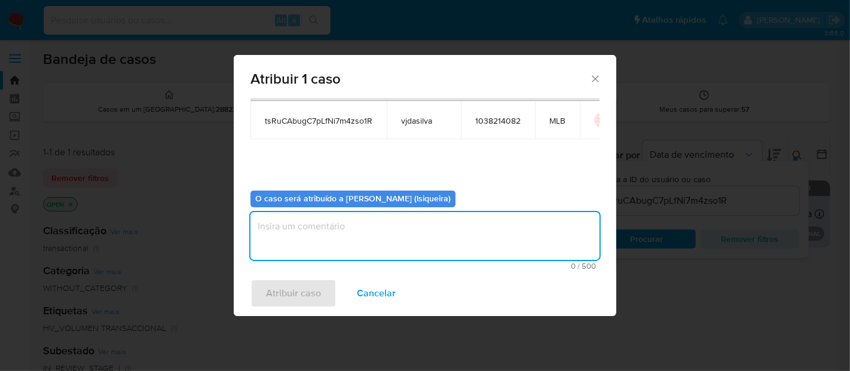
click at [388, 222] on textarea "assign-modal" at bounding box center [424, 236] width 349 height 48
click at [302, 289] on span "Atribuir caso" at bounding box center [293, 293] width 55 height 26
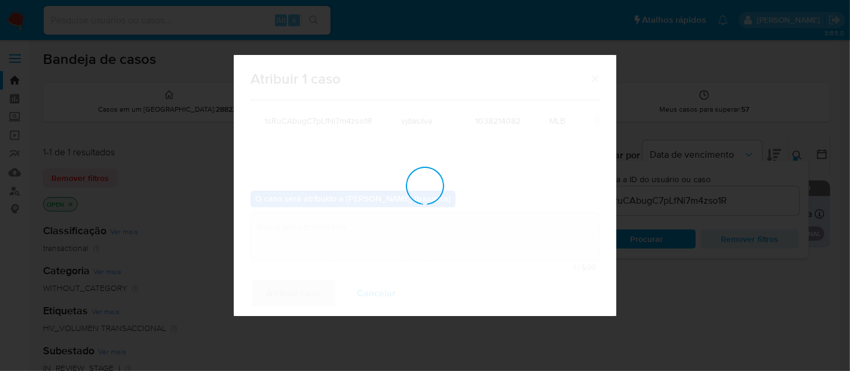
checkbox input "false"
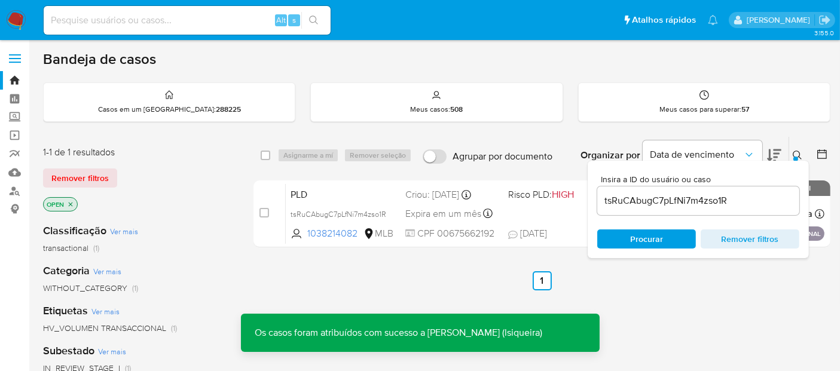
click at [15, 14] on img at bounding box center [16, 20] width 20 height 20
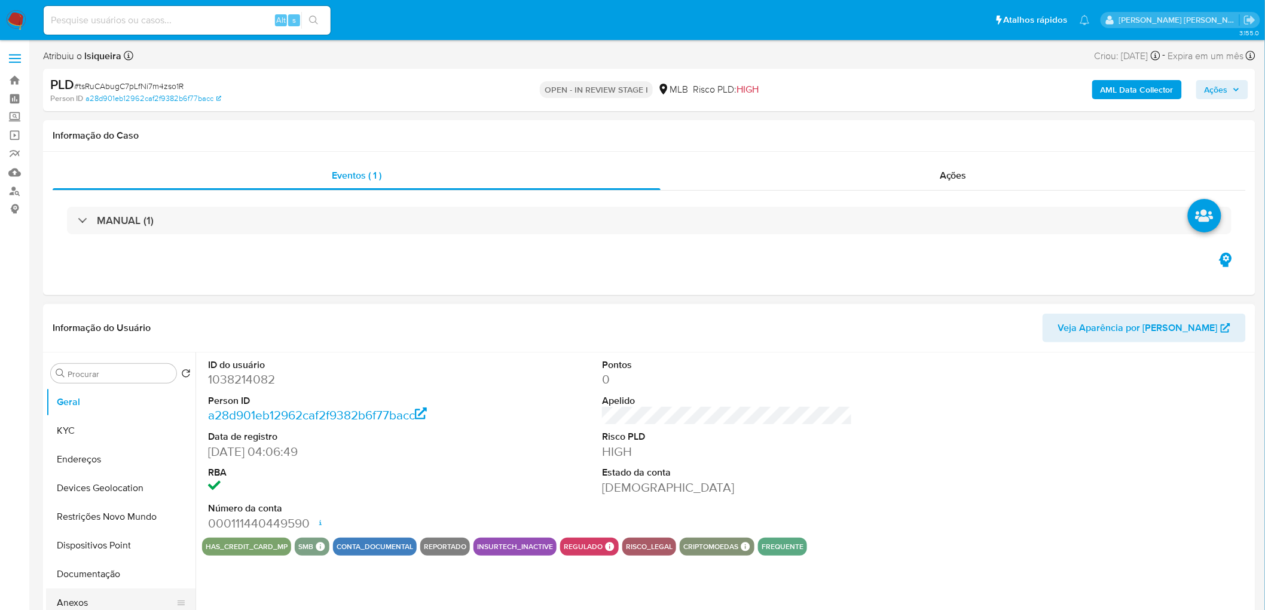
click at [97, 593] on button "Anexos" at bounding box center [116, 603] width 140 height 29
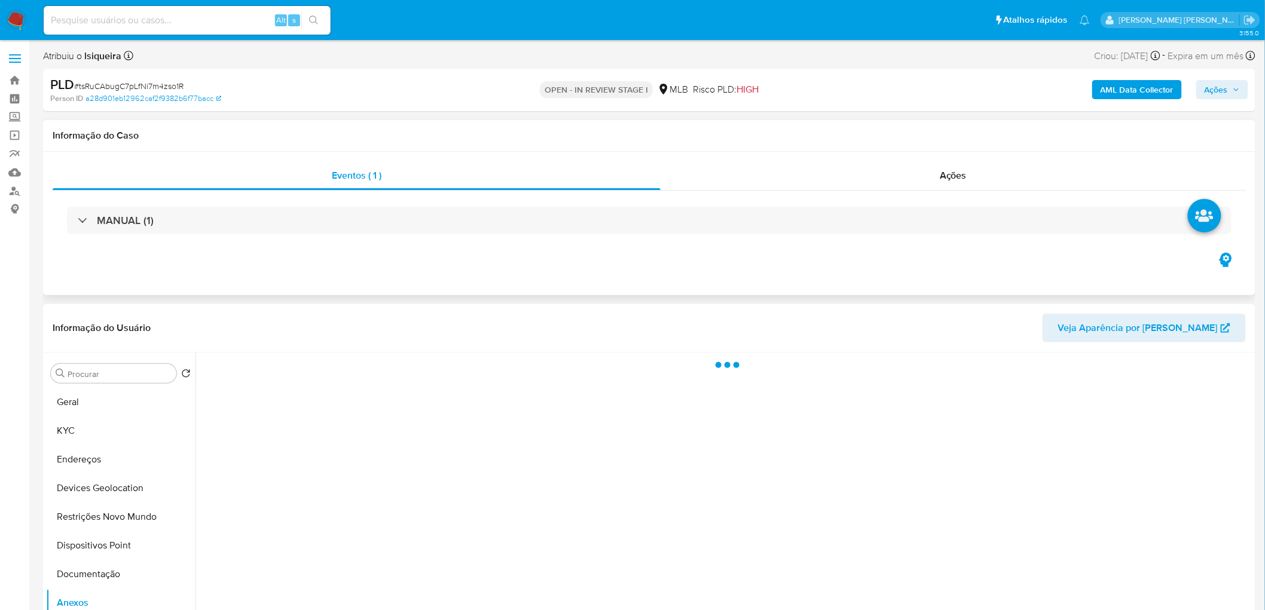
select select "10"
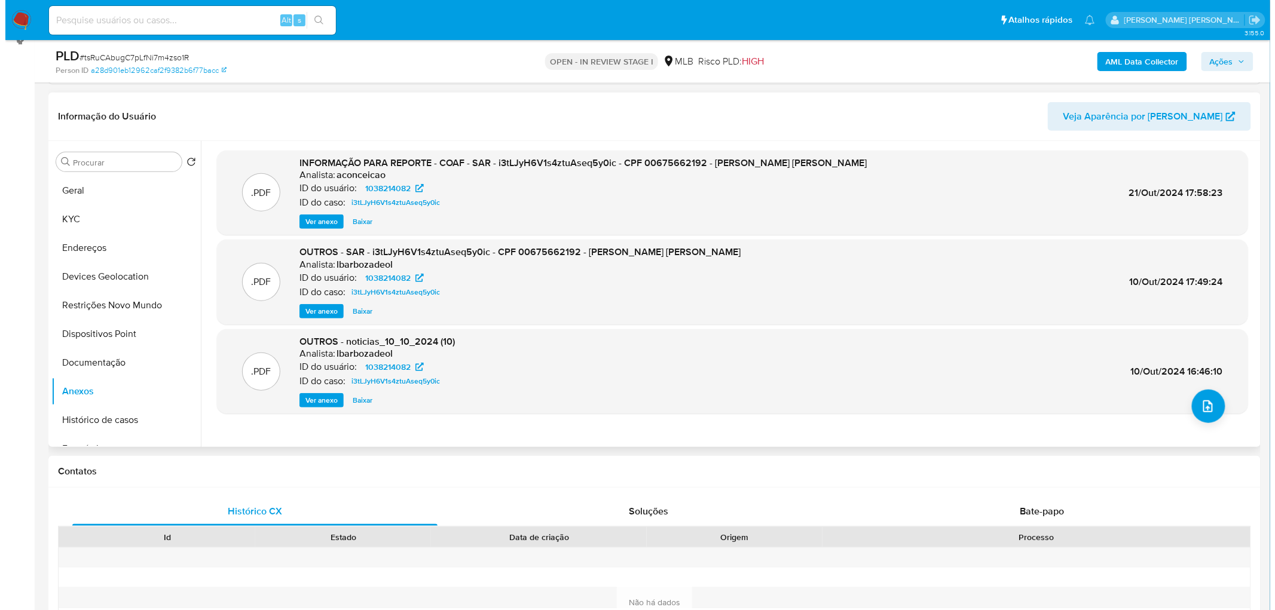
scroll to position [199, 0]
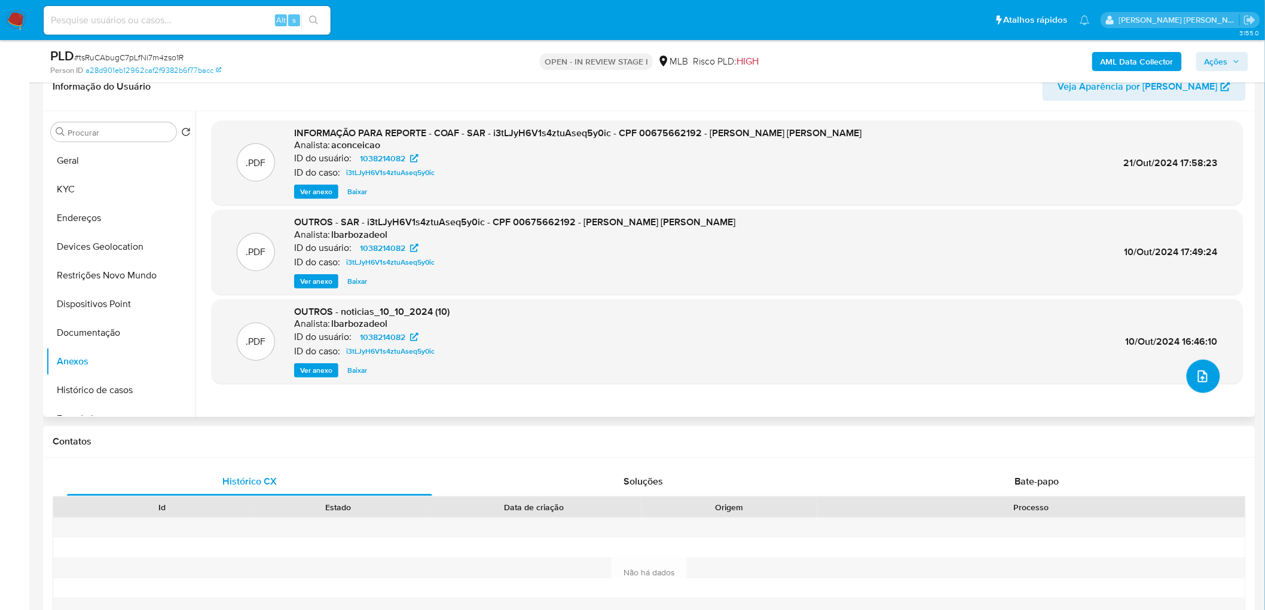
click at [1204, 375] on icon "upload-file" at bounding box center [1202, 376] width 14 height 14
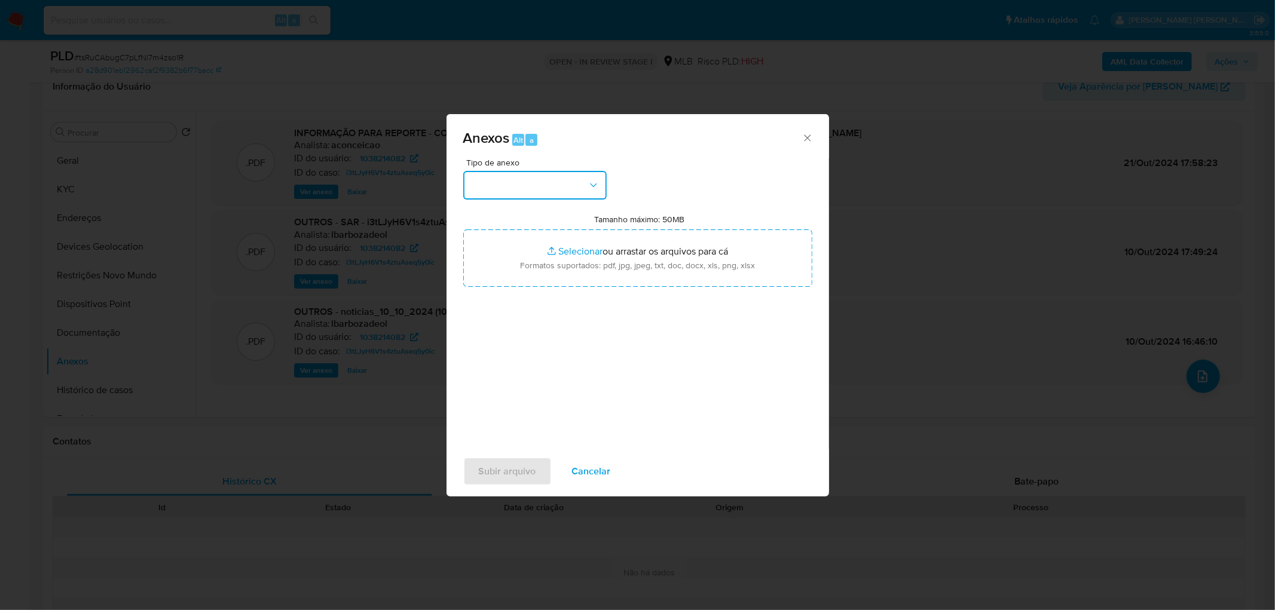
click at [564, 188] on button "button" at bounding box center [534, 185] width 143 height 29
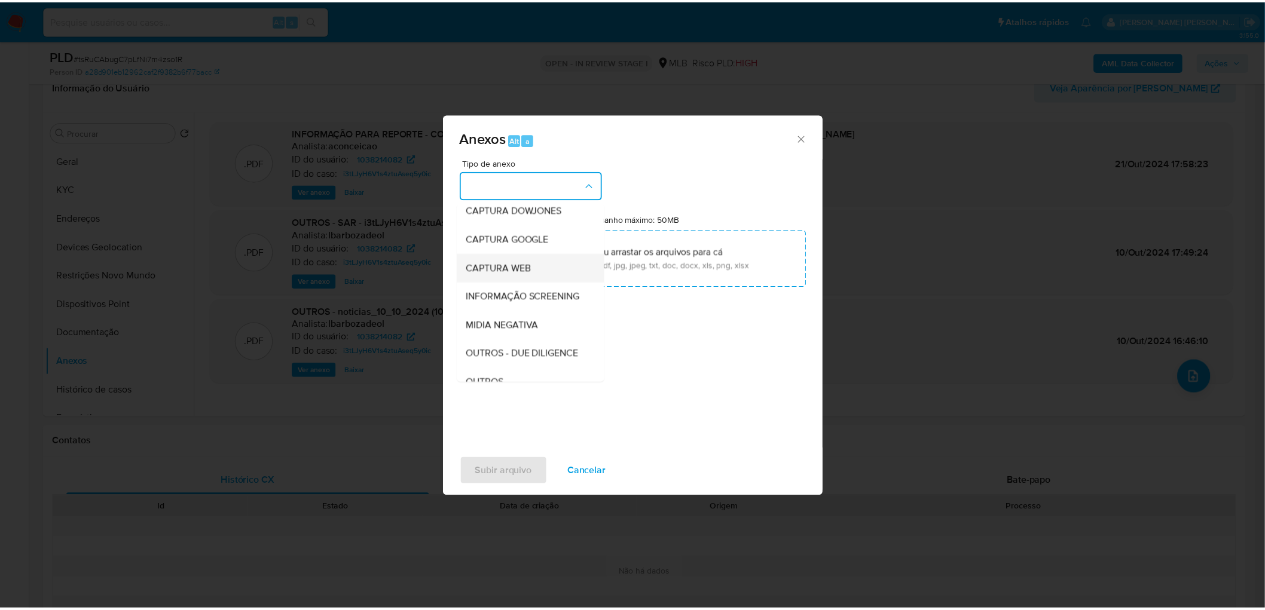
scroll to position [133, 0]
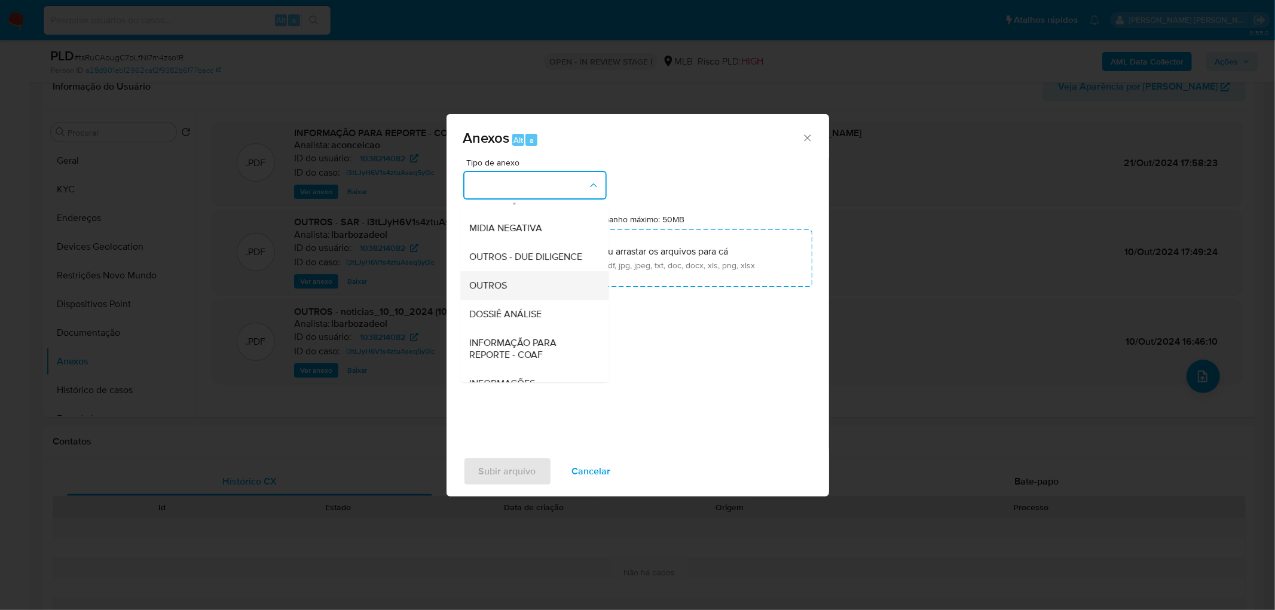
click at [490, 292] on span "OUTROS" at bounding box center [489, 286] width 38 height 12
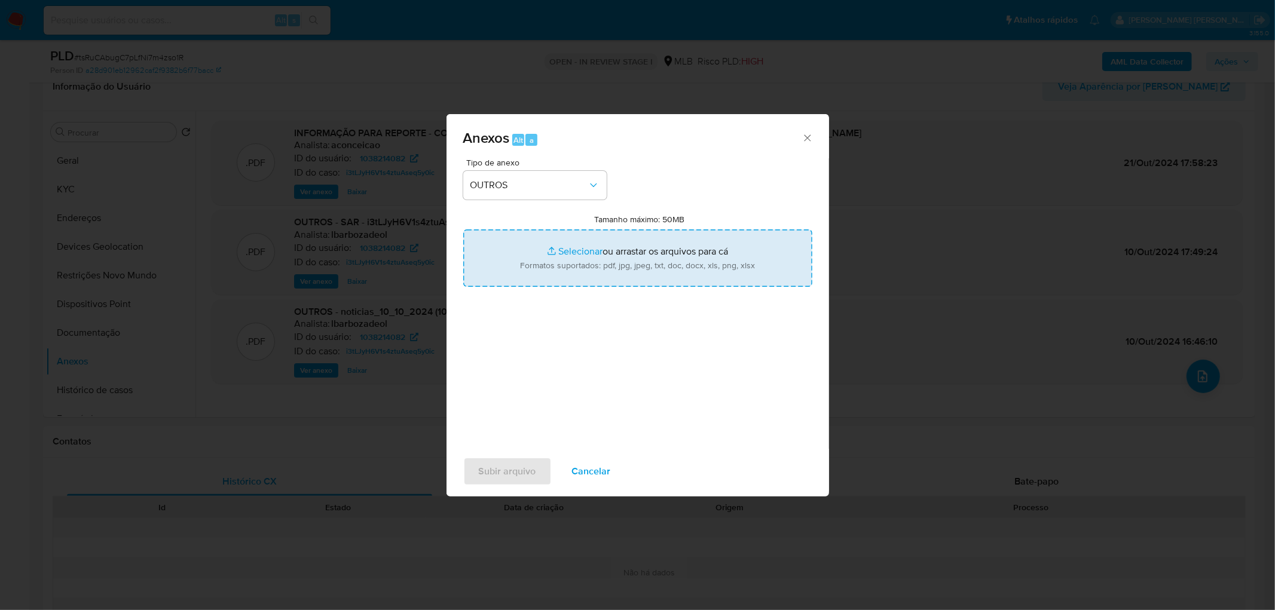
click at [552, 263] on input "Tamanho máximo: 50MB Selecionar arquivos" at bounding box center [637, 257] width 349 height 57
type input "C:\fakepath\Mulan 1038214082_2025_08_20_11_55_03.xlsx"
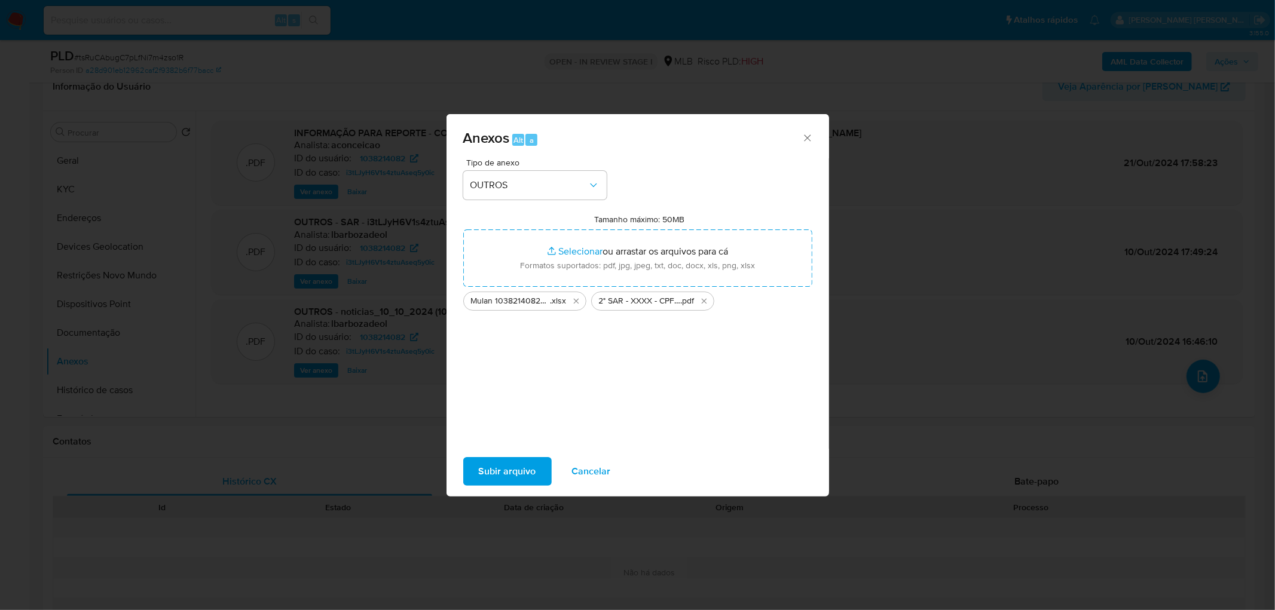
click at [507, 478] on span "Subir arquivo" at bounding box center [507, 471] width 57 height 26
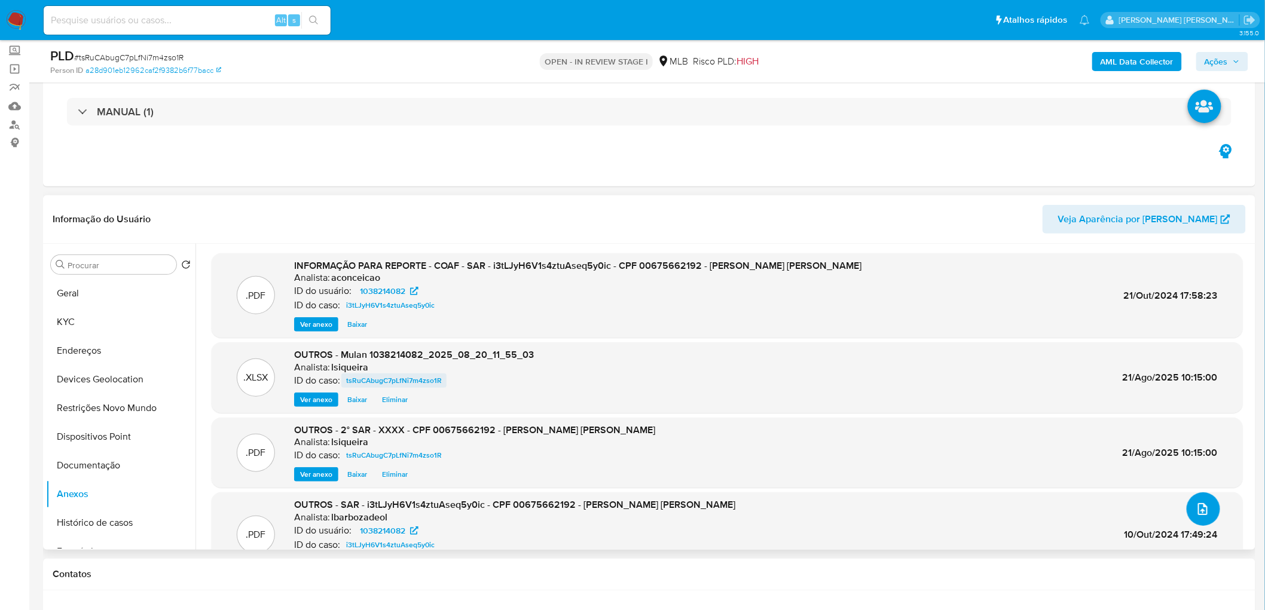
scroll to position [0, 0]
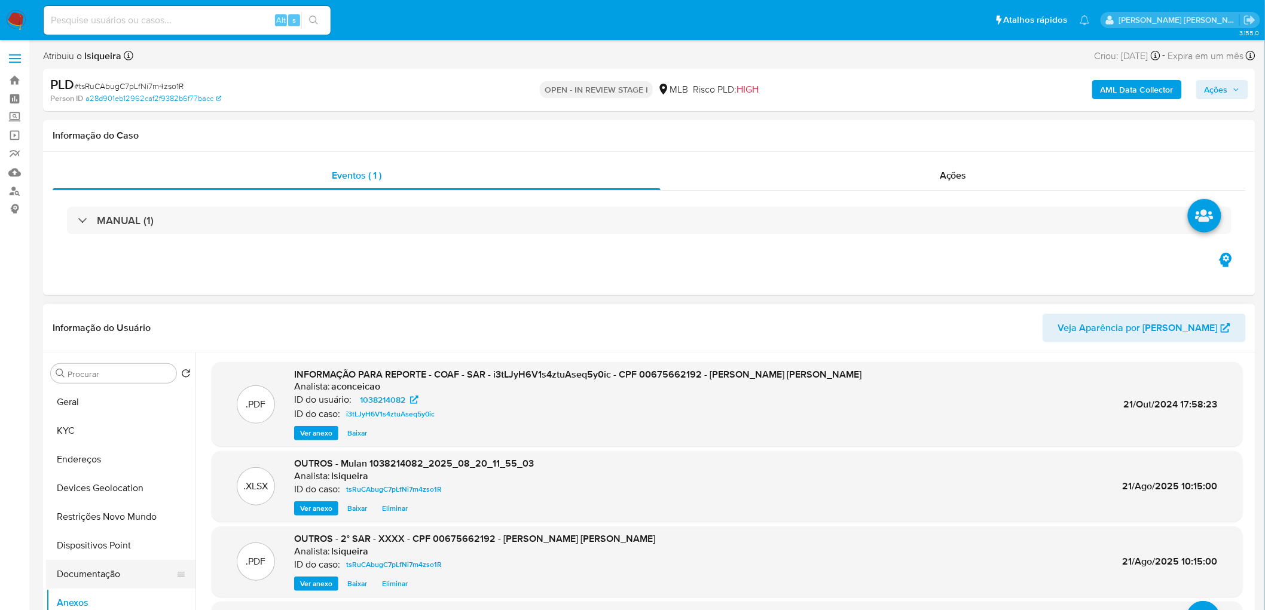
click at [97, 579] on button "Documentação" at bounding box center [116, 574] width 140 height 29
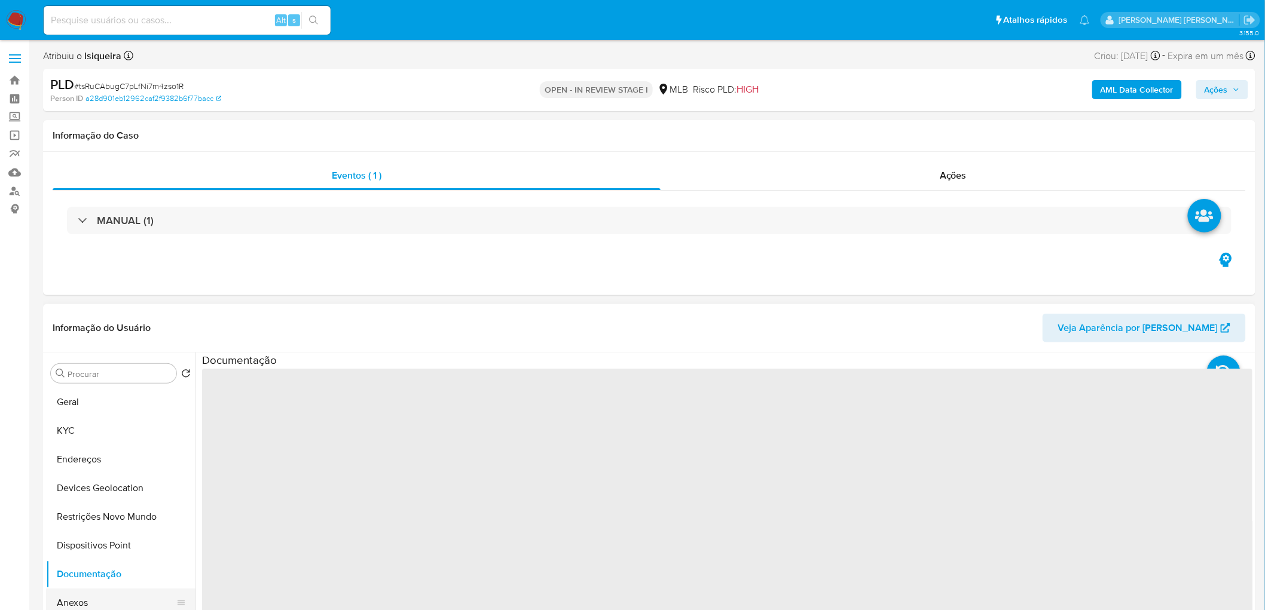
click at [87, 602] on button "Anexos" at bounding box center [116, 603] width 140 height 29
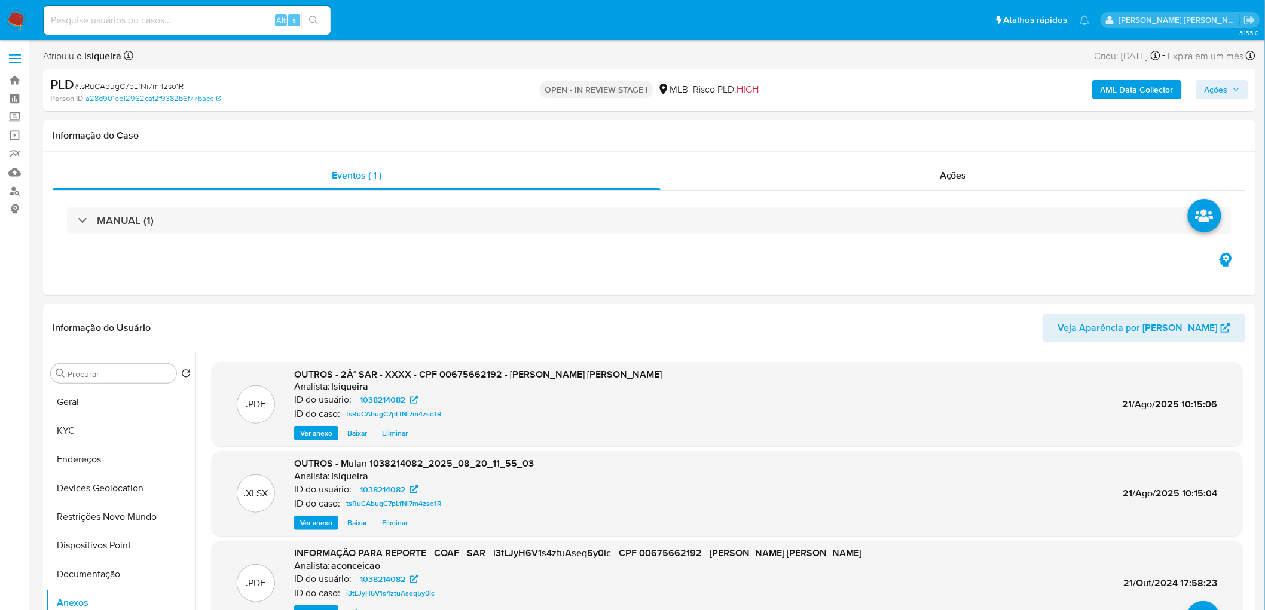
click at [1229, 92] on span "Ações" at bounding box center [1221, 89] width 35 height 17
drag, startPoint x: 853, startPoint y: 133, endPoint x: 846, endPoint y: 148, distance: 16.8
click at [855, 133] on span "Resolução do caso" at bounding box center [874, 128] width 81 height 14
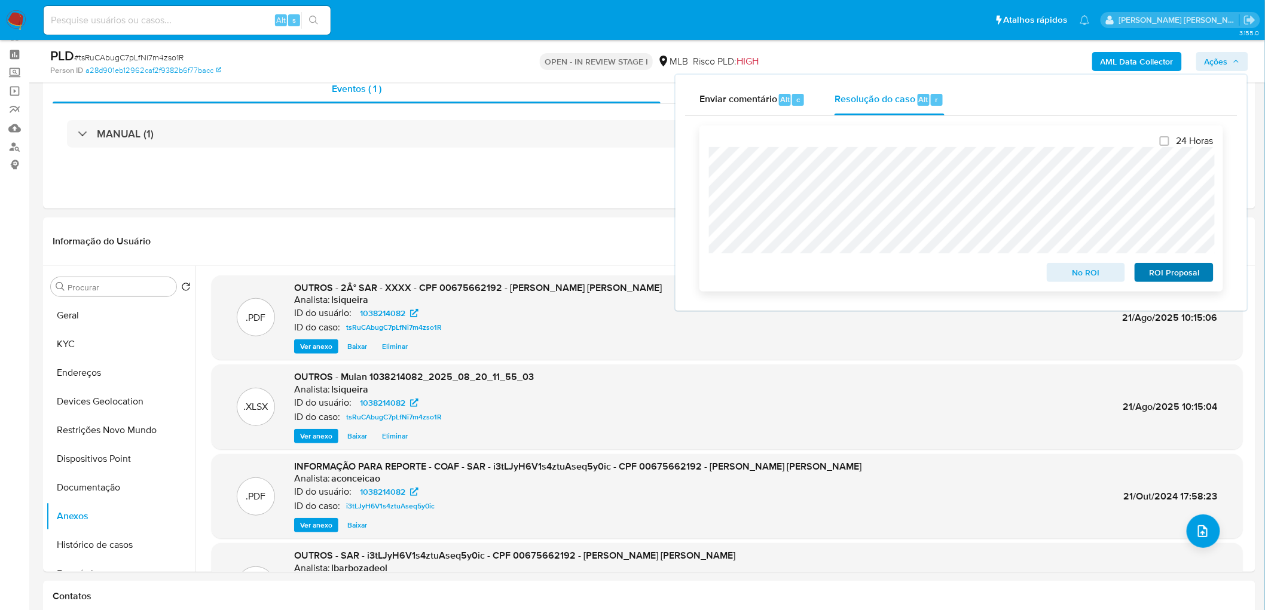
scroll to position [66, 0]
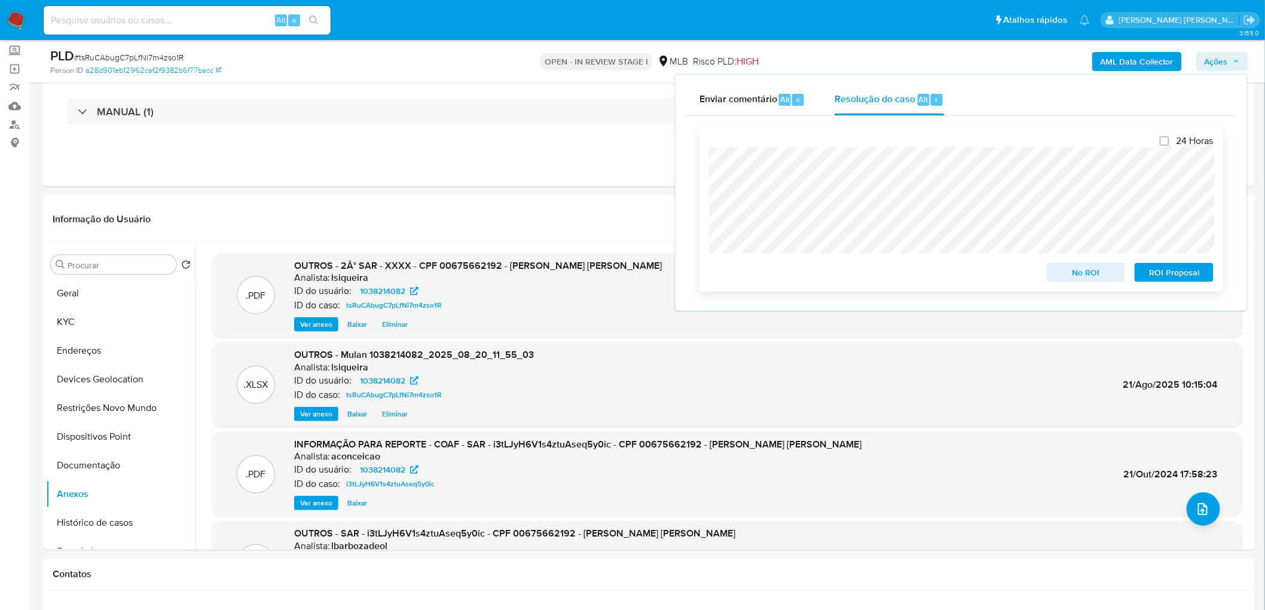
click at [1171, 274] on span "ROI Proposal" at bounding box center [1174, 272] width 62 height 17
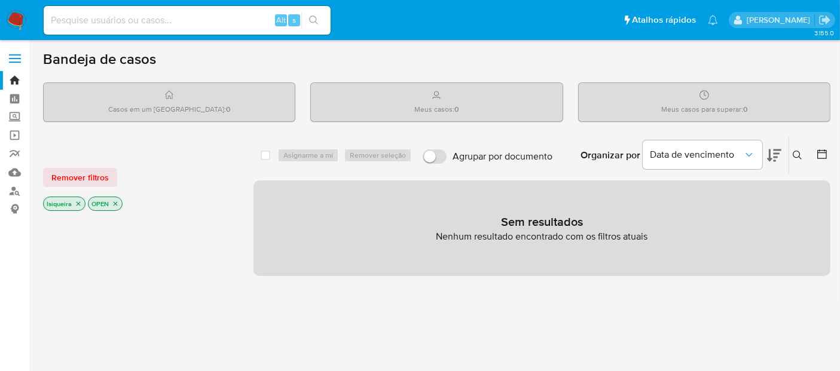
click at [18, 19] on img at bounding box center [16, 20] width 20 height 20
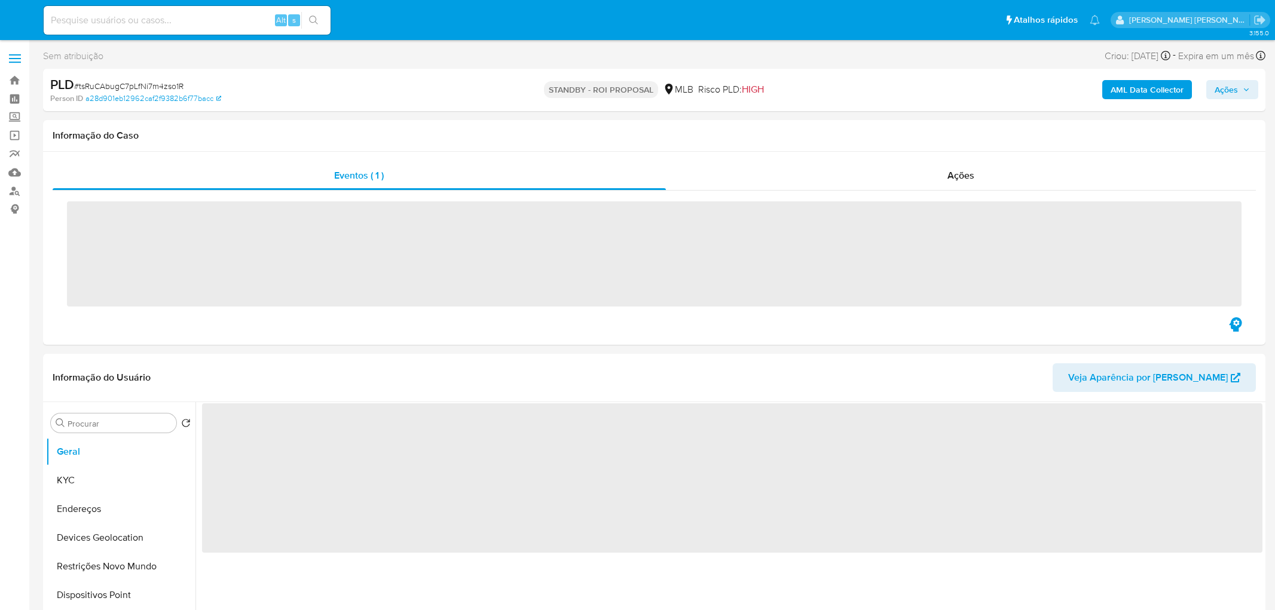
select select "10"
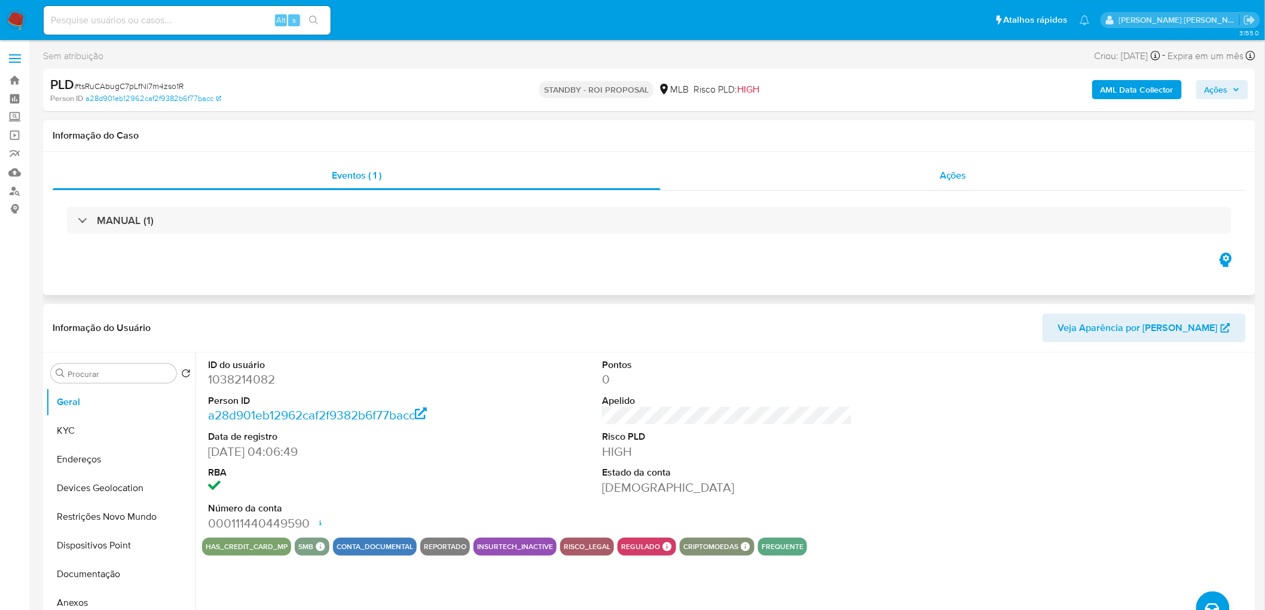
click at [896, 170] on div "Ações" at bounding box center [952, 175] width 585 height 29
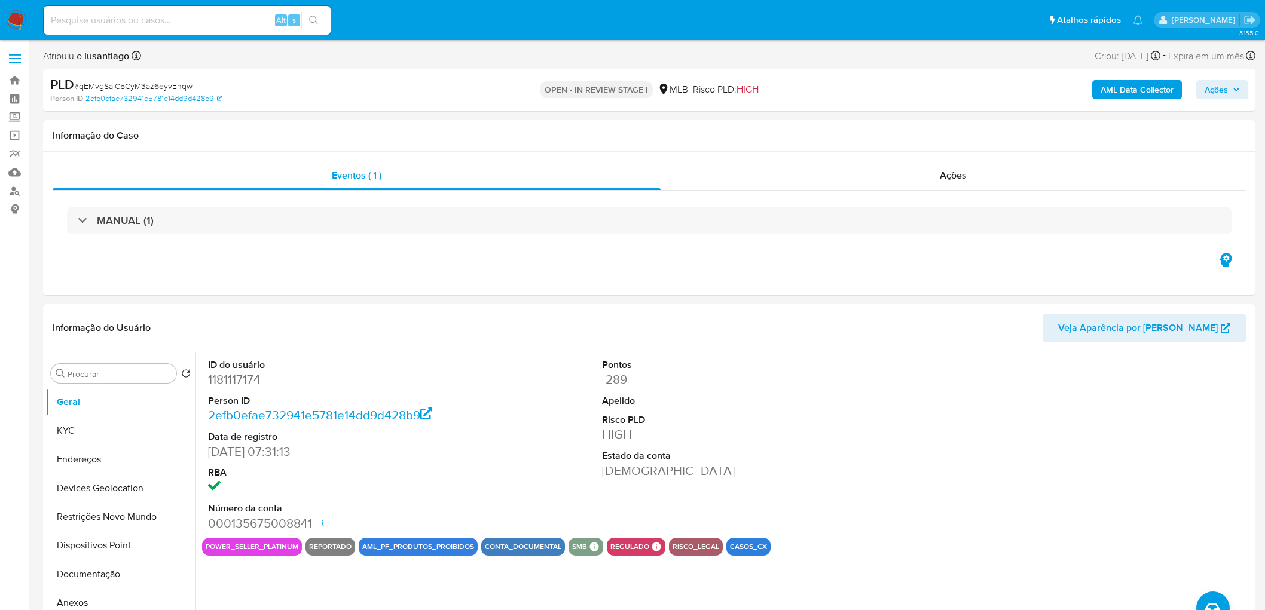
select select "10"
click at [868, 410] on div "ID do usuário 1181117174 Person ID 2efb0efae732941e5781e14dd9d428b9 Data de reg…" at bounding box center [727, 445] width 1050 height 185
click at [929, 172] on div "Ações" at bounding box center [952, 175] width 585 height 29
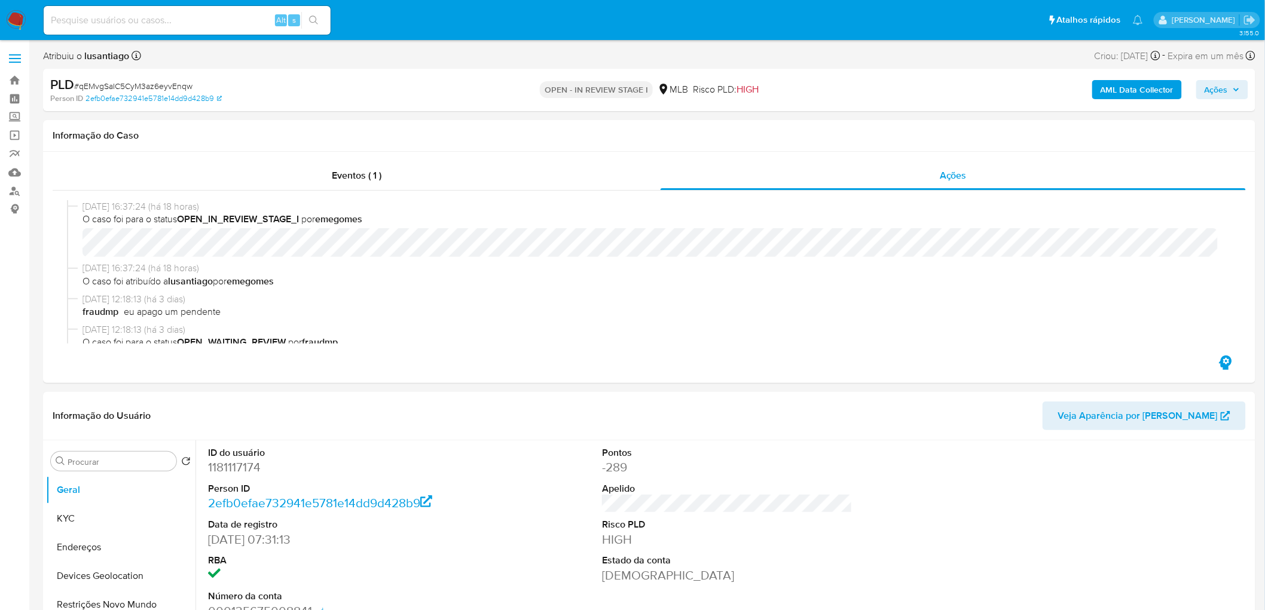
click at [1239, 86] on icon "button" at bounding box center [1235, 89] width 7 height 7
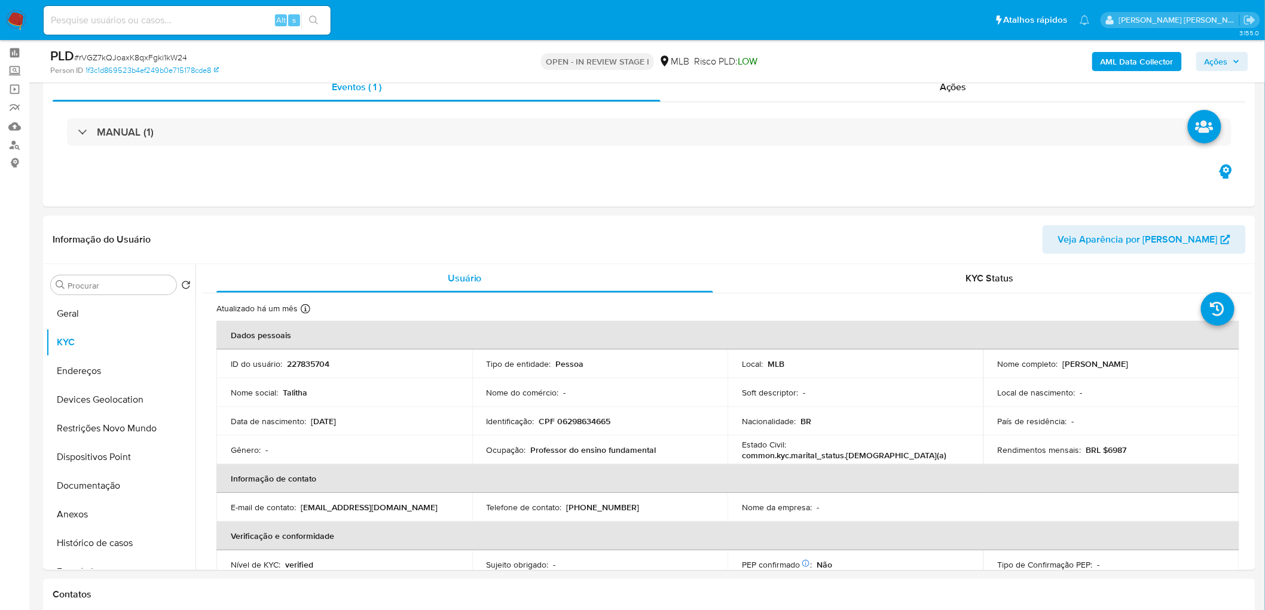
scroll to position [21, 0]
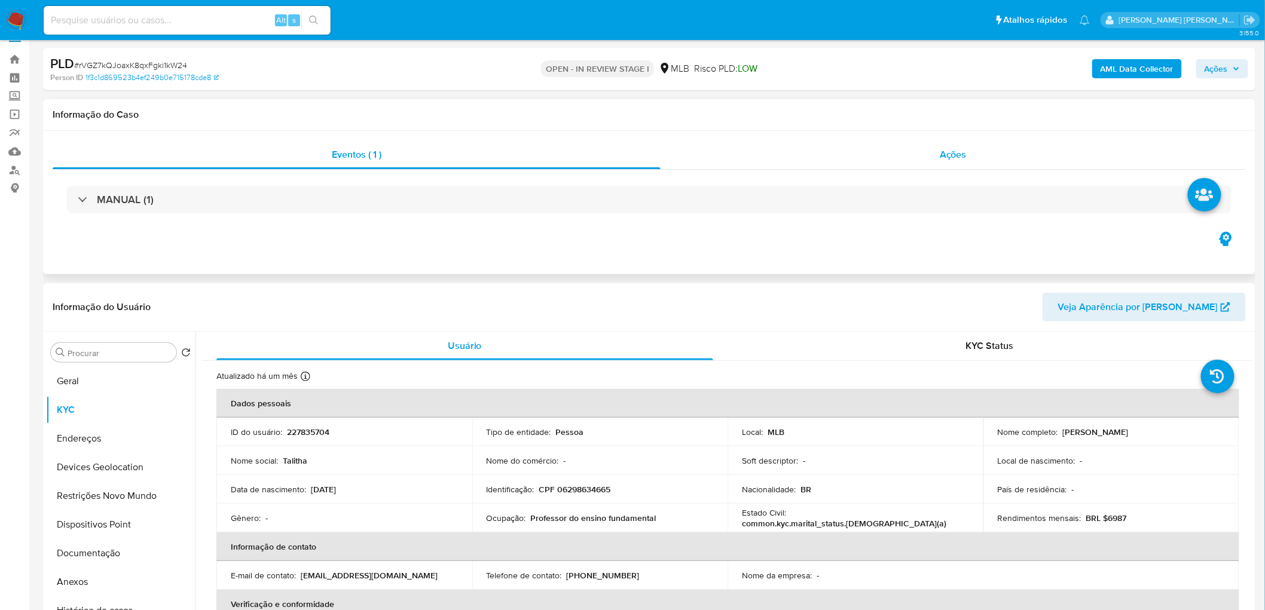
click at [936, 164] on div "Ações" at bounding box center [952, 154] width 585 height 29
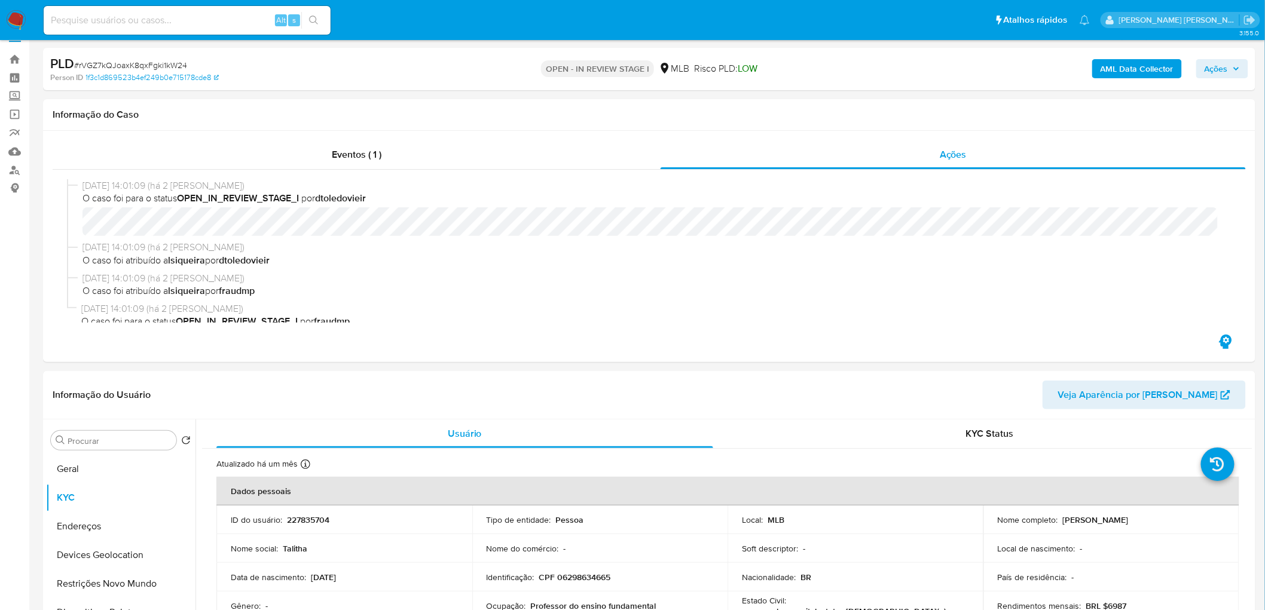
click at [1216, 72] on span "Ações" at bounding box center [1215, 68] width 23 height 19
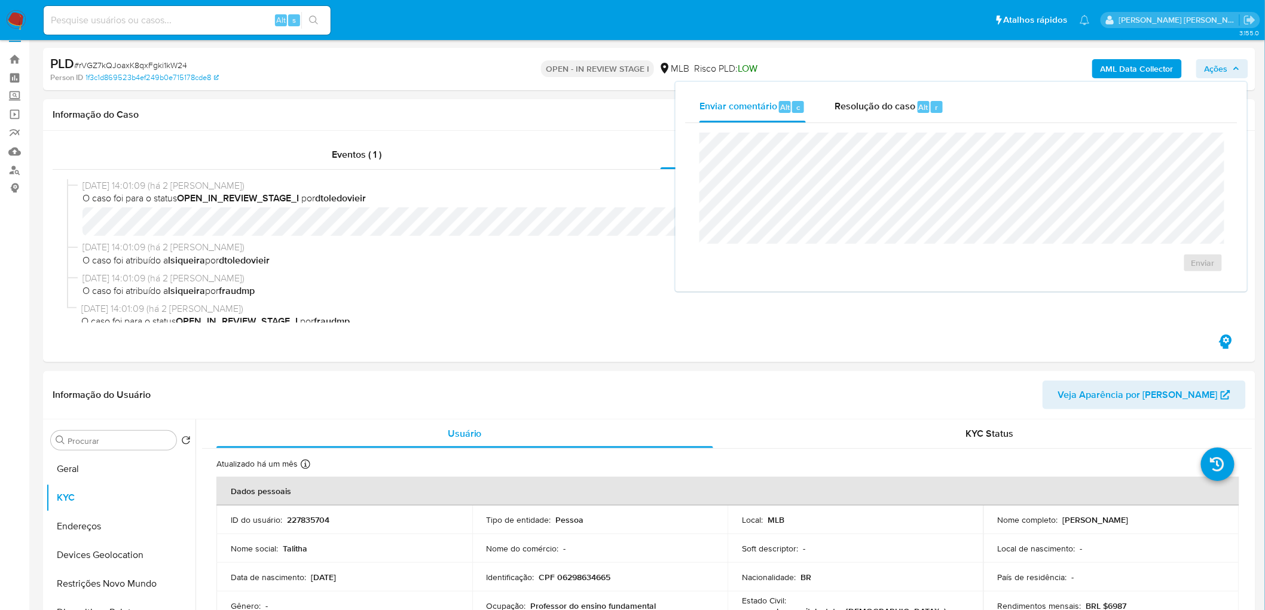
click at [1216, 72] on span "Ações" at bounding box center [1215, 68] width 23 height 19
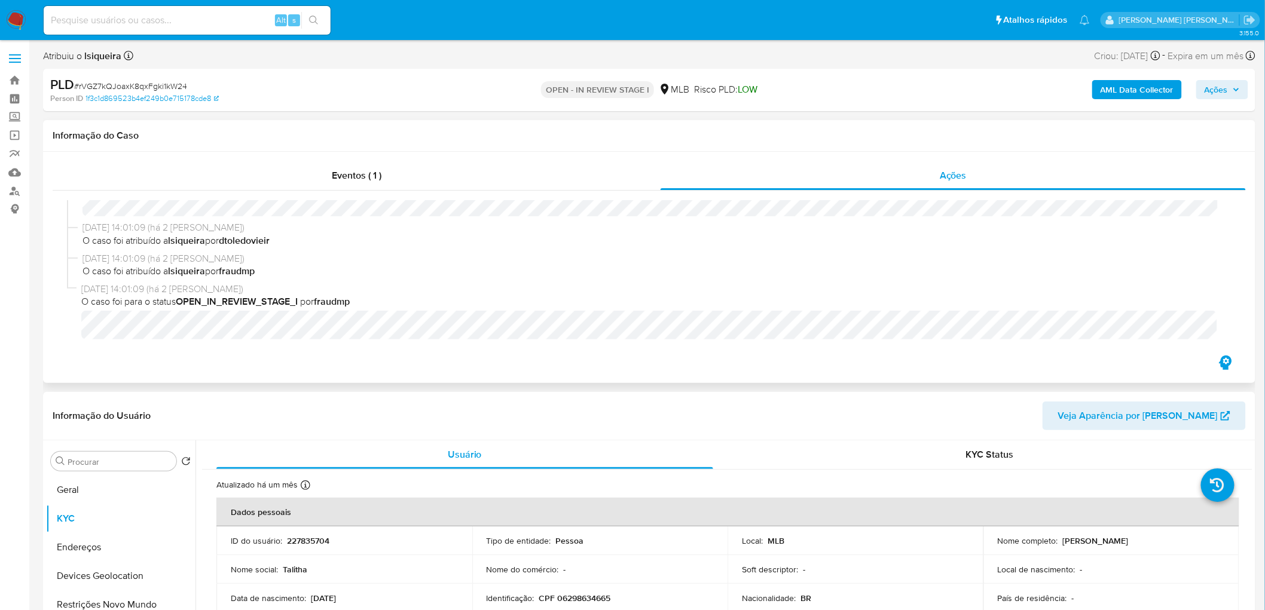
scroll to position [0, 0]
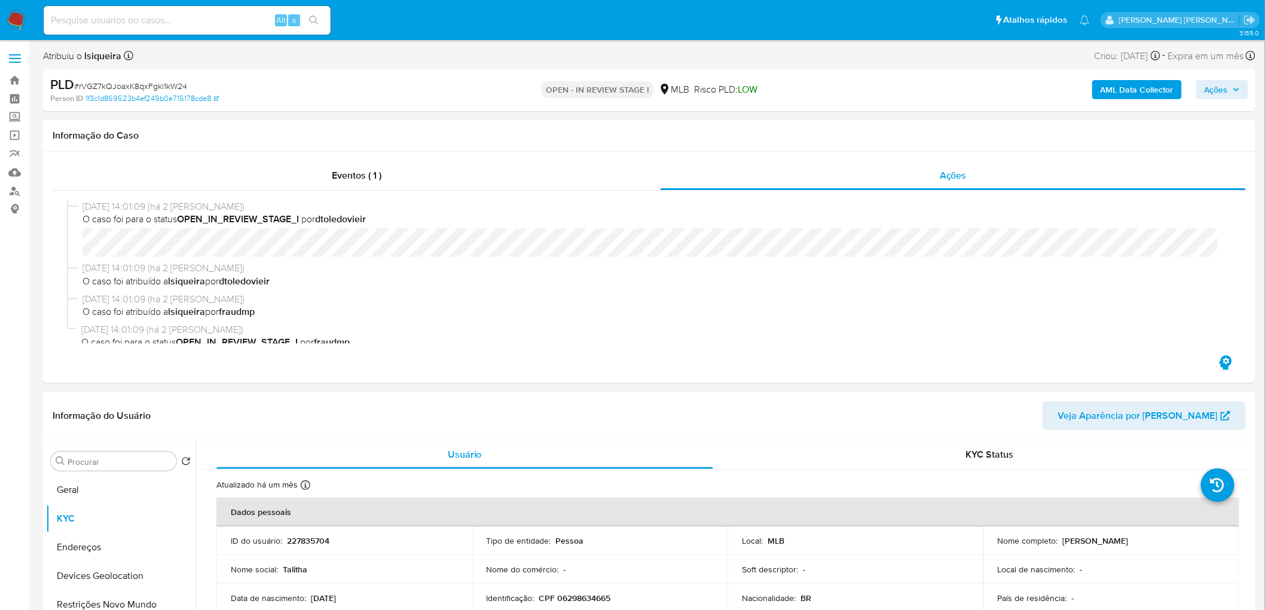
click at [1228, 87] on span "Ações" at bounding box center [1215, 89] width 23 height 19
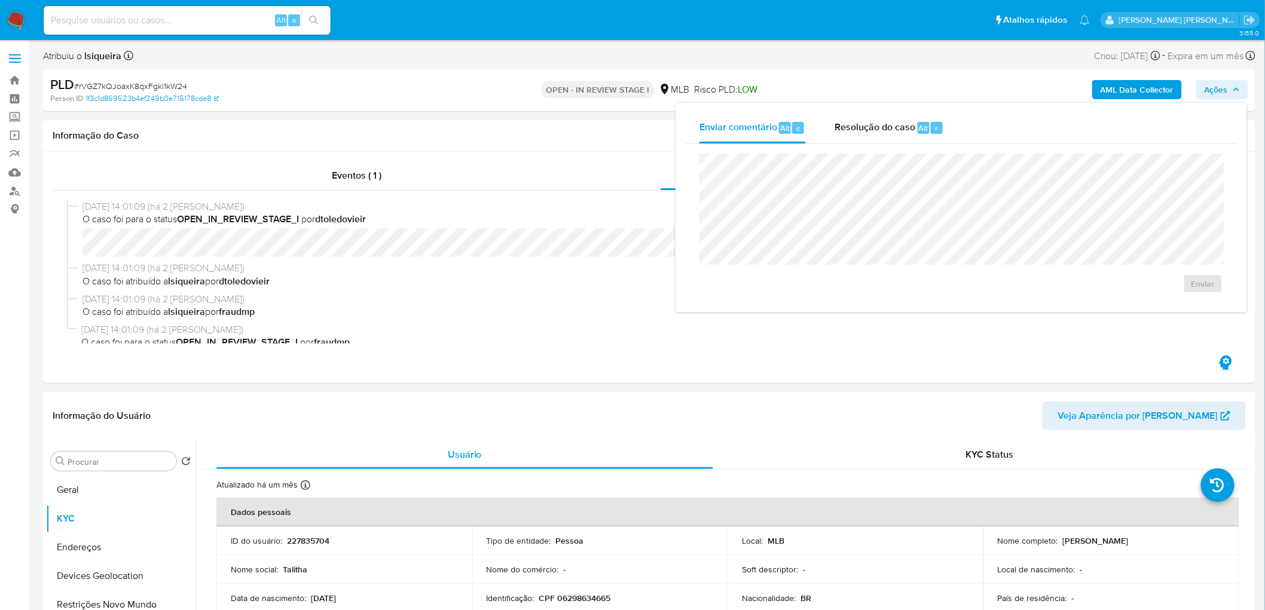
click at [1228, 87] on span "Ações" at bounding box center [1215, 89] width 23 height 19
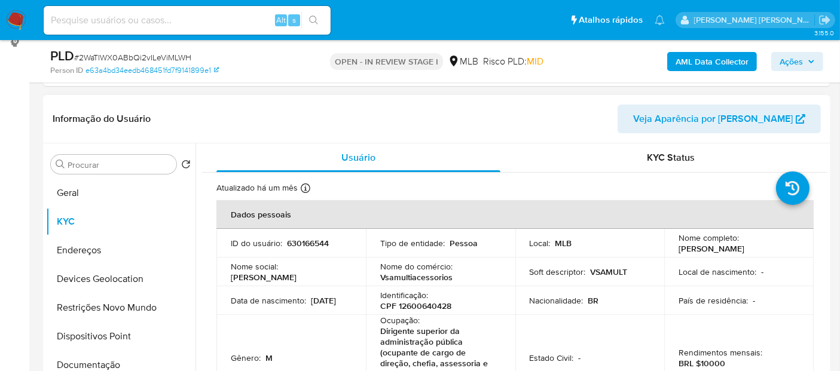
scroll to position [166, 0]
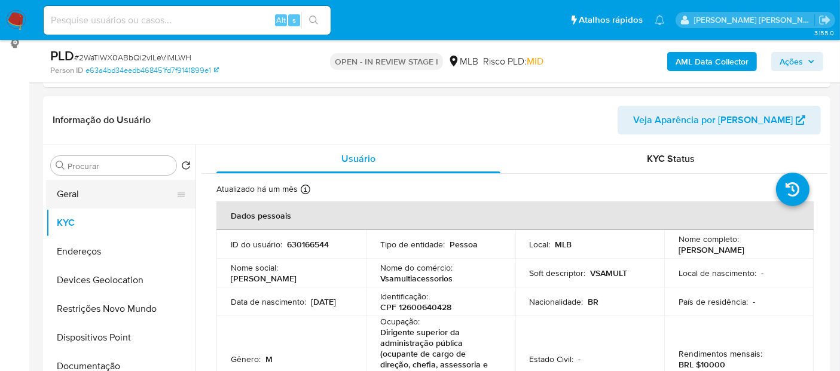
click at [84, 197] on button "Geral" at bounding box center [116, 194] width 140 height 29
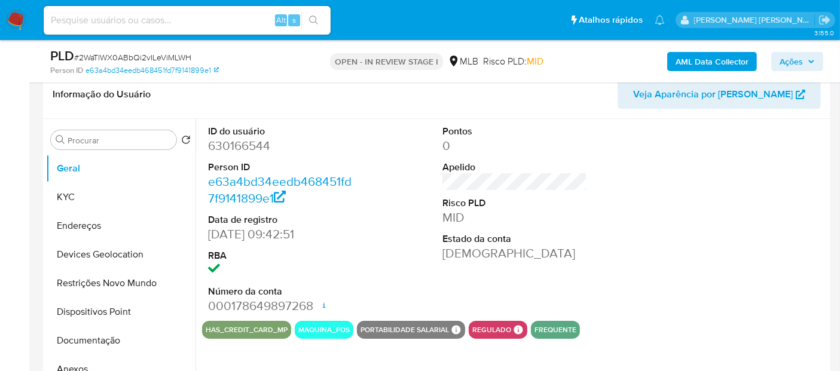
scroll to position [232, 0]
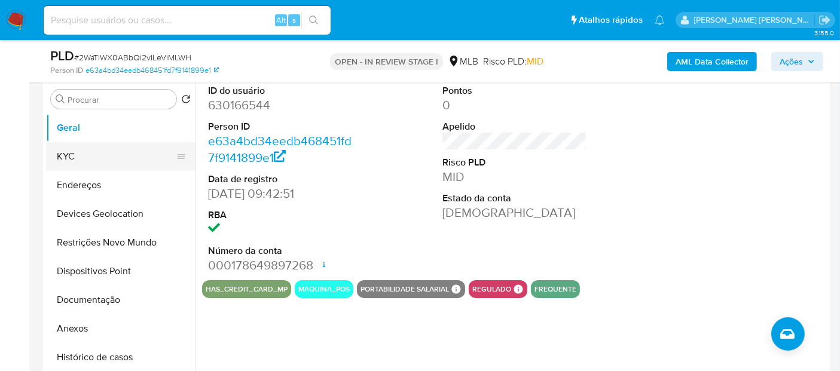
click at [126, 157] on button "KYC" at bounding box center [116, 156] width 140 height 29
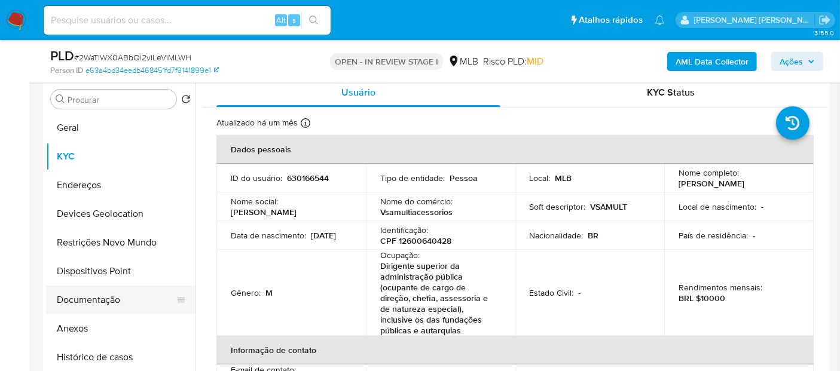
click at [99, 298] on button "Documentação" at bounding box center [116, 300] width 140 height 29
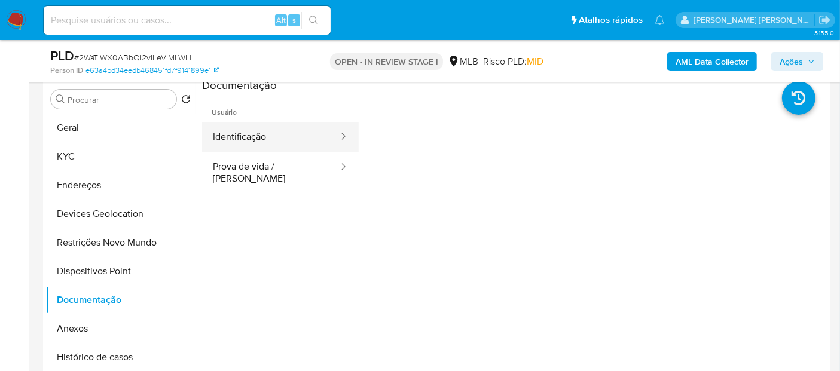
click at [246, 135] on button "Identificação" at bounding box center [270, 137] width 137 height 30
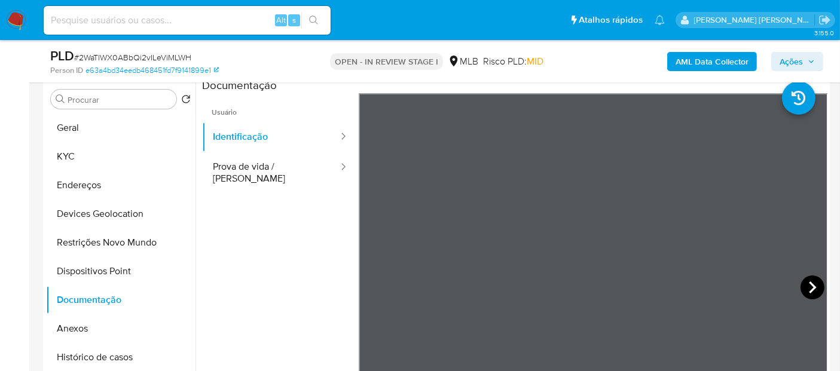
click at [804, 289] on icon at bounding box center [812, 288] width 24 height 24
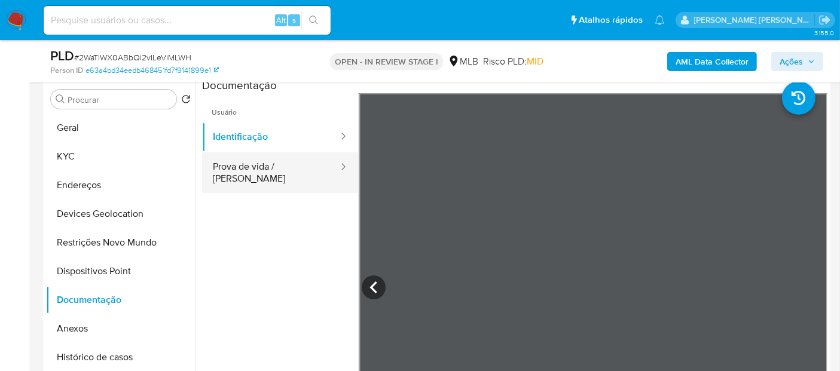
click at [278, 172] on button "Prova de vida / Selfie" at bounding box center [270, 172] width 137 height 41
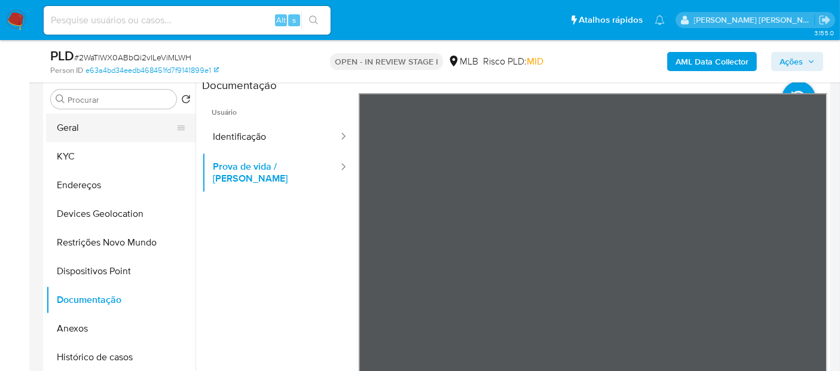
click at [131, 131] on button "Geral" at bounding box center [116, 128] width 140 height 29
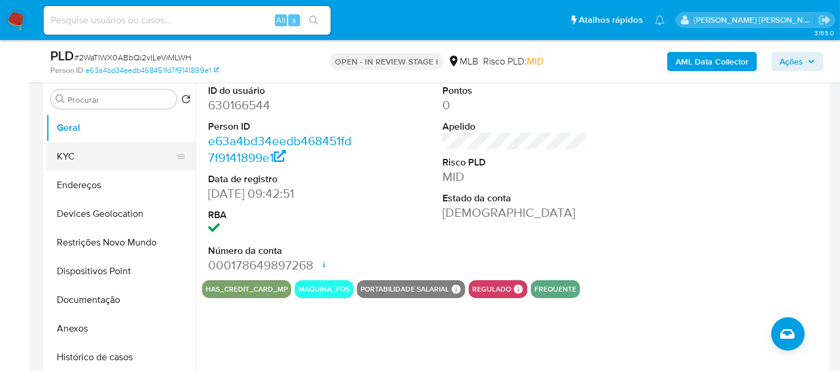
click at [85, 158] on button "KYC" at bounding box center [116, 156] width 140 height 29
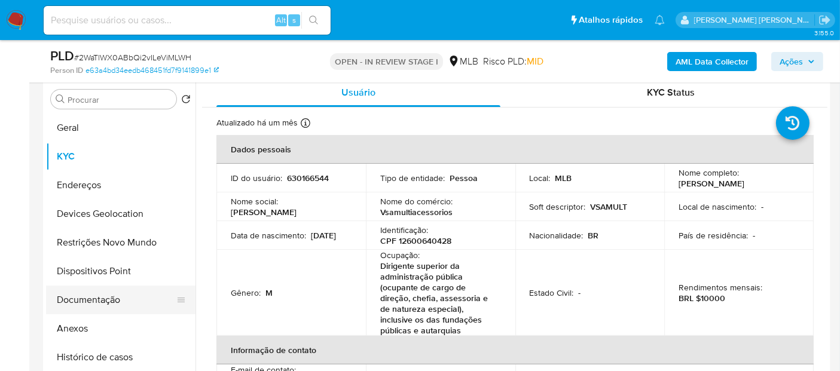
click at [93, 309] on button "Documentação" at bounding box center [116, 300] width 140 height 29
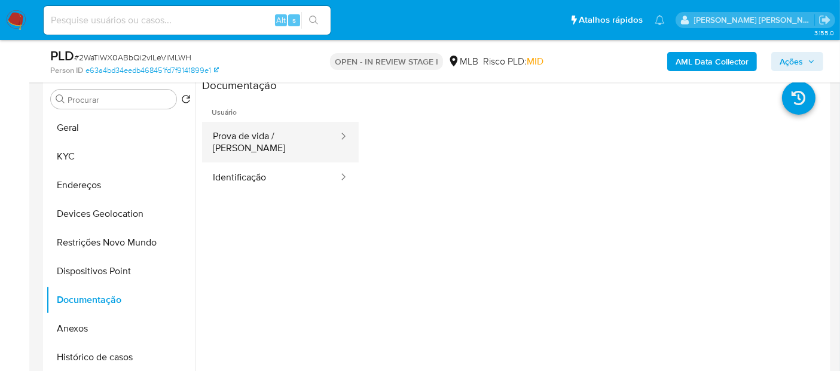
click at [337, 130] on icon at bounding box center [343, 136] width 12 height 12
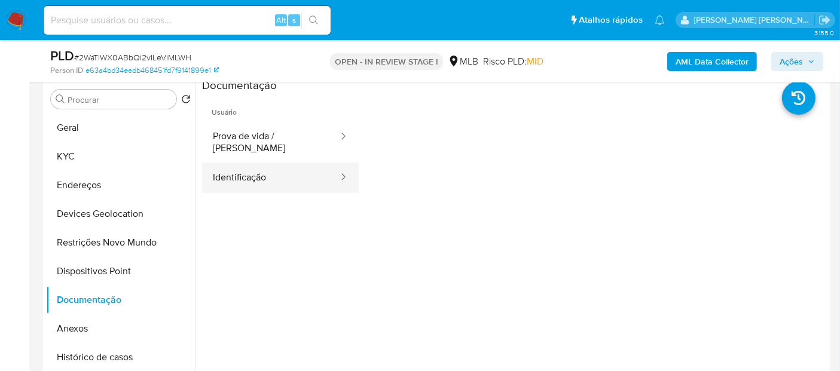
click at [271, 170] on button "Identificação" at bounding box center [270, 178] width 137 height 30
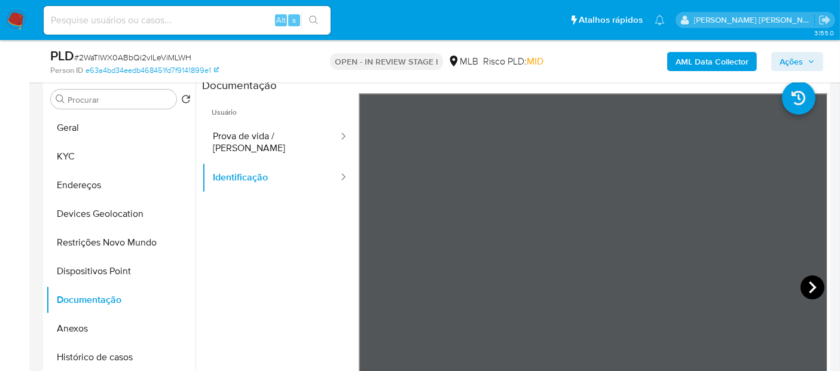
click at [809, 291] on icon at bounding box center [812, 288] width 24 height 24
click at [363, 289] on icon at bounding box center [374, 288] width 24 height 24
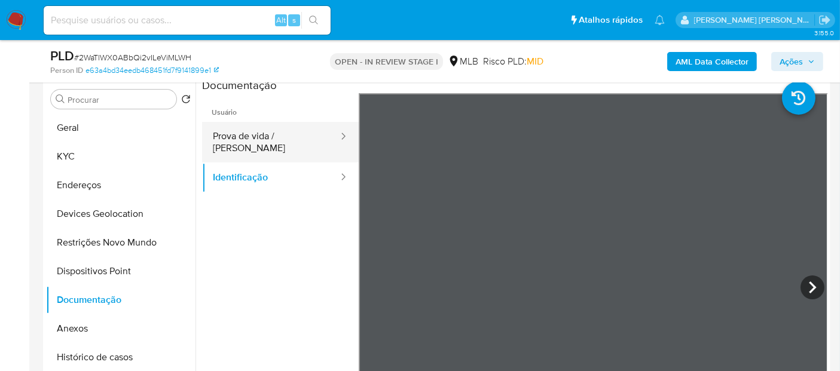
click at [296, 130] on button "Prova de vida / Selfie" at bounding box center [270, 142] width 137 height 41
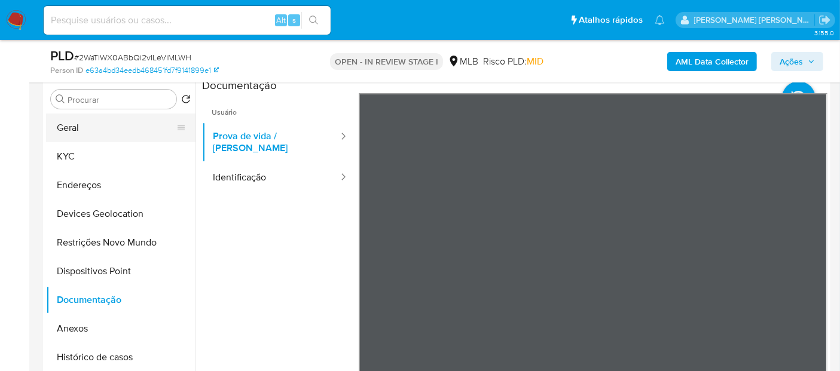
click at [102, 122] on button "Geral" at bounding box center [116, 128] width 140 height 29
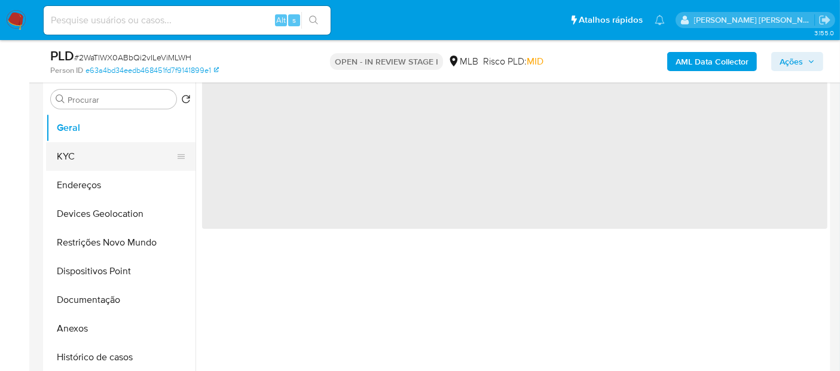
click at [111, 158] on button "KYC" at bounding box center [116, 156] width 140 height 29
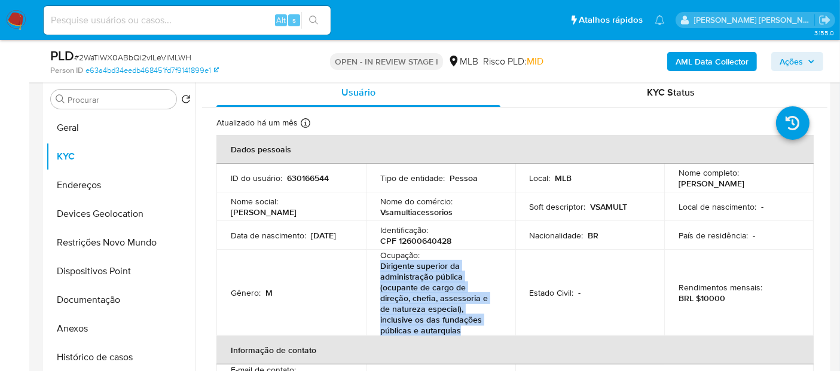
drag, startPoint x: 463, startPoint y: 332, endPoint x: 380, endPoint y: 267, distance: 104.7
click at [380, 267] on p "Dirigente superior da administração pública (ocupante de cargo de direção, chef…" at bounding box center [438, 298] width 116 height 75
copy p "Dirigente superior da administração pública (ocupante de cargo de direção, chef…"
click at [118, 362] on button "Histórico de casos" at bounding box center [116, 357] width 140 height 29
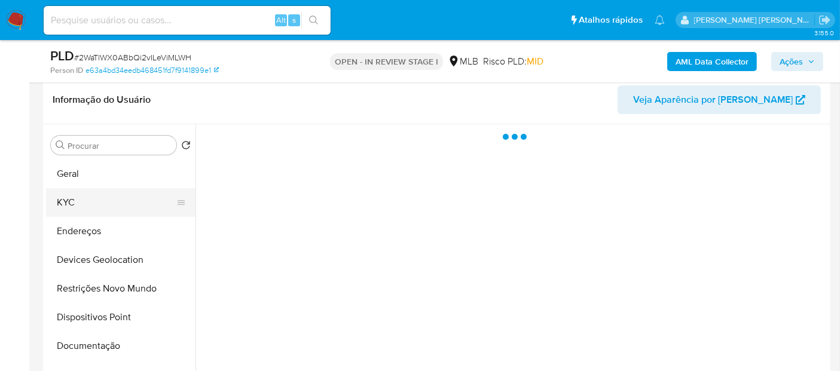
scroll to position [166, 0]
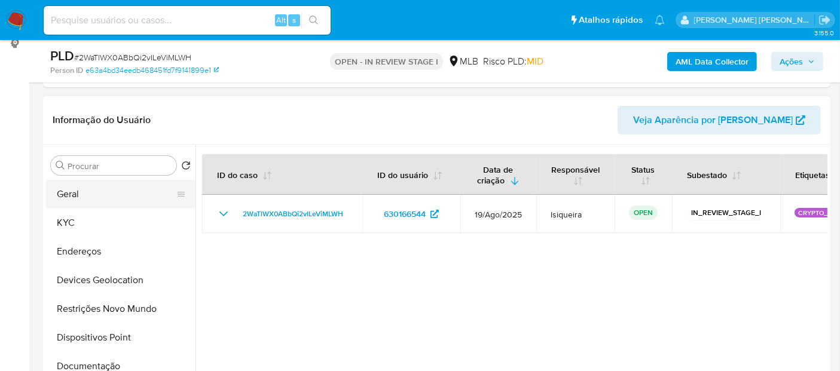
click at [112, 194] on button "Geral" at bounding box center [116, 194] width 140 height 29
